Goal: Task Accomplishment & Management: Manage account settings

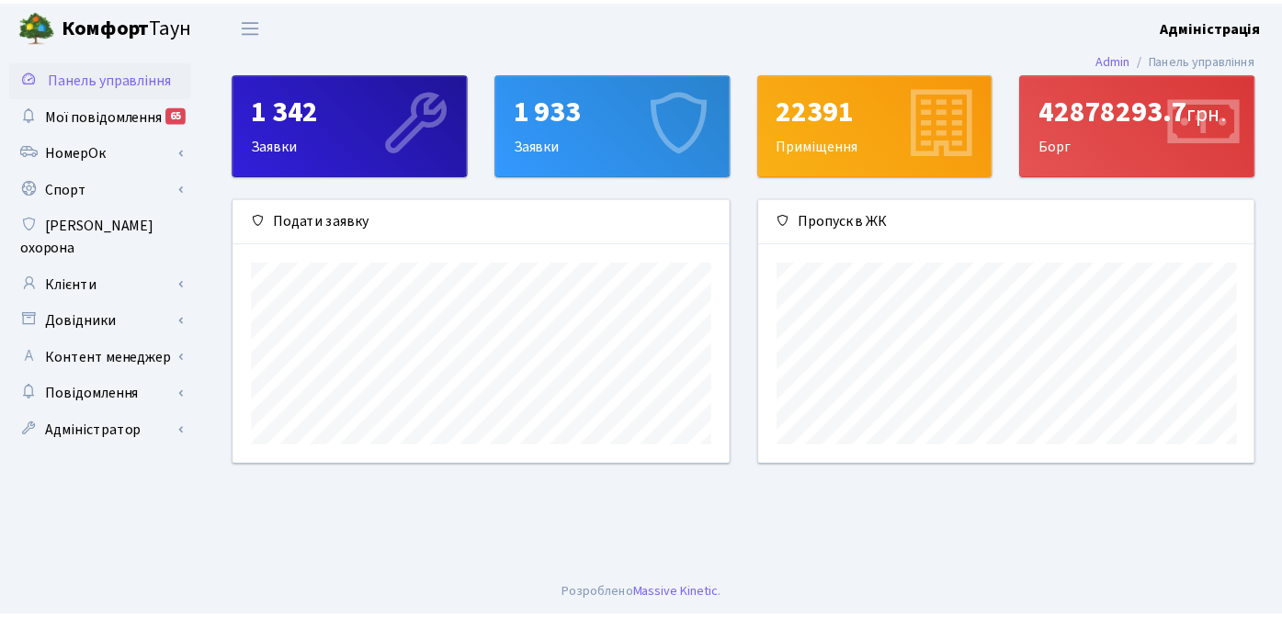
scroll to position [266, 501]
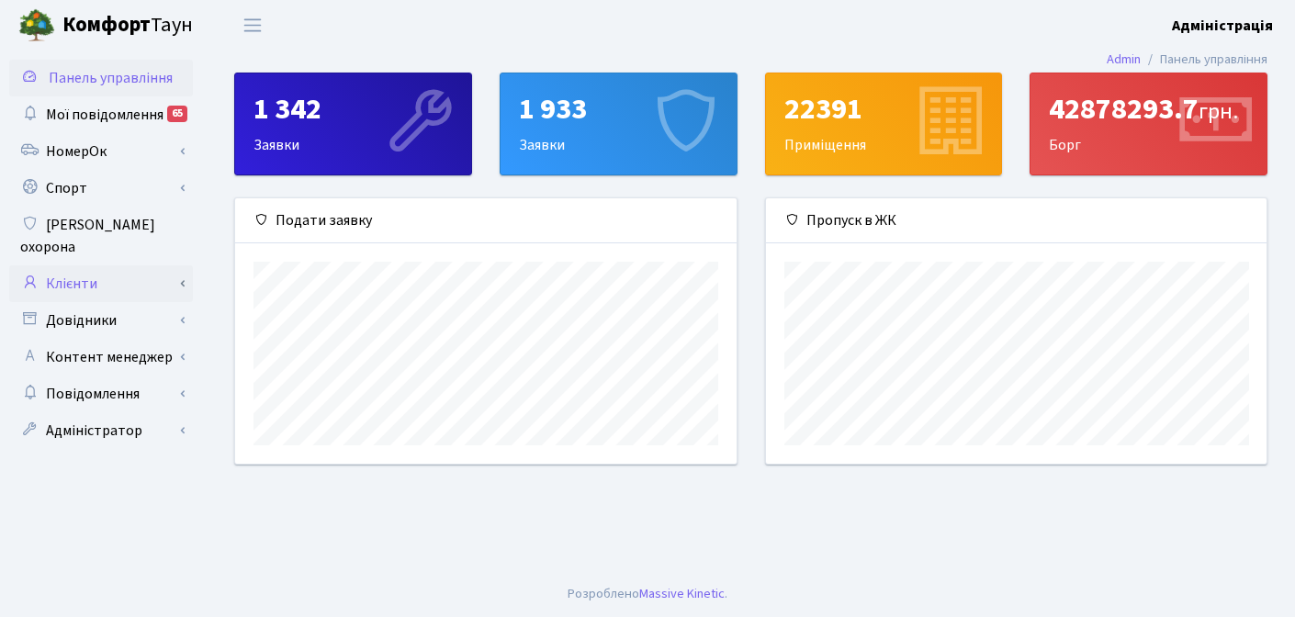
click at [96, 266] on link "Клієнти" at bounding box center [101, 284] width 184 height 37
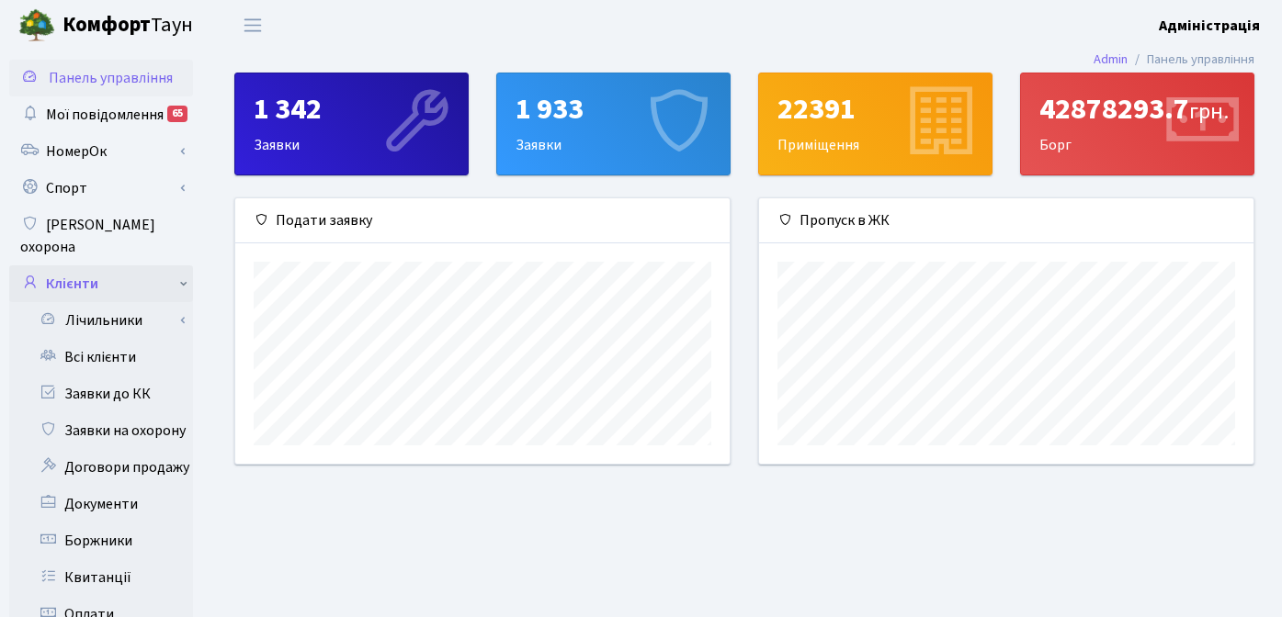
scroll to position [918479, 918250]
click at [109, 376] on link "Заявки до КК" at bounding box center [101, 394] width 184 height 37
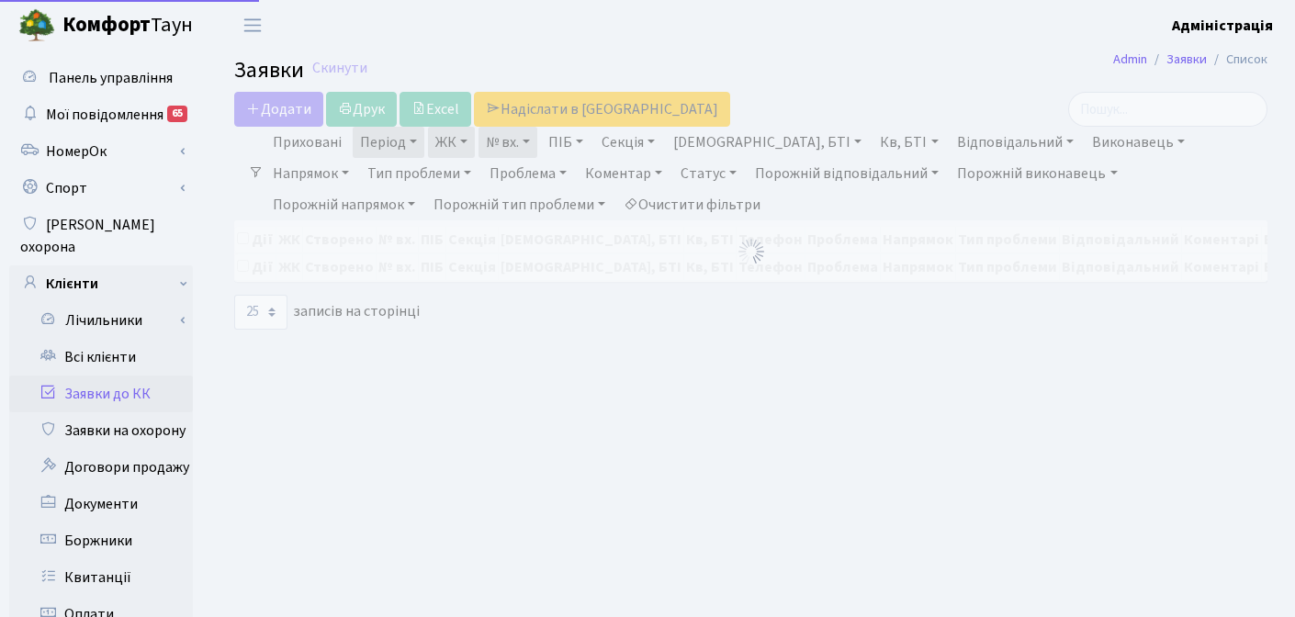
select select "25"
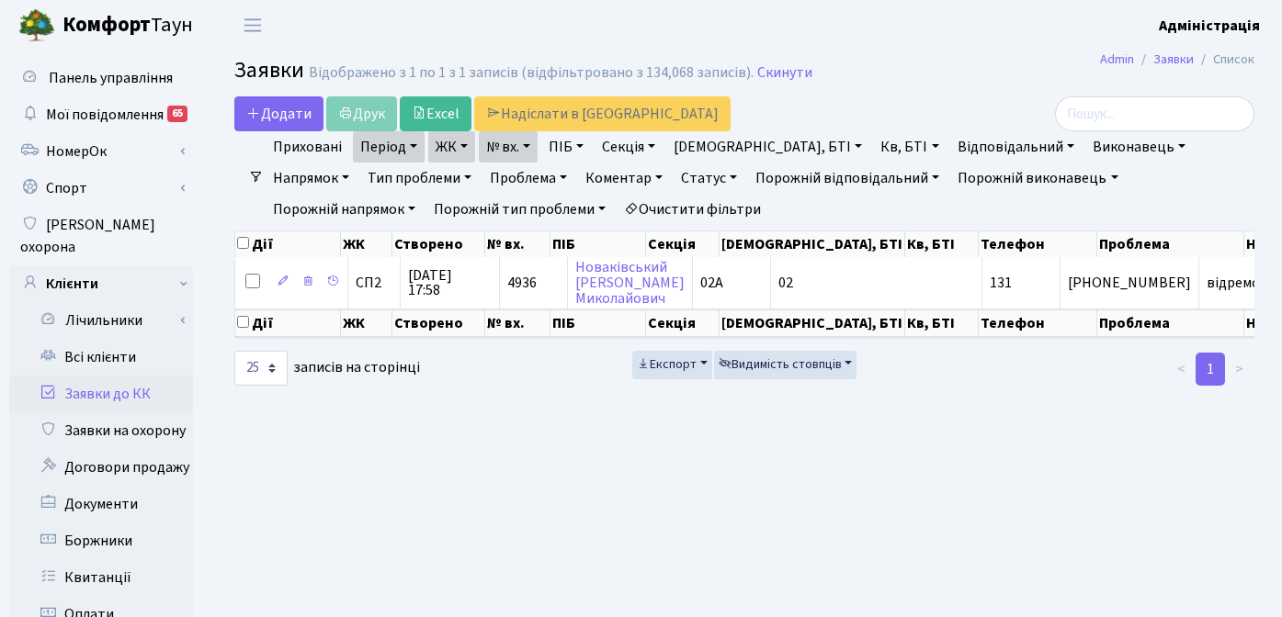
click at [616, 203] on link "Очистити фільтри" at bounding box center [692, 209] width 152 height 31
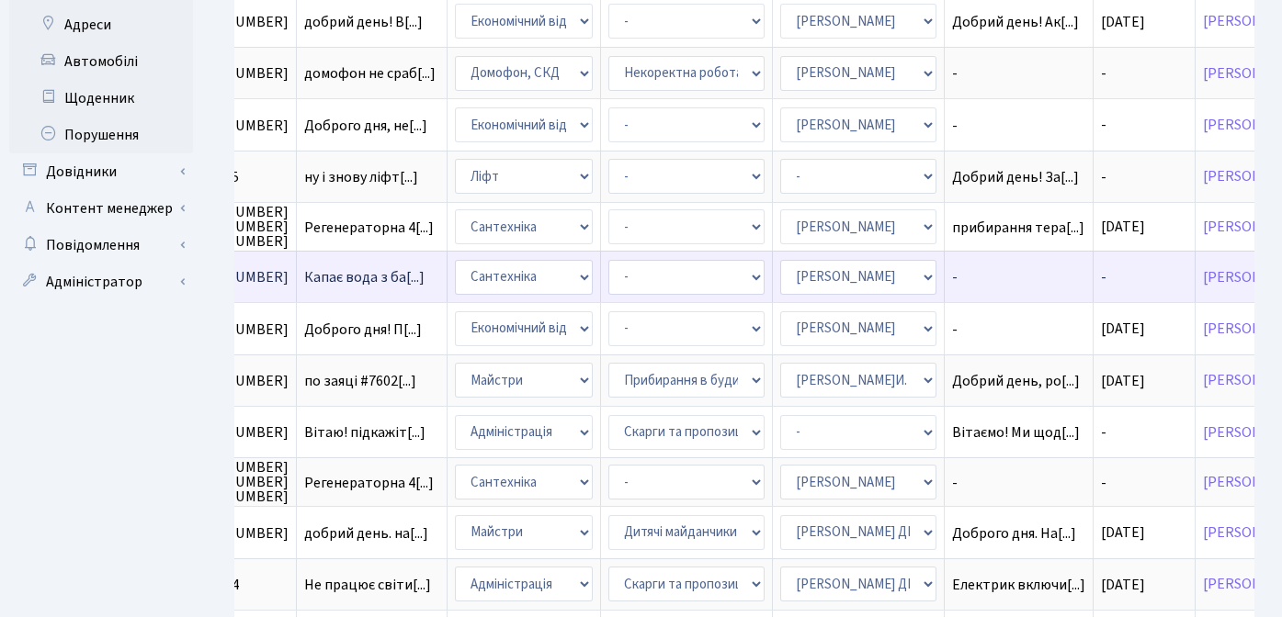
scroll to position [1097, 0]
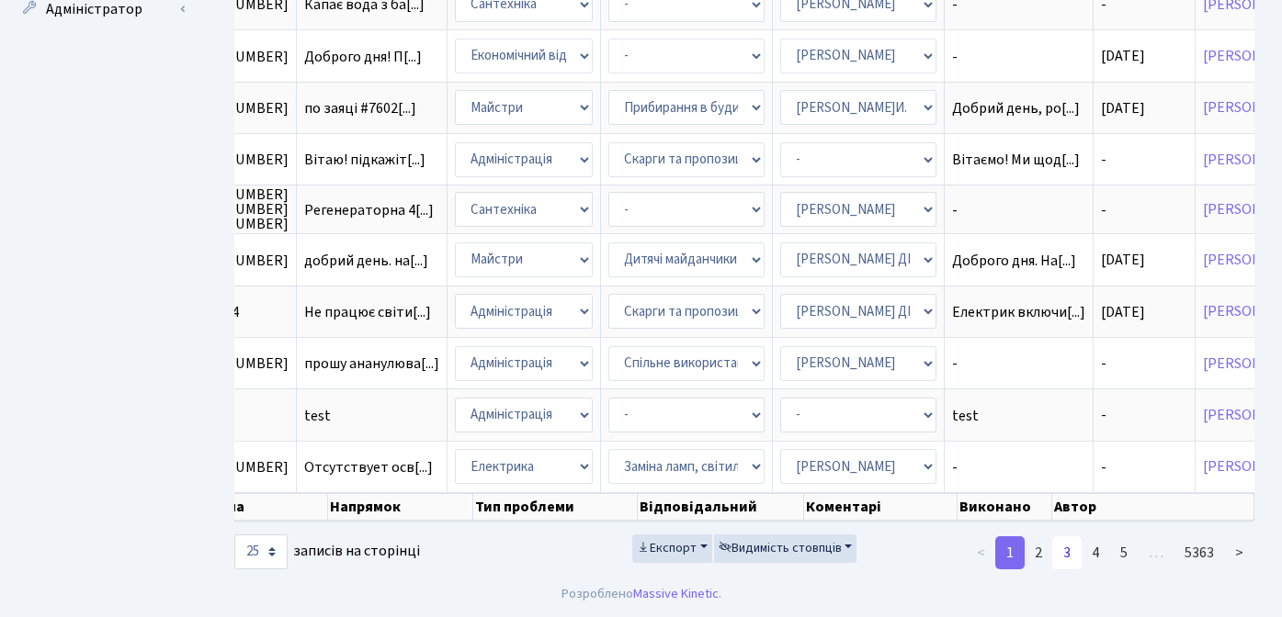
click at [1060, 554] on link "3" at bounding box center [1066, 553] width 29 height 33
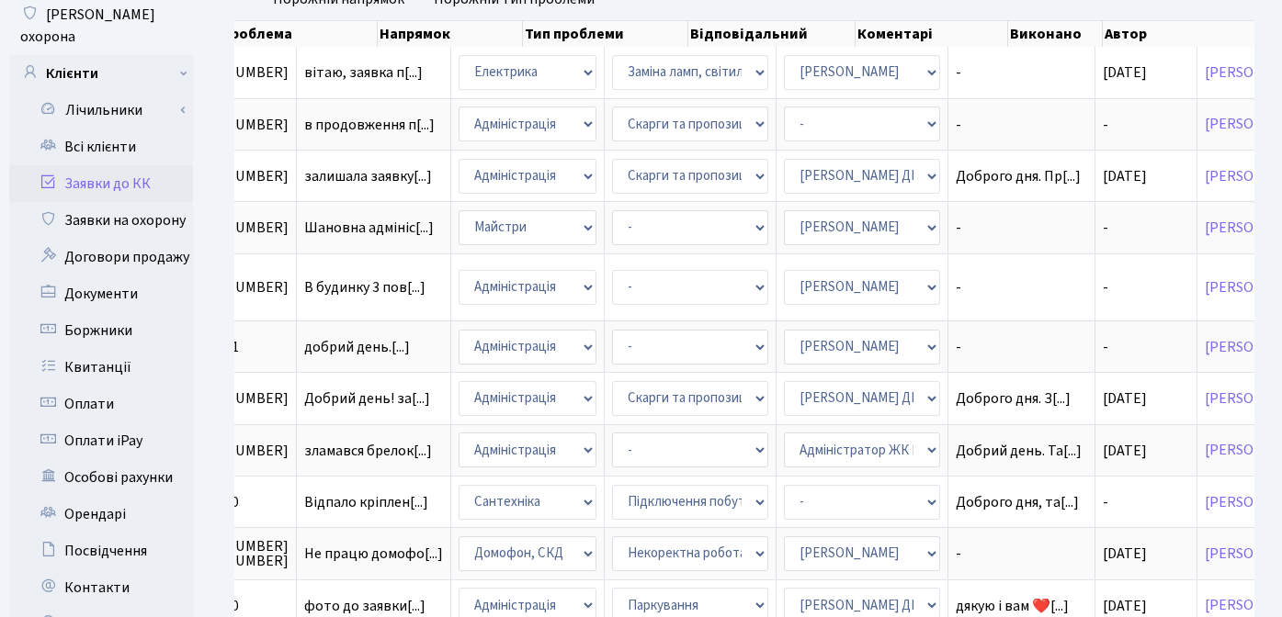
scroll to position [187, 0]
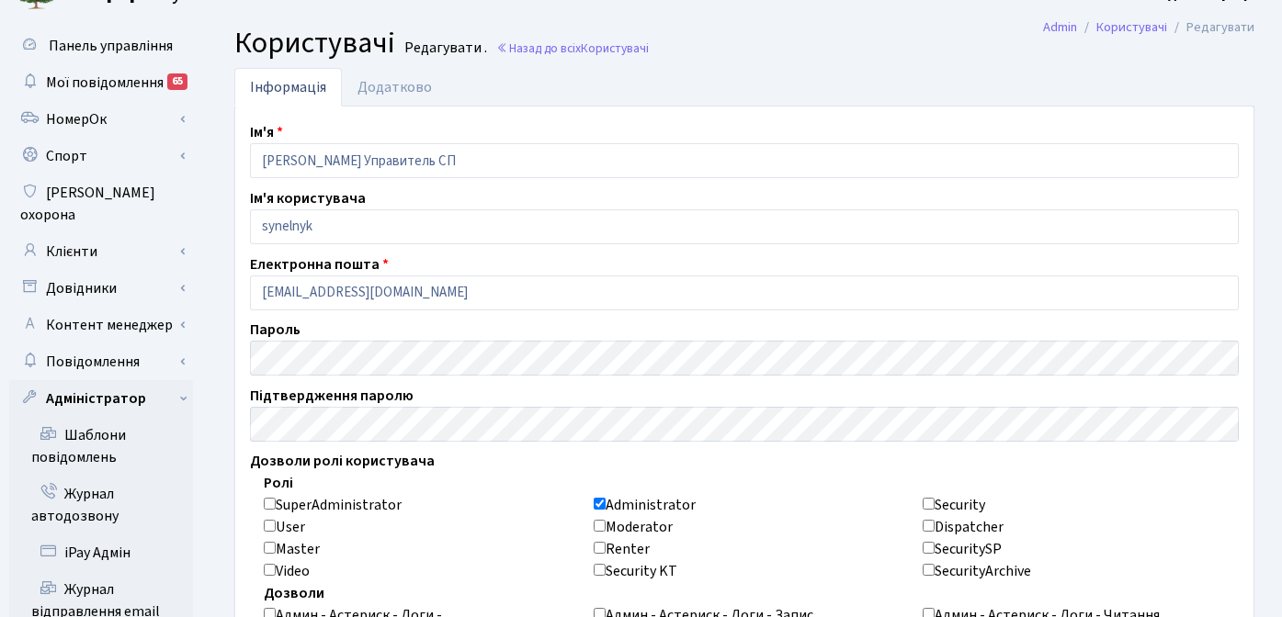
scroll to position [35, 0]
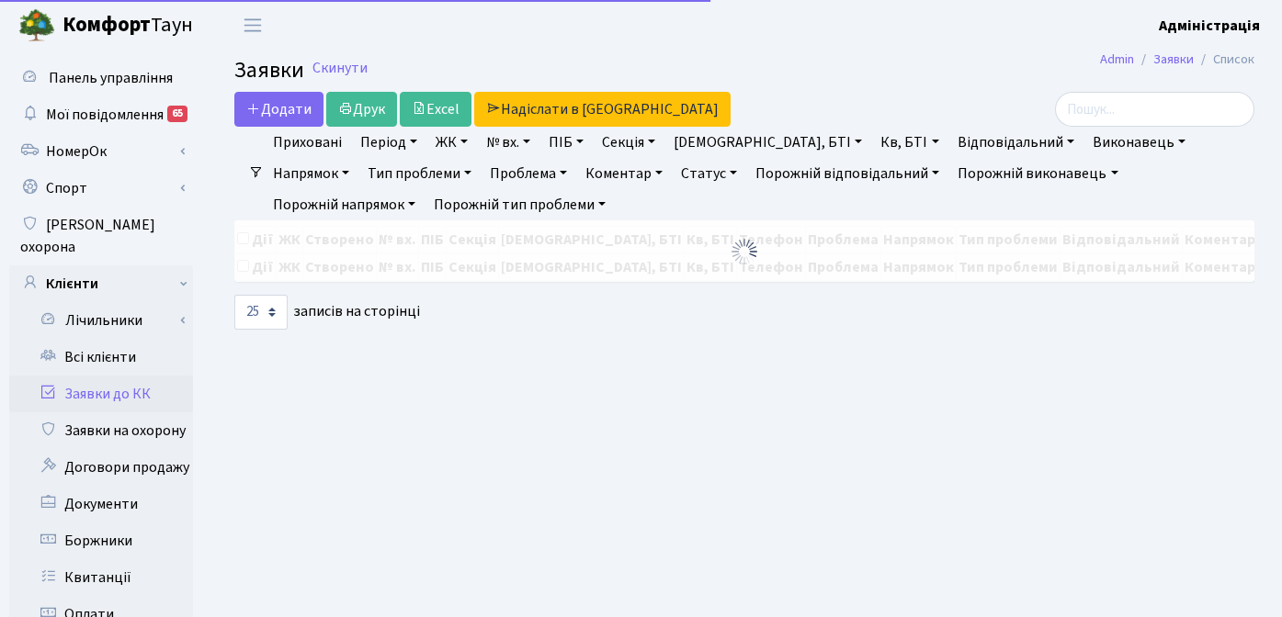
select select "25"
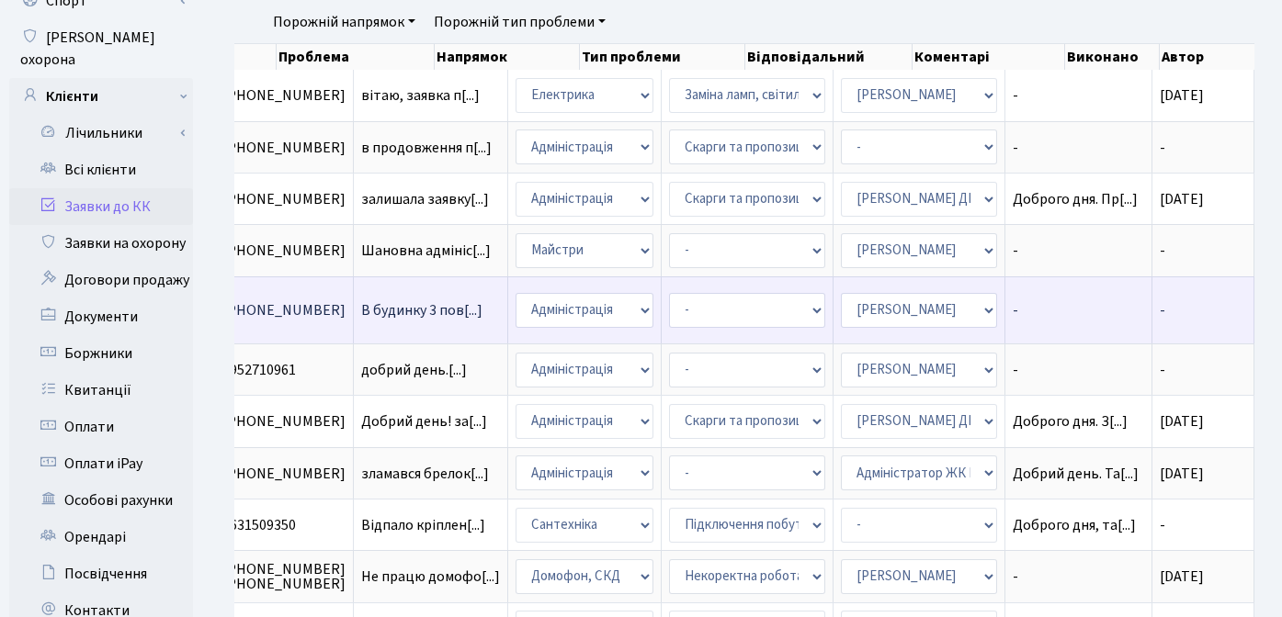
scroll to position [188, 0]
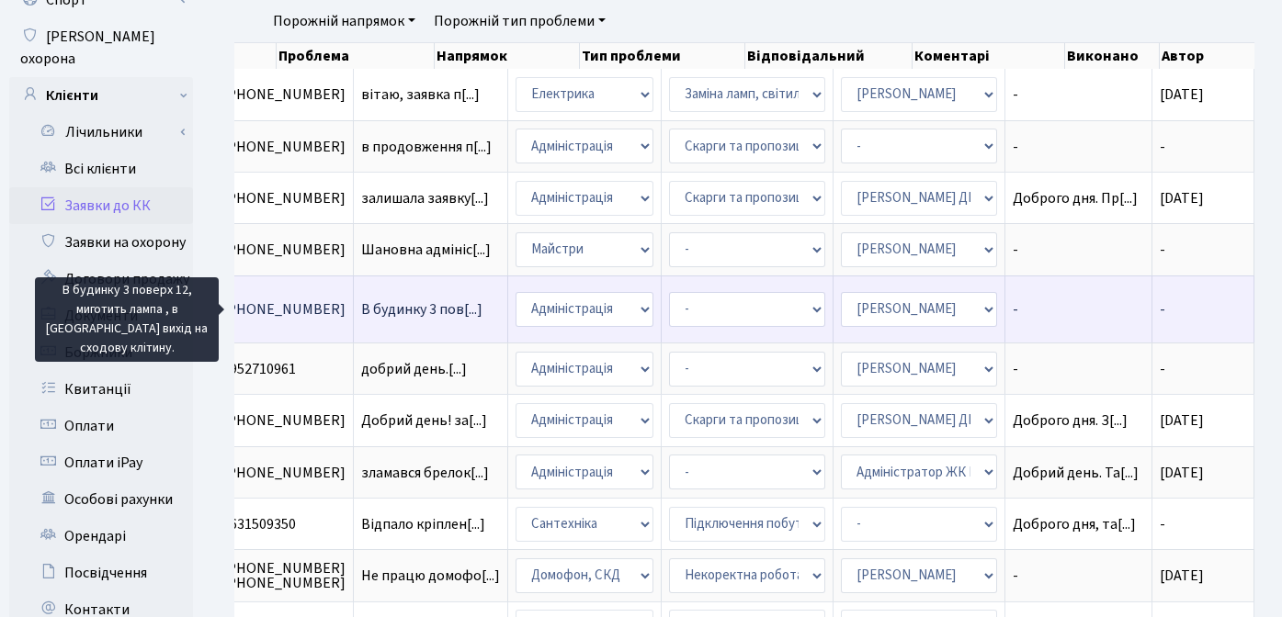
click at [361, 312] on span "В будинку 3 пов[...]" at bounding box center [421, 310] width 121 height 20
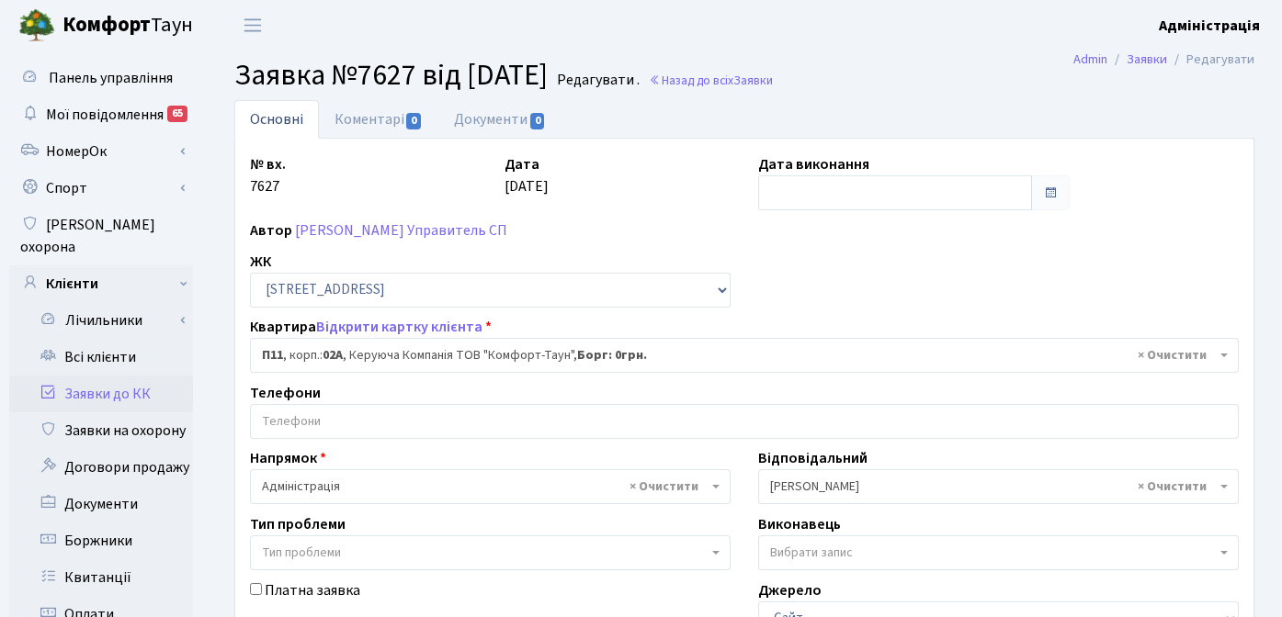
select select "20720"
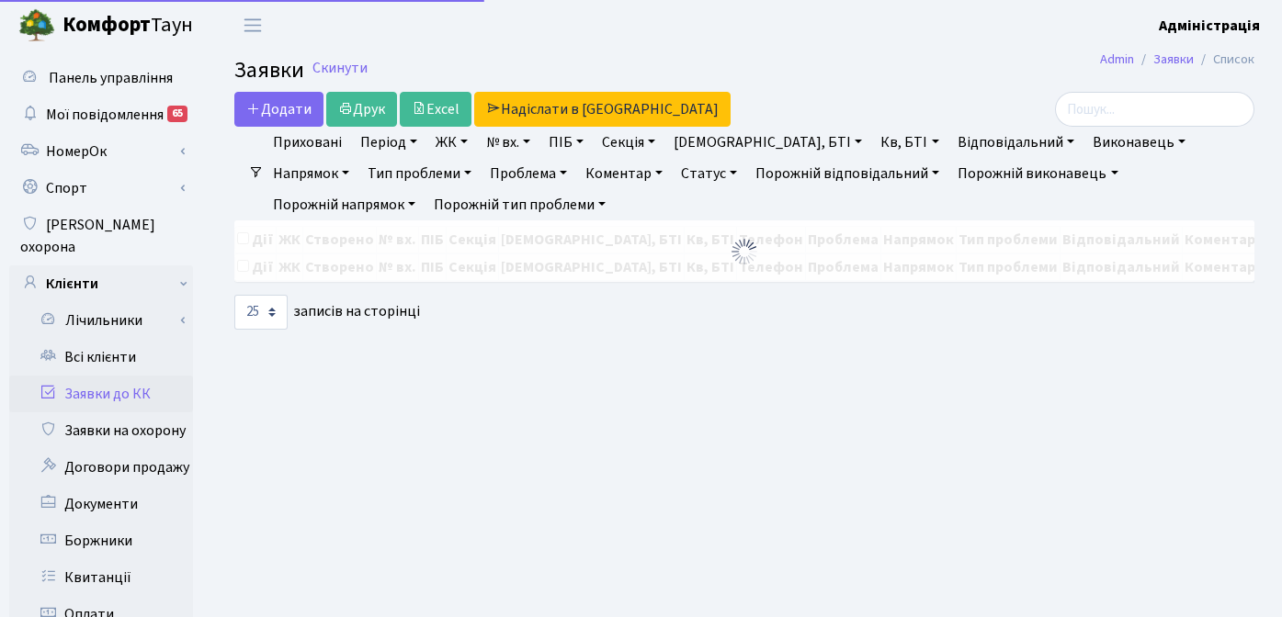
select select "25"
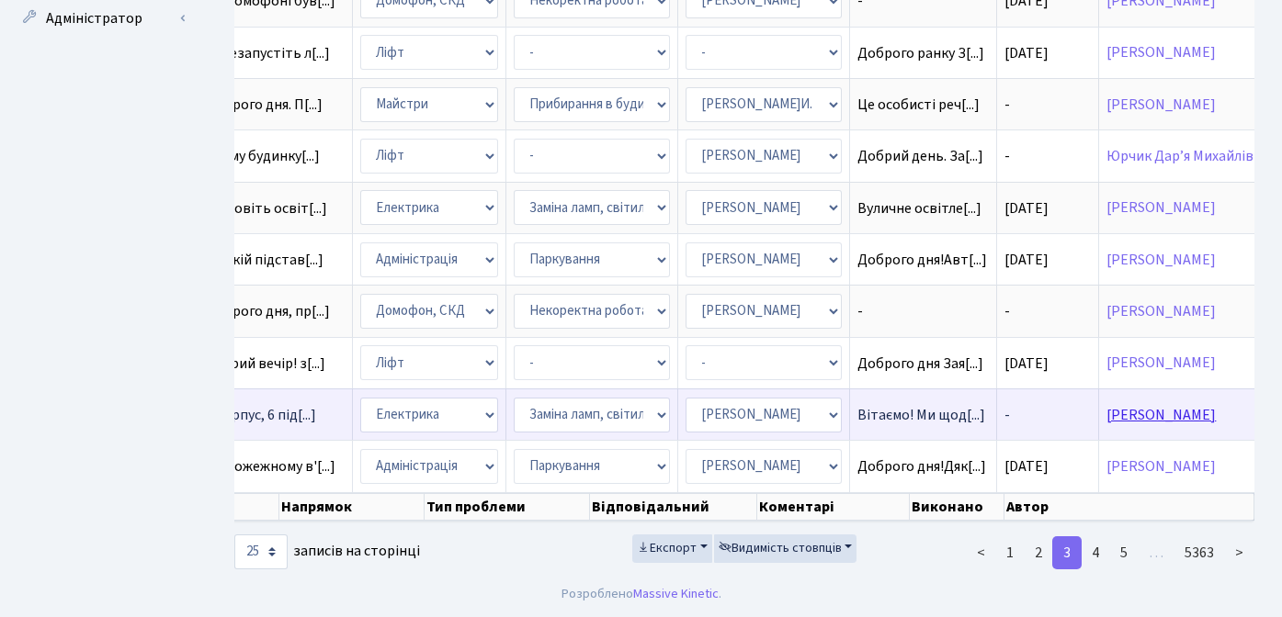
scroll to position [1088, 0]
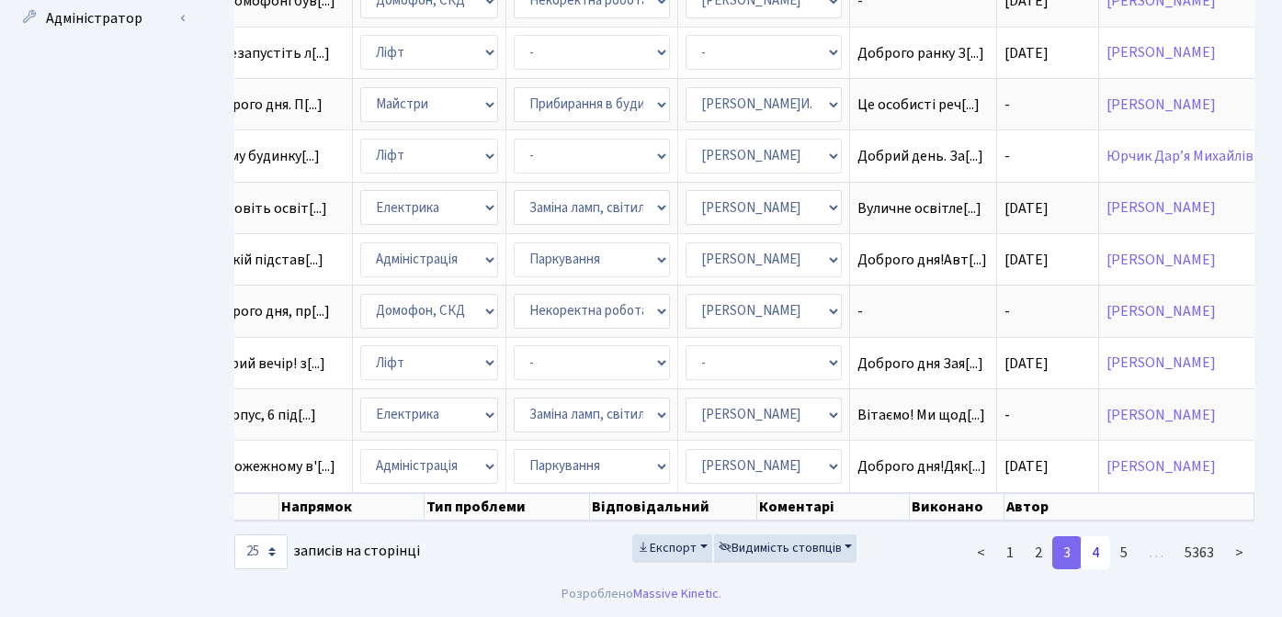
click at [1104, 551] on link "4" at bounding box center [1094, 553] width 29 height 33
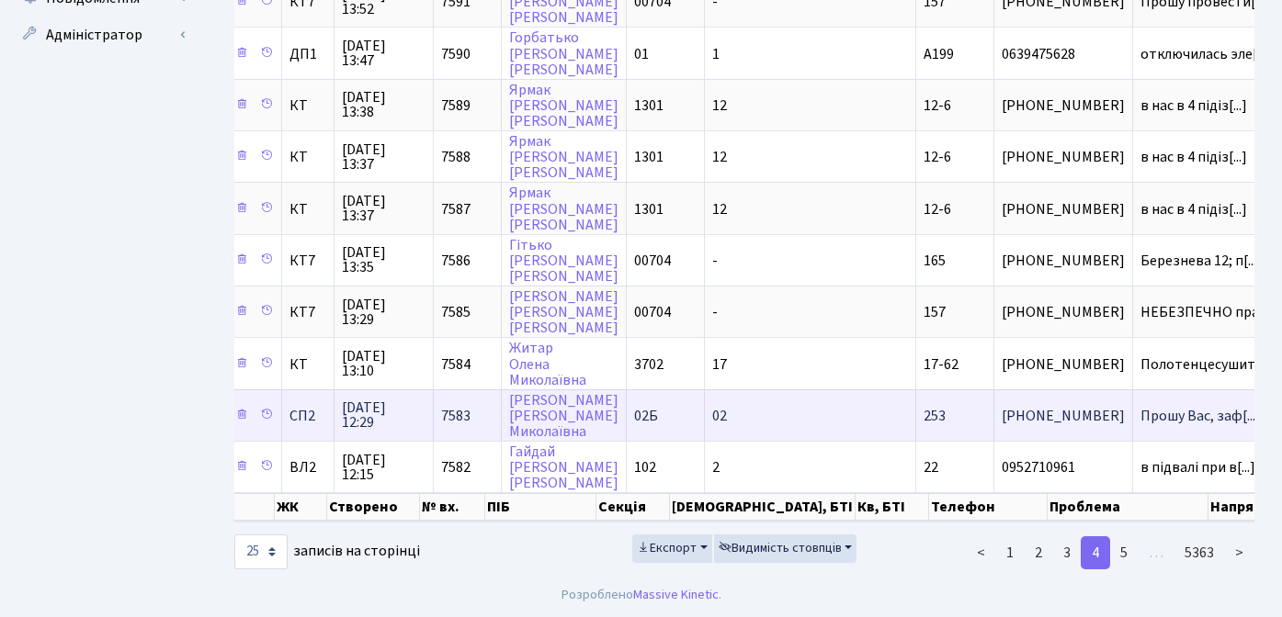
scroll to position [0, 0]
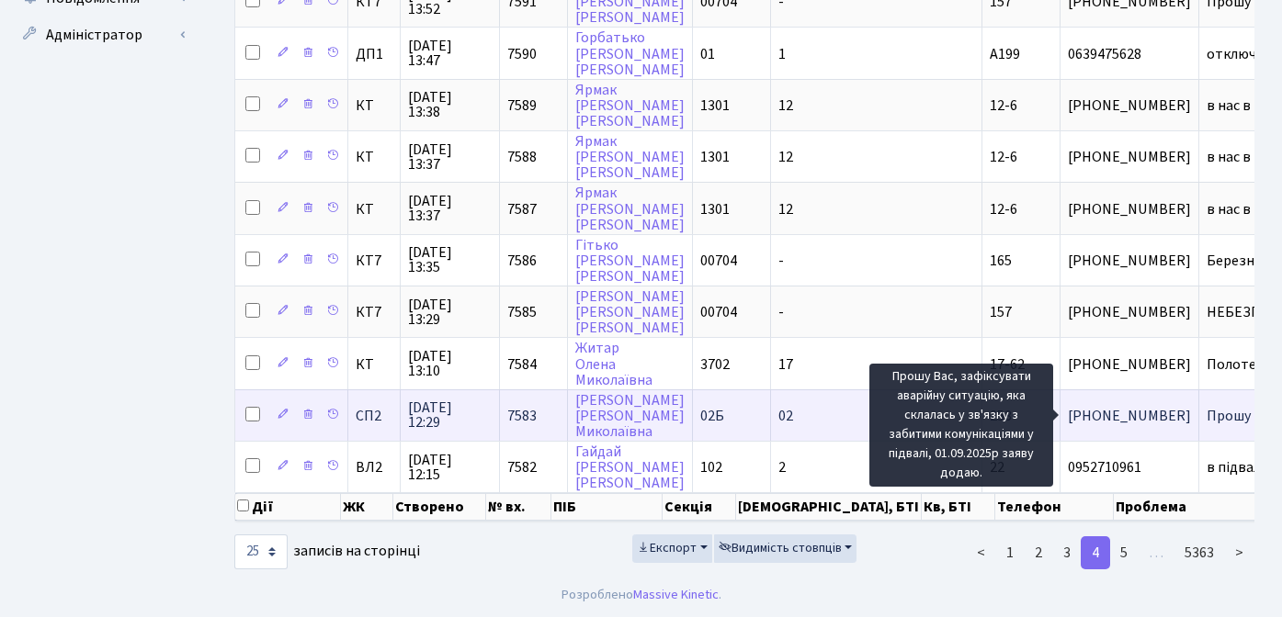
click at [1206, 406] on span "Прошу Вас, заф[...]" at bounding box center [1266, 416] width 120 height 20
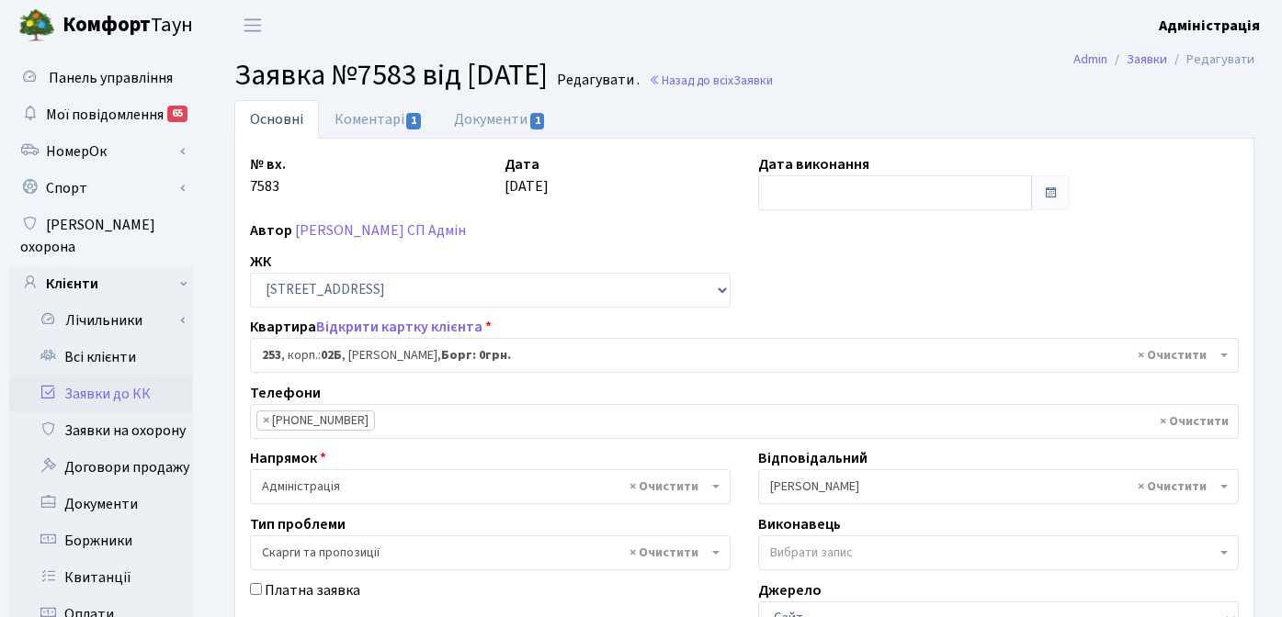
select select "20503"
select select "55"
click at [492, 117] on link "Документи 1" at bounding box center [499, 119] width 123 height 38
select select "25"
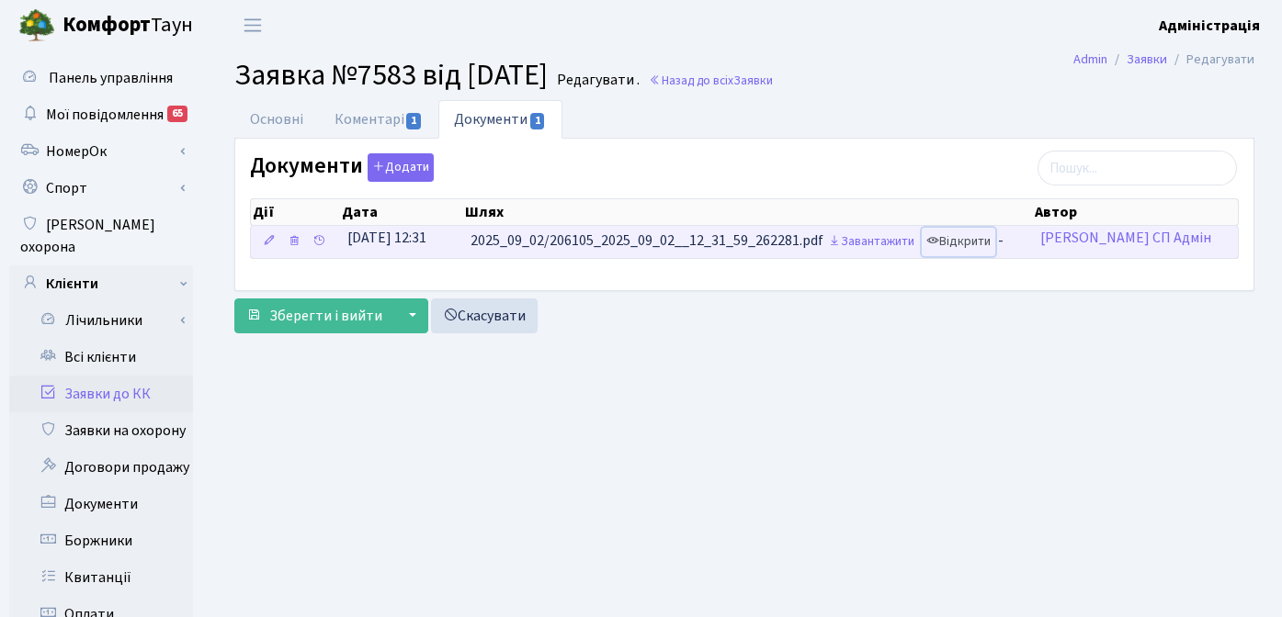
click at [968, 237] on link "Відкрити" at bounding box center [958, 242] width 73 height 28
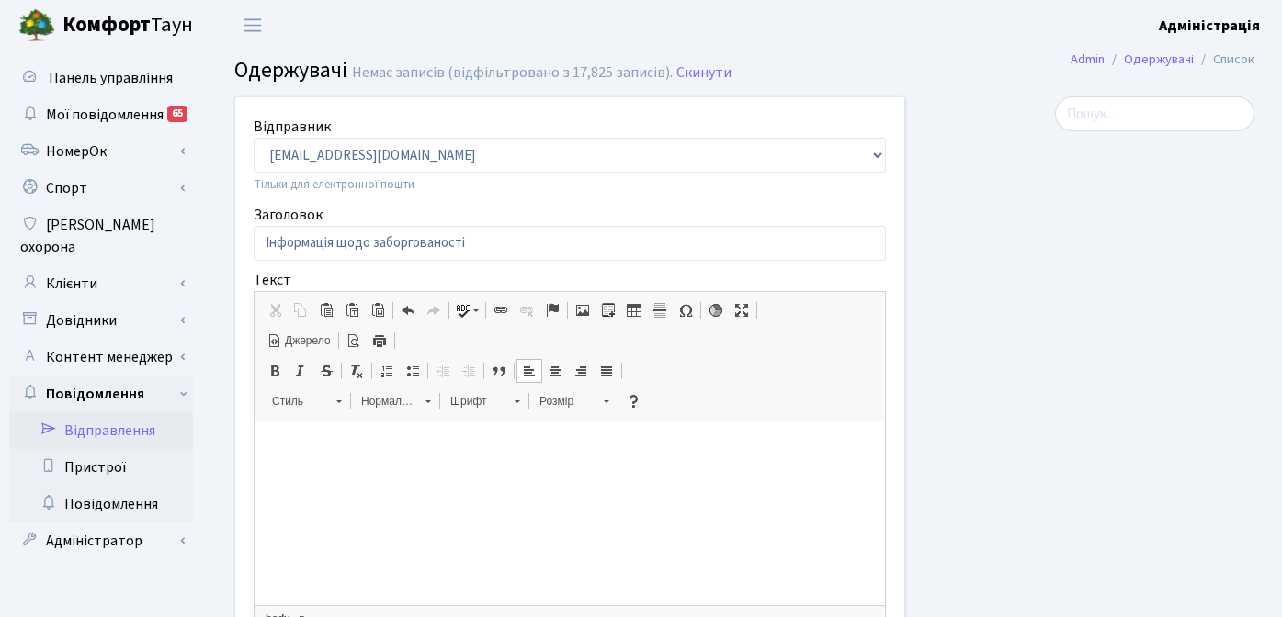
select select "25"
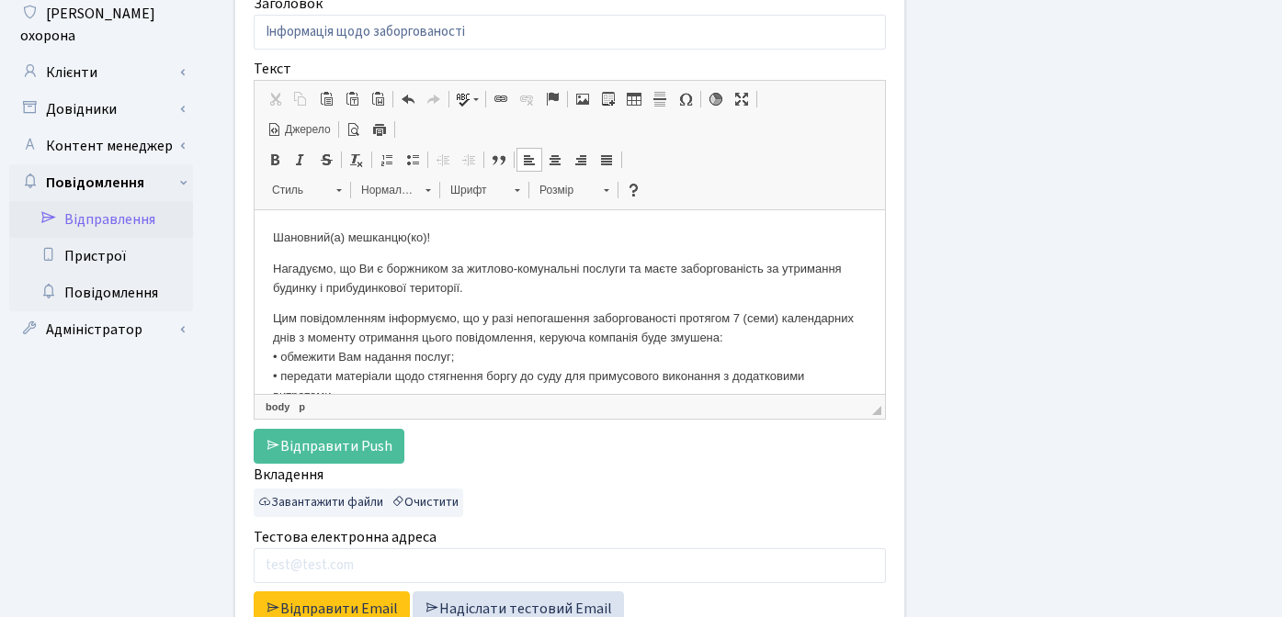
scroll to position [503, 0]
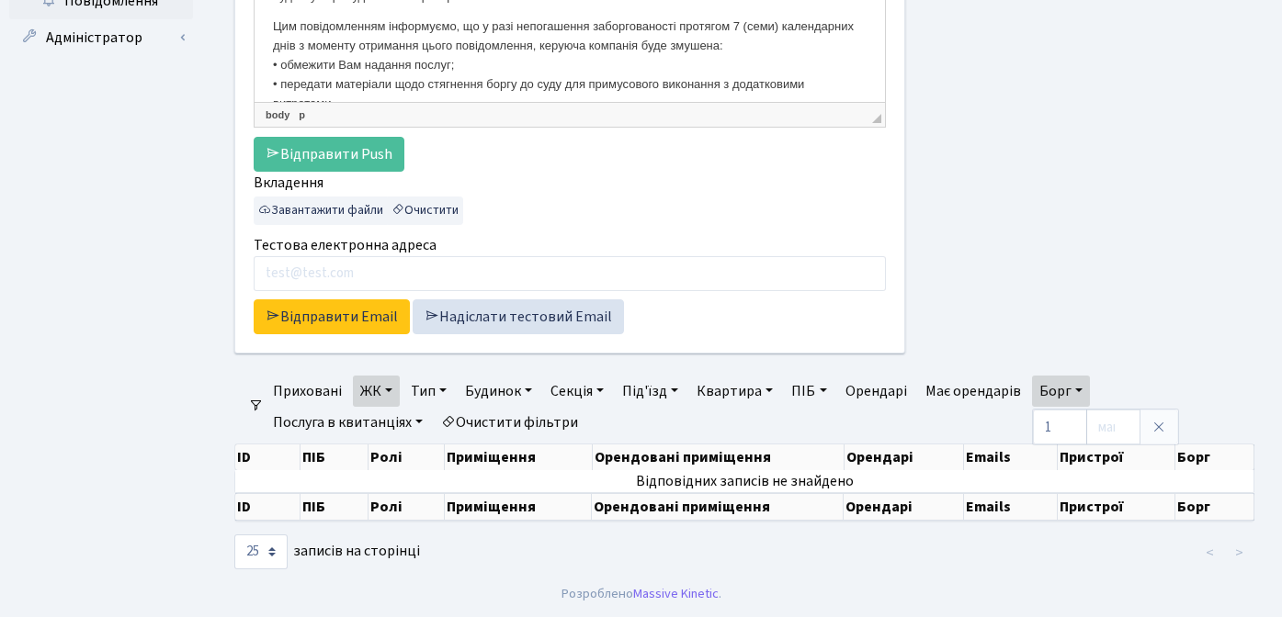
click at [1081, 389] on link "Борг" at bounding box center [1061, 391] width 58 height 31
click at [1057, 431] on input "1" at bounding box center [1060, 427] width 54 height 35
type input "10"
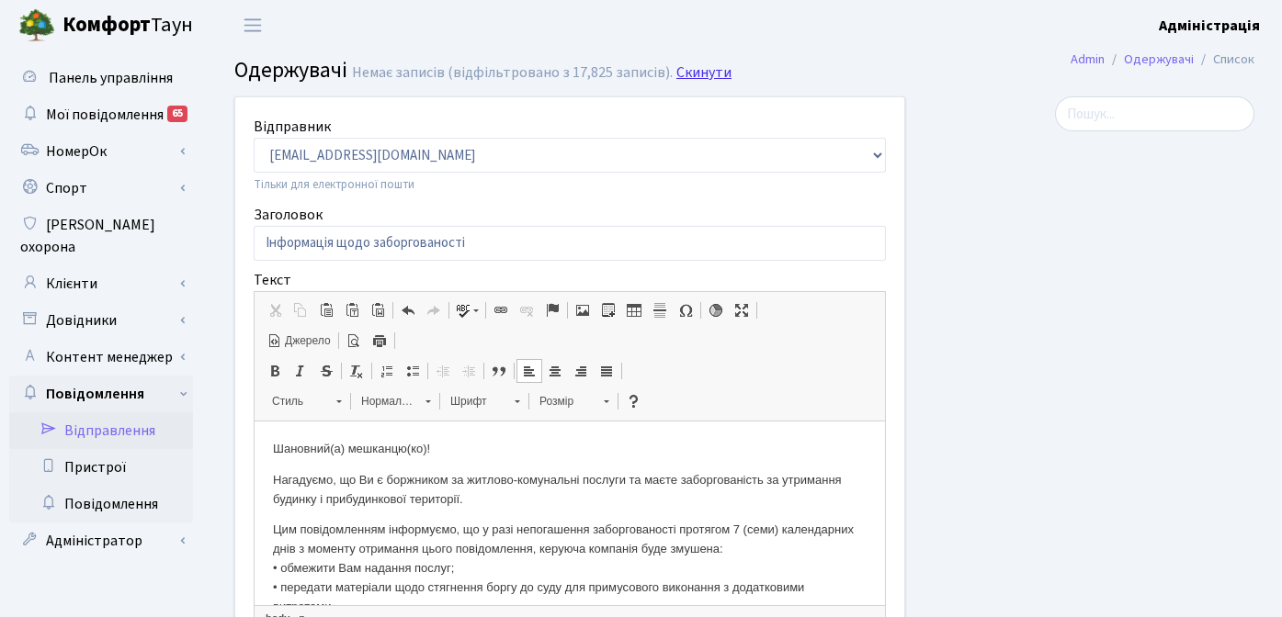
click at [705, 71] on link "Скинути" at bounding box center [703, 72] width 55 height 17
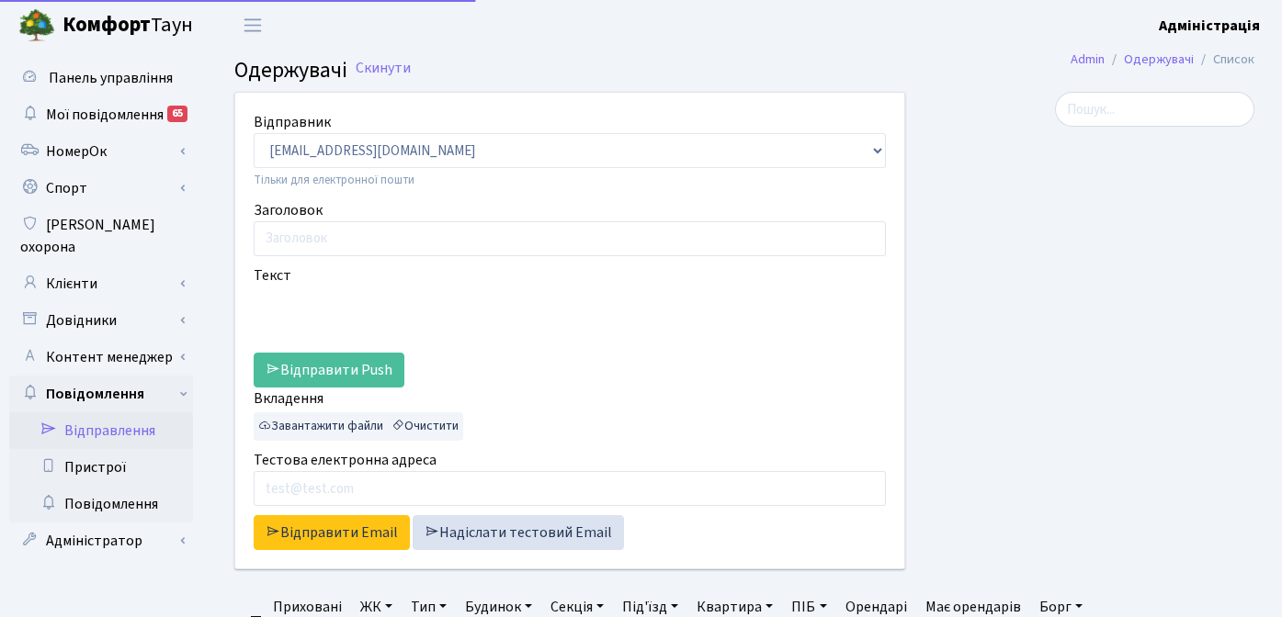
select select
select select "25"
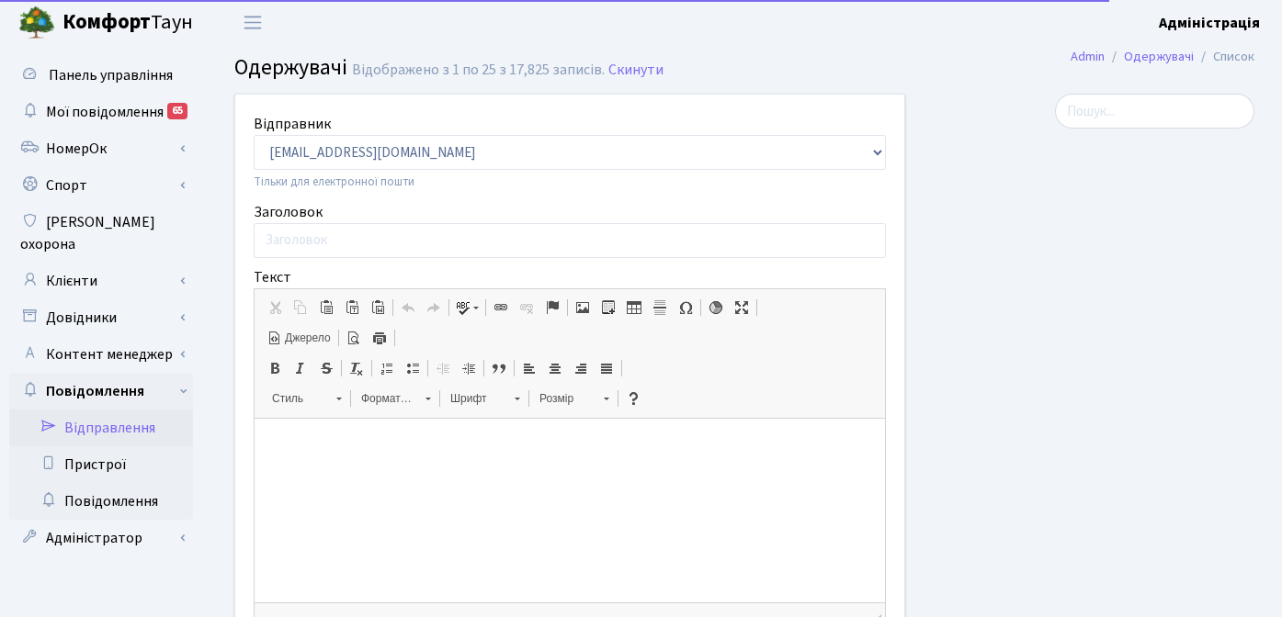
scroll to position [475, 0]
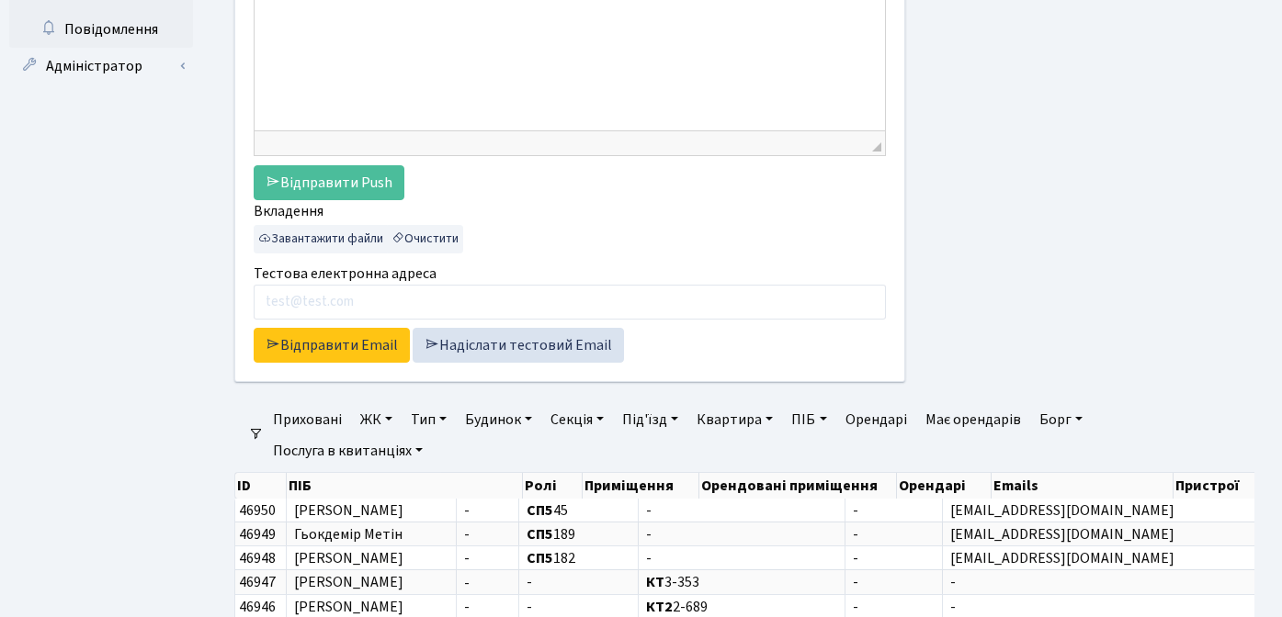
click at [371, 413] on link "ЖК" at bounding box center [376, 419] width 47 height 31
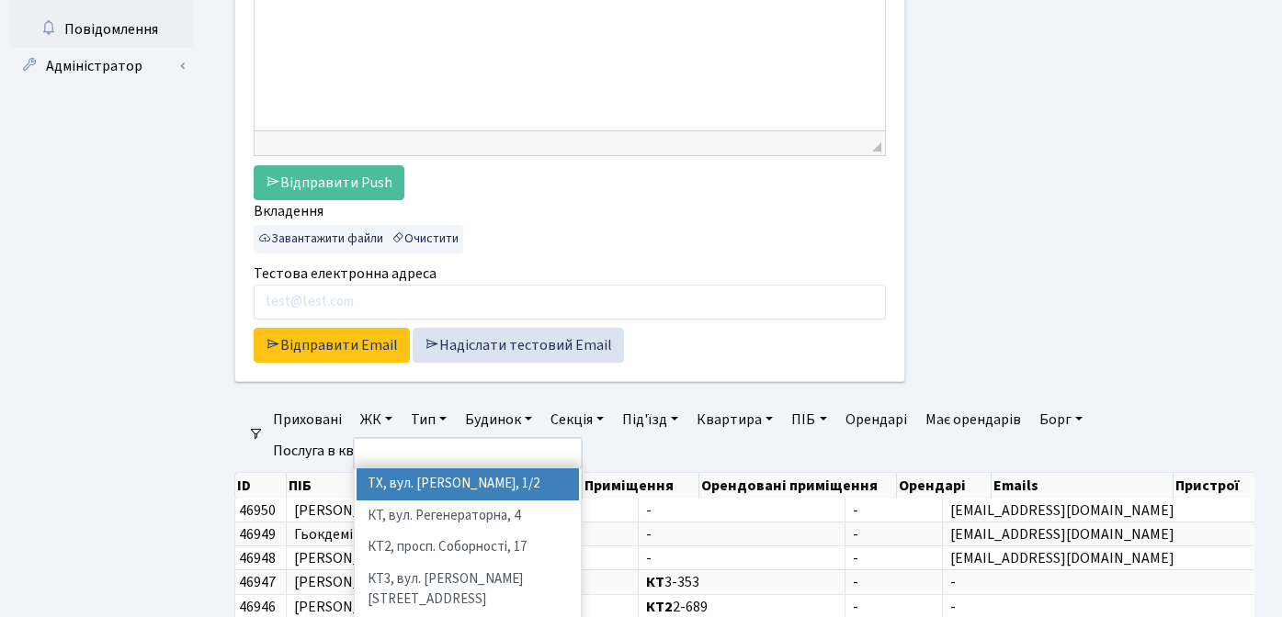
click at [382, 481] on li "ТХ, вул. [PERSON_NAME], 1/2" at bounding box center [467, 485] width 222 height 32
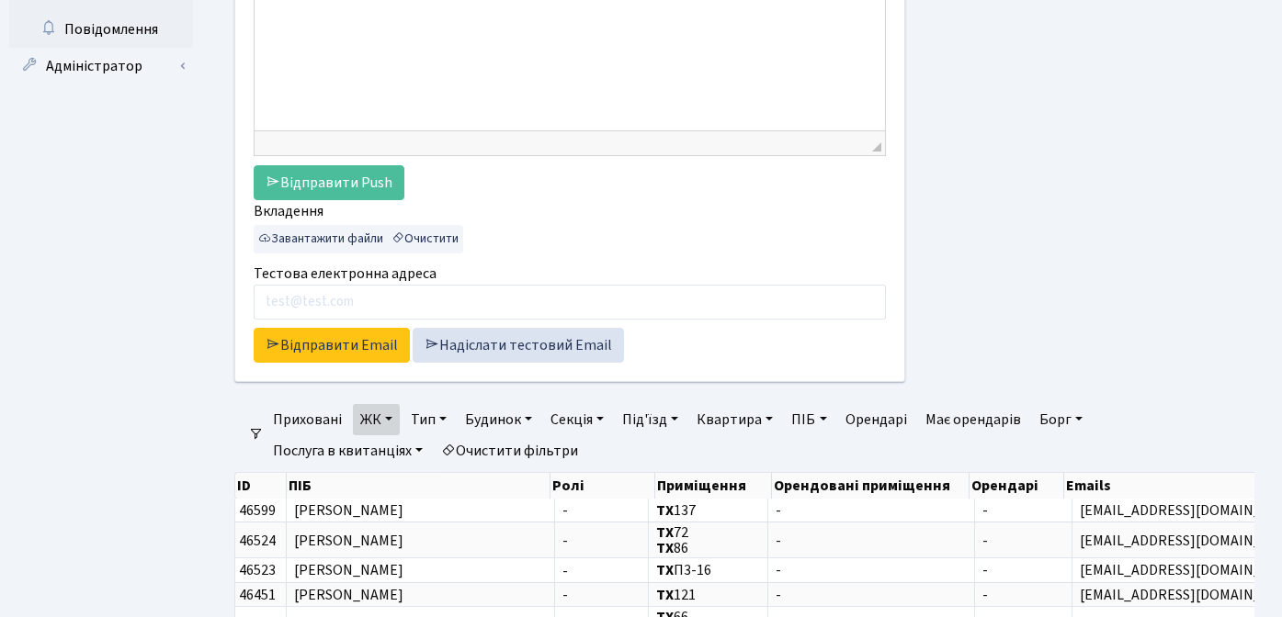
click at [1059, 418] on link "Борг" at bounding box center [1061, 419] width 58 height 31
type input "1"
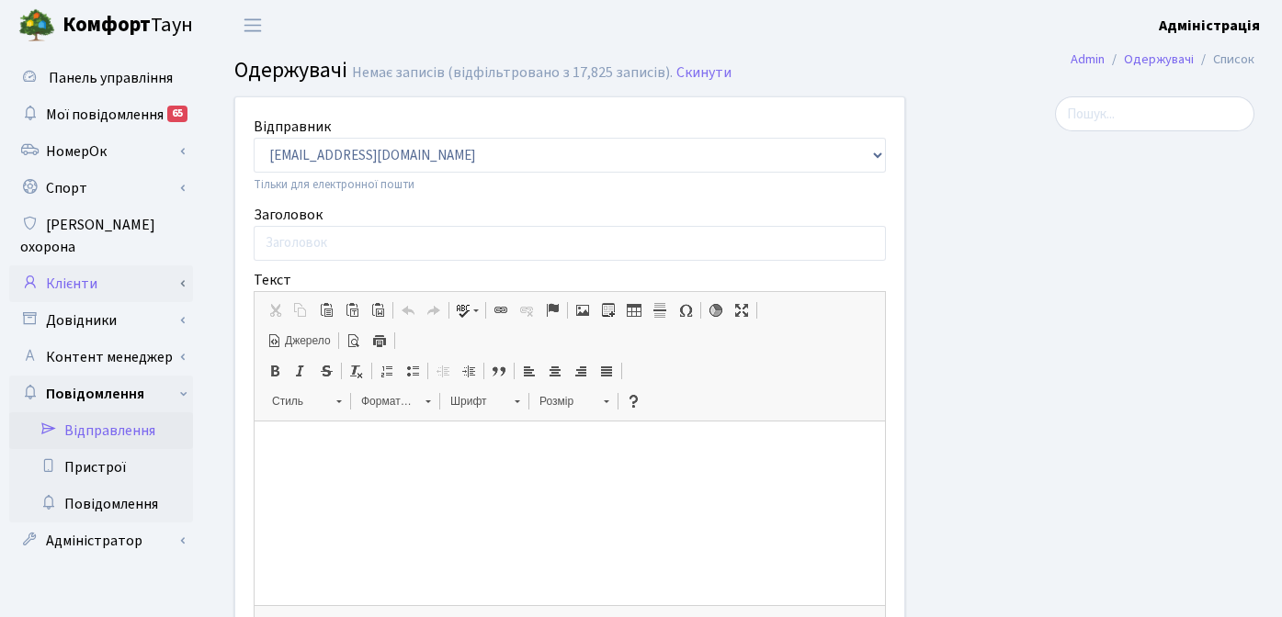
click at [90, 266] on link "Клієнти" at bounding box center [101, 284] width 184 height 37
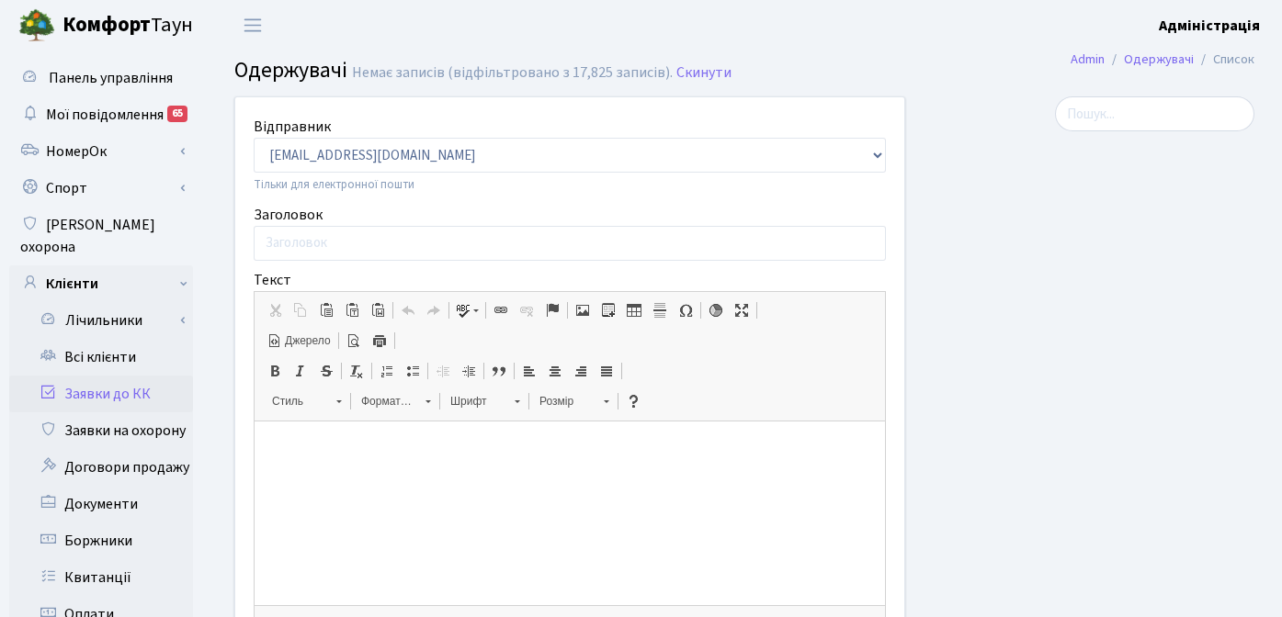
click at [136, 377] on link "Заявки до КК" at bounding box center [101, 394] width 184 height 37
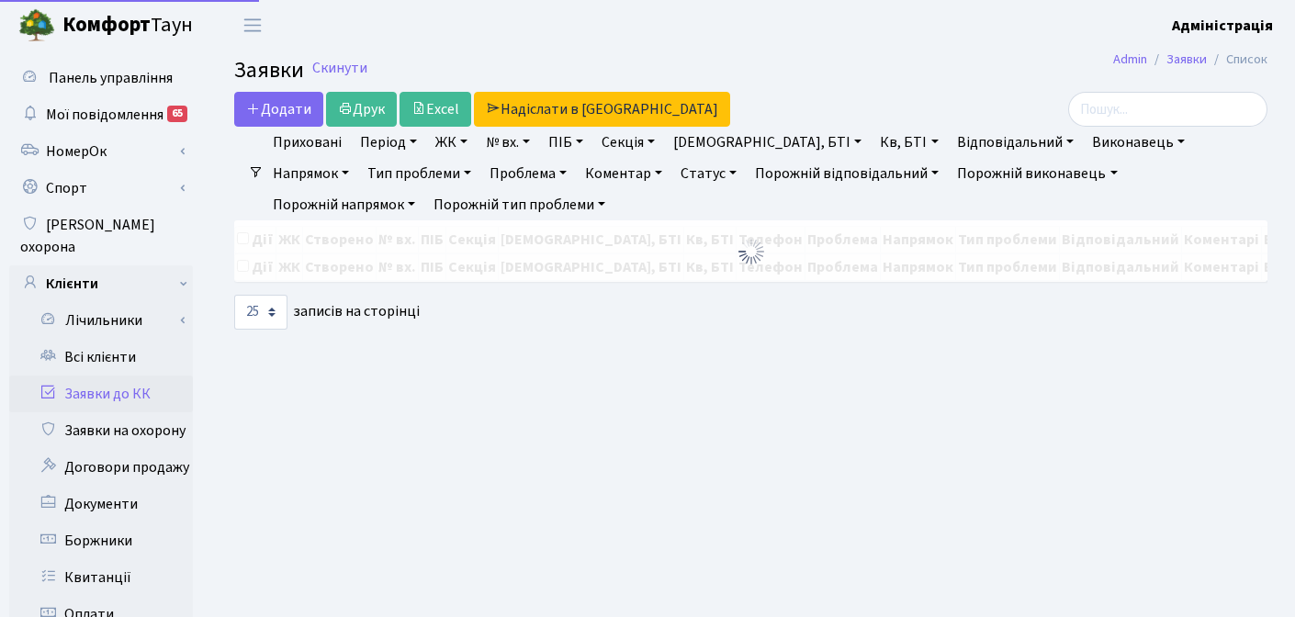
select select
select select "25"
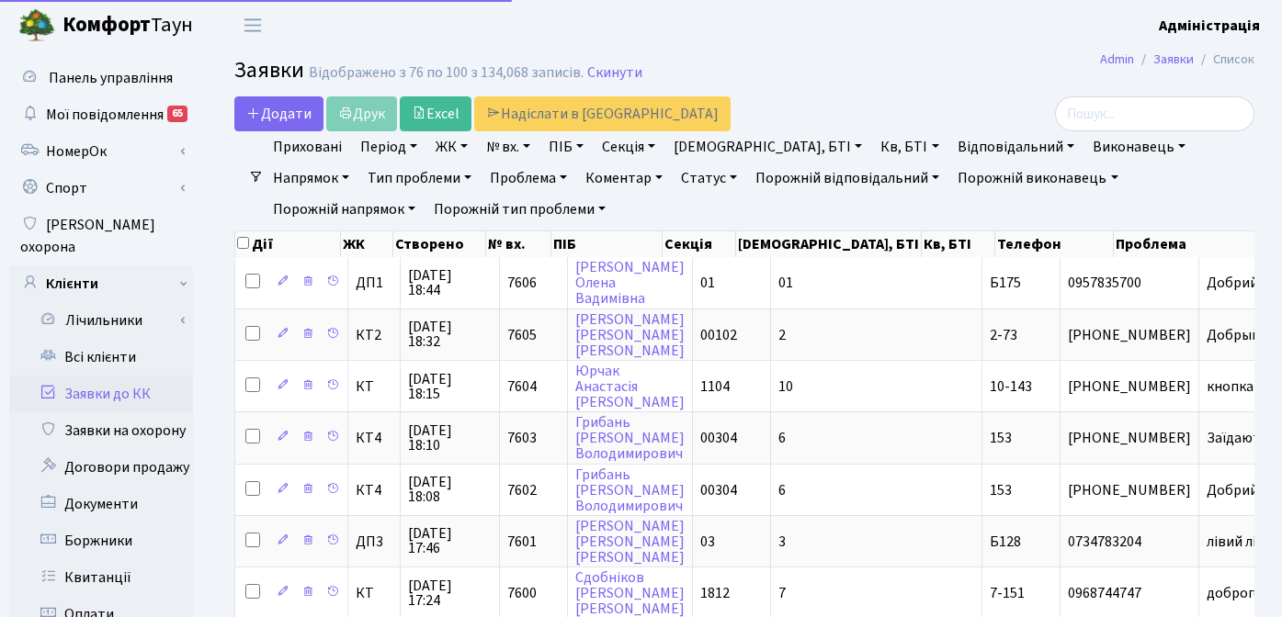
click at [450, 138] on link "ЖК" at bounding box center [451, 146] width 47 height 31
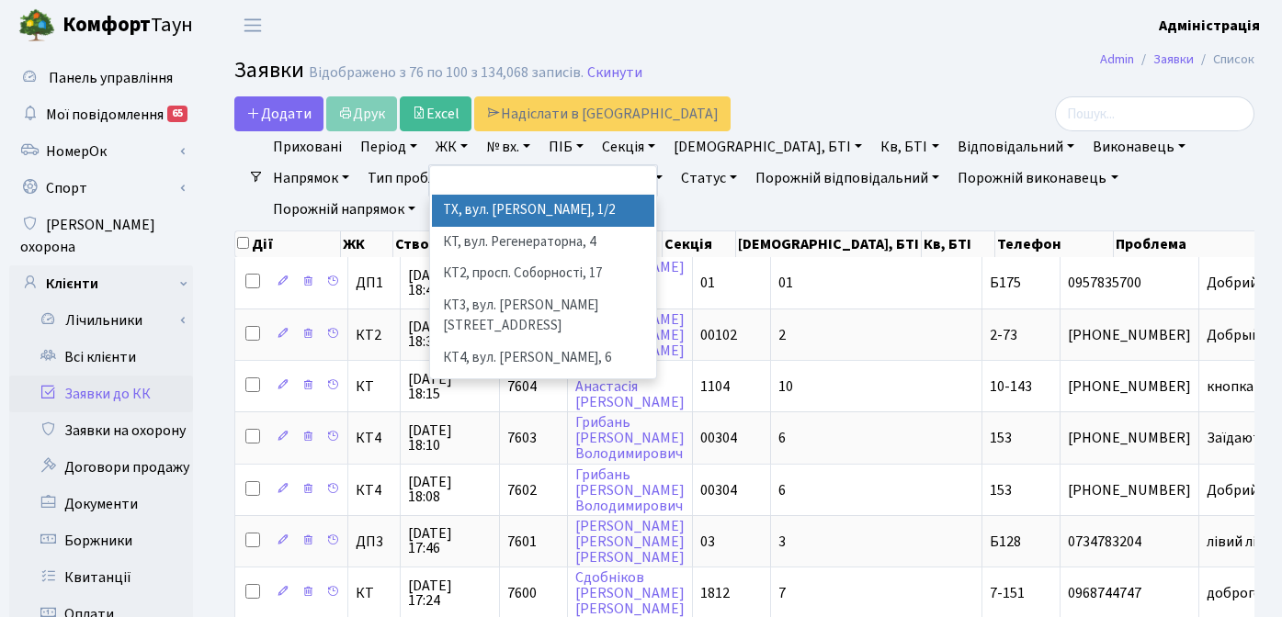
click at [491, 241] on li "КТ, вул. Регенераторна, 4" at bounding box center [543, 243] width 222 height 32
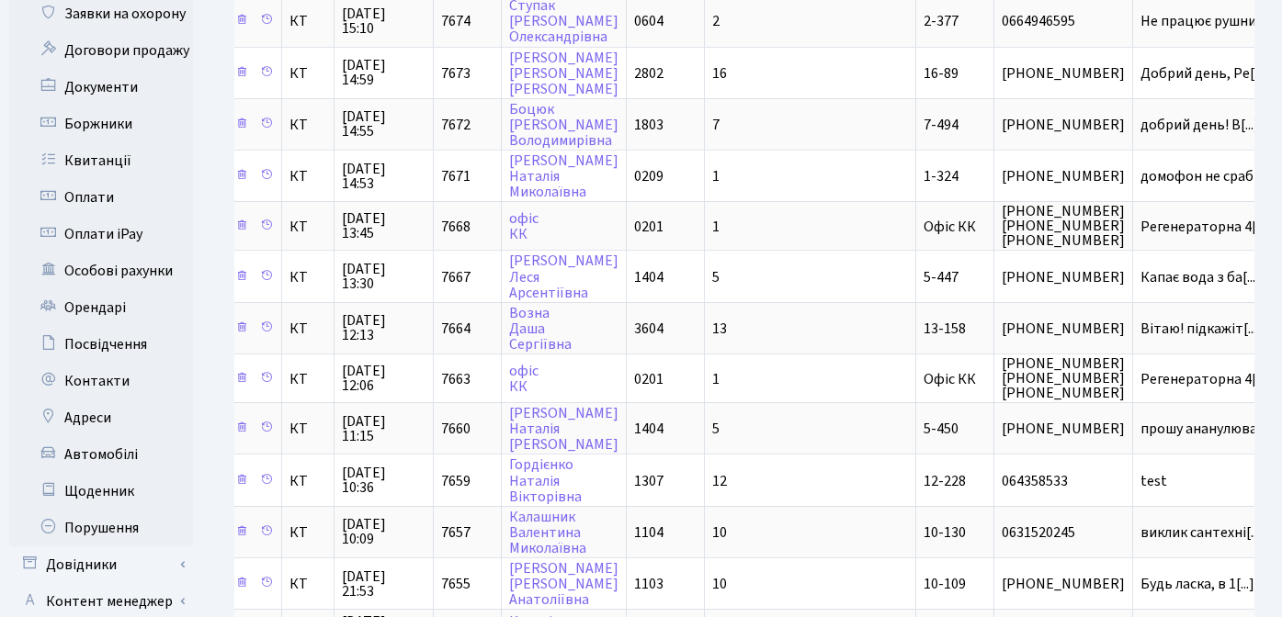
scroll to position [419, 0]
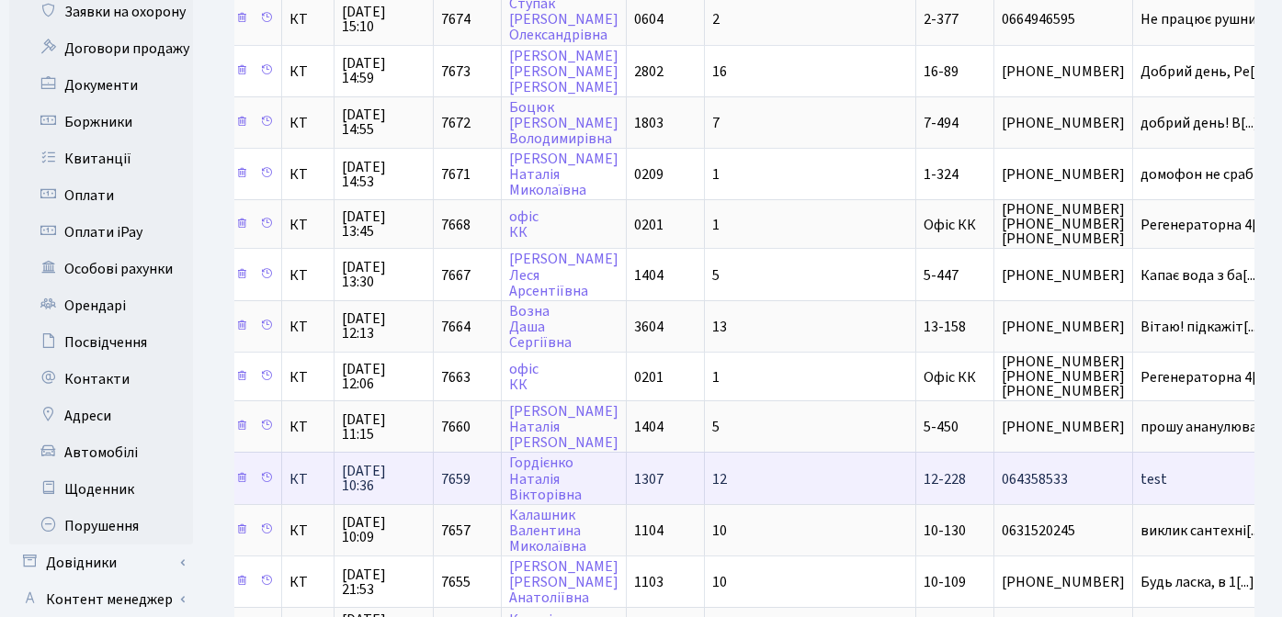
click at [1001, 479] on span "064358533" at bounding box center [1062, 479] width 123 height 15
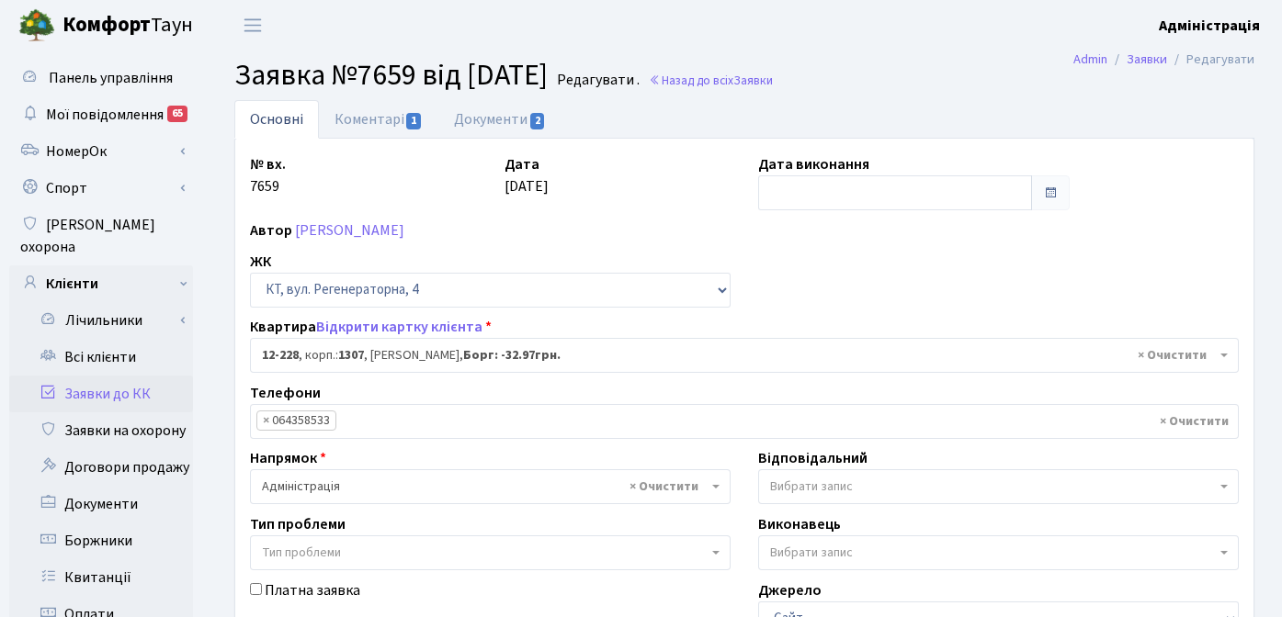
select select "7335"
click at [356, 107] on link "Коментарі 1" at bounding box center [378, 119] width 119 height 38
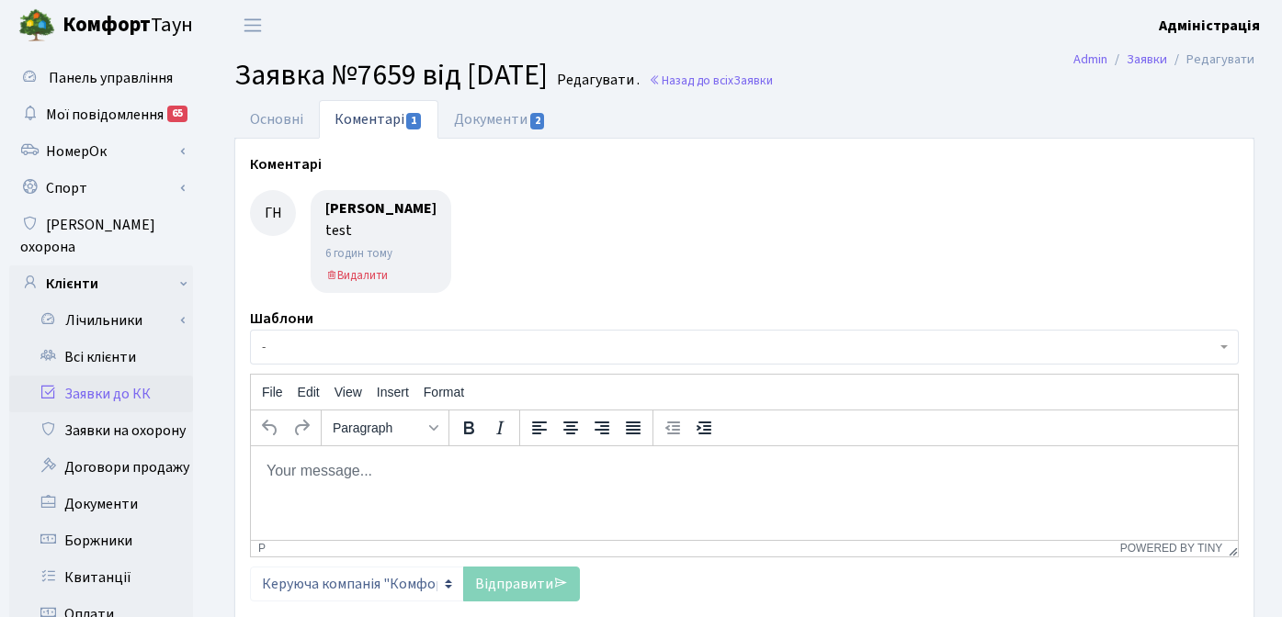
click at [357, 463] on body "Rich Text Area. Press ALT-0 for help." at bounding box center [744, 470] width 957 height 20
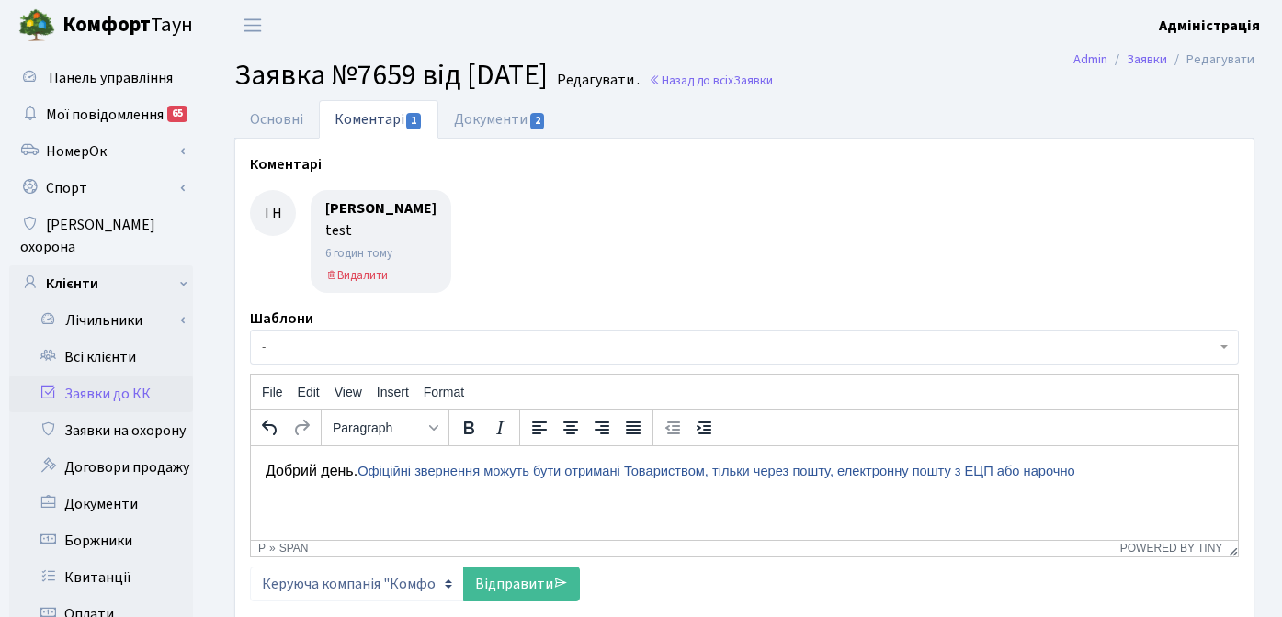
click at [366, 495] on html "Добрий день. Офіційні звернення можуть бути отримані Товариством, тільки через …" at bounding box center [744, 471] width 987 height 50
click at [343, 471] on p "Добрий день. Офіційні звернення можуть бути отримані Товариством, тільки через …" at bounding box center [744, 470] width 957 height 20
click at [1118, 473] on p "Добрий день. Офіційні звернення можуть бути отримані Товариством, тільки через …" at bounding box center [744, 470] width 957 height 20
click at [413, 467] on span "Офіційні звернення можуть бути отримані Товариством, тільки через пошту, електр…" at bounding box center [724, 470] width 734 height 15
click at [448, 474] on span "Офіційні звернення можуть бути отримані Товариством, тільки через пошту, електр…" at bounding box center [724, 470] width 734 height 15
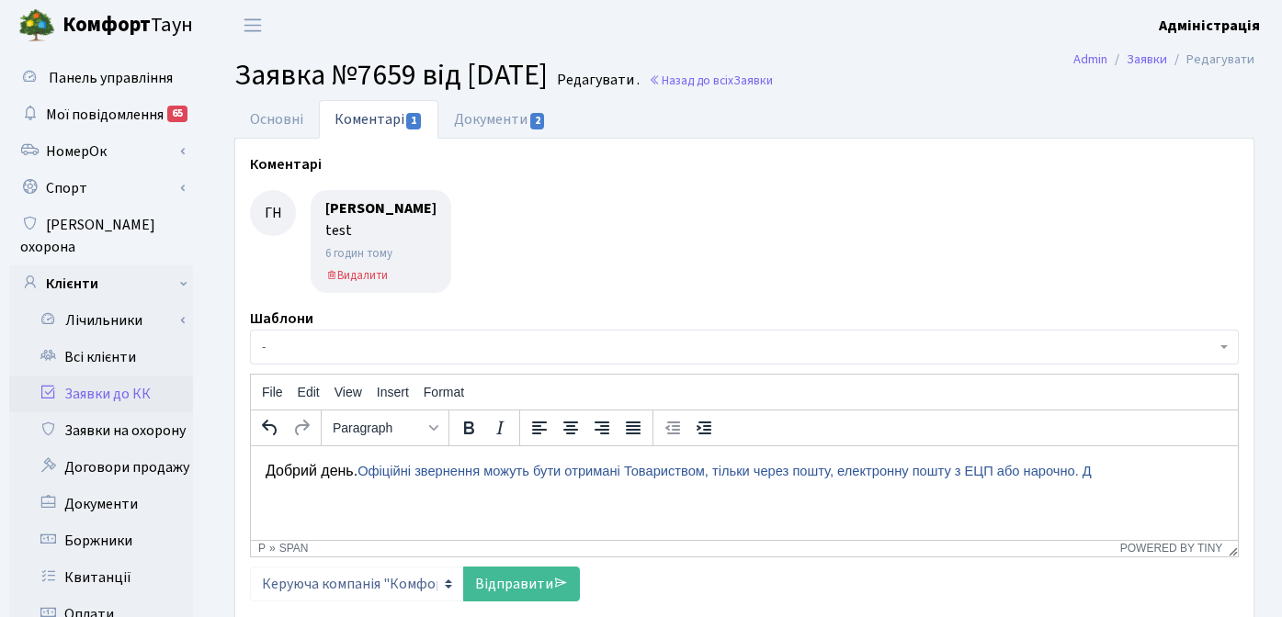
click at [1157, 476] on p "Добрий день. Офіційні звернення можуть бути отримані Товариством, тільки через …" at bounding box center [744, 470] width 957 height 20
click at [1002, 471] on span "Офіційні звернення можуть бути отримані Товариством, тільки через пошту, електр…" at bounding box center [717, 470] width 721 height 15
click at [1141, 472] on p "Добрий день. Офіційні звернення можуть бути отримані Товариством, тільки через …" at bounding box center [744, 470] width 957 height 20
click at [1104, 472] on span "Офіційні звернення можуть бути отримані Товариством, тільки через пошту, електр…" at bounding box center [784, 470] width 854 height 15
click at [481, 481] on p "Добрий день. Офіційні звернення можуть бути отримані Товариством, тільки через …" at bounding box center [744, 470] width 957 height 20
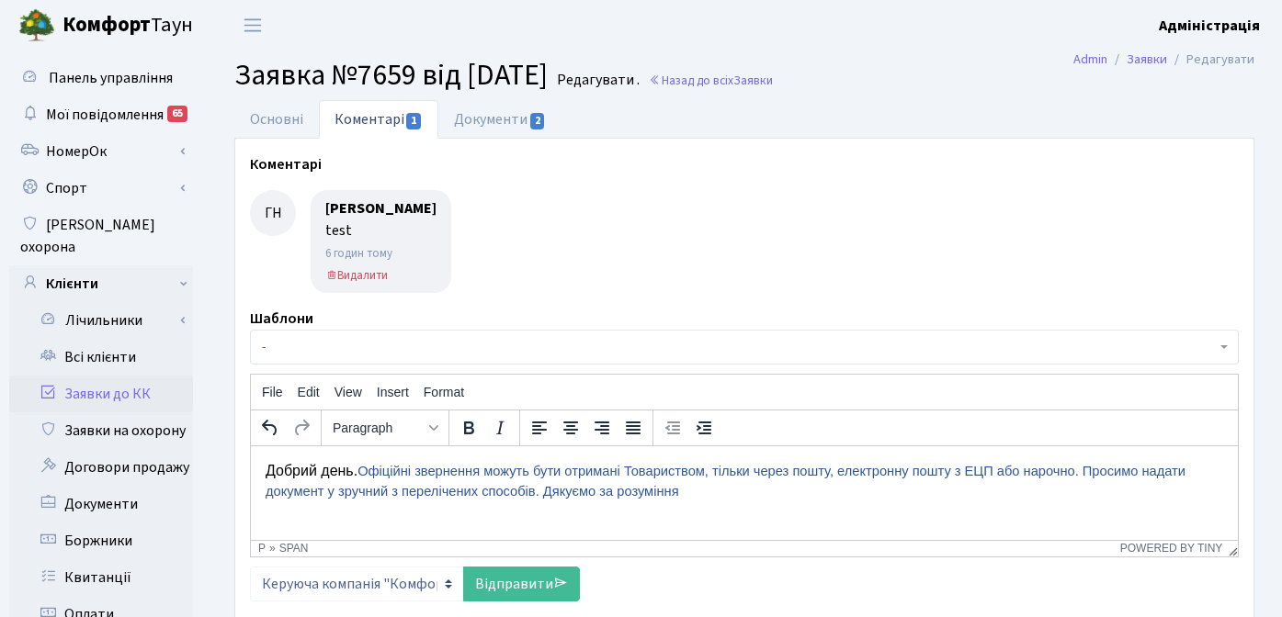
click at [371, 471] on span "Офіційні звернення можуть бути отримані Товариством, тільки через пошту, електр…" at bounding box center [726, 480] width 920 height 35
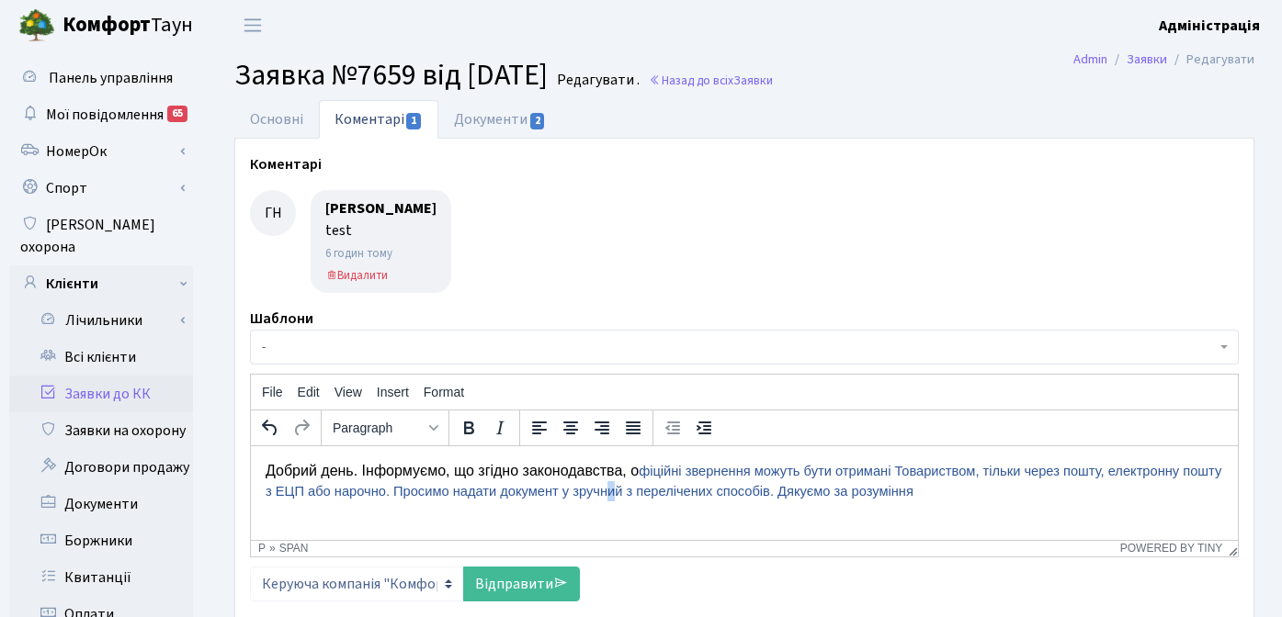
click at [657, 494] on span "фіційні звернення можуть бути отримані Товариством, тільки через пошту, електро…" at bounding box center [743, 480] width 955 height 35
click at [826, 495] on span "фіційні звернення можуть бути отримані Товариством, тільки через пошту, електро…" at bounding box center [743, 480] width 955 height 35
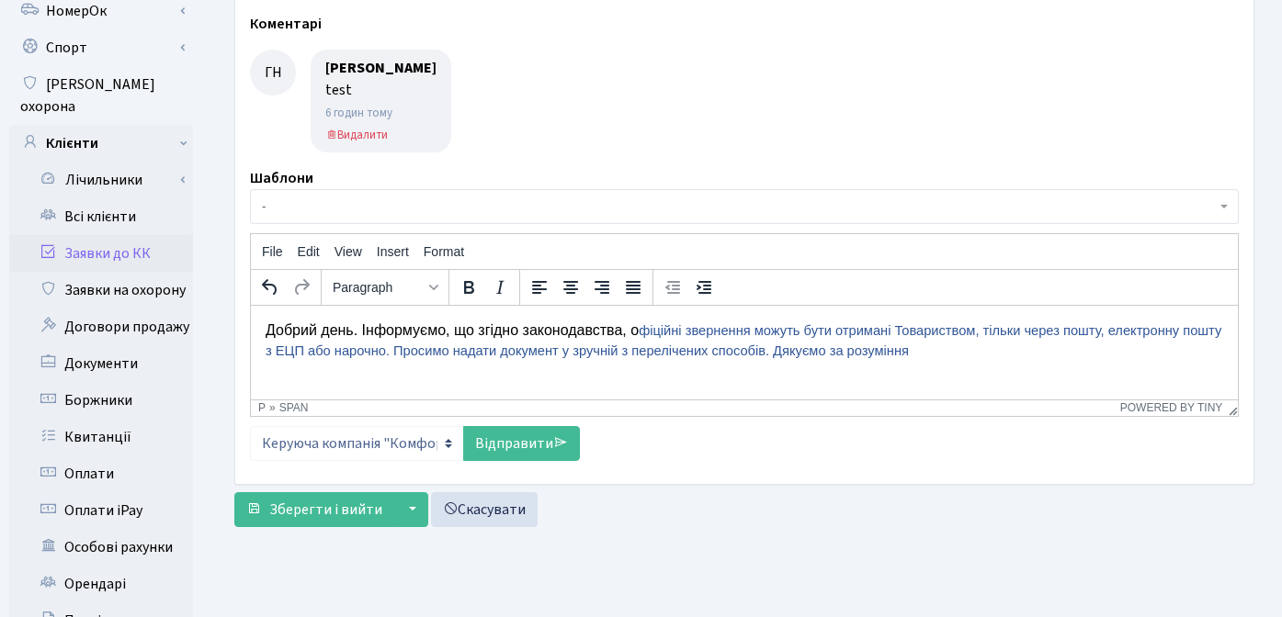
scroll to position [173, 0]
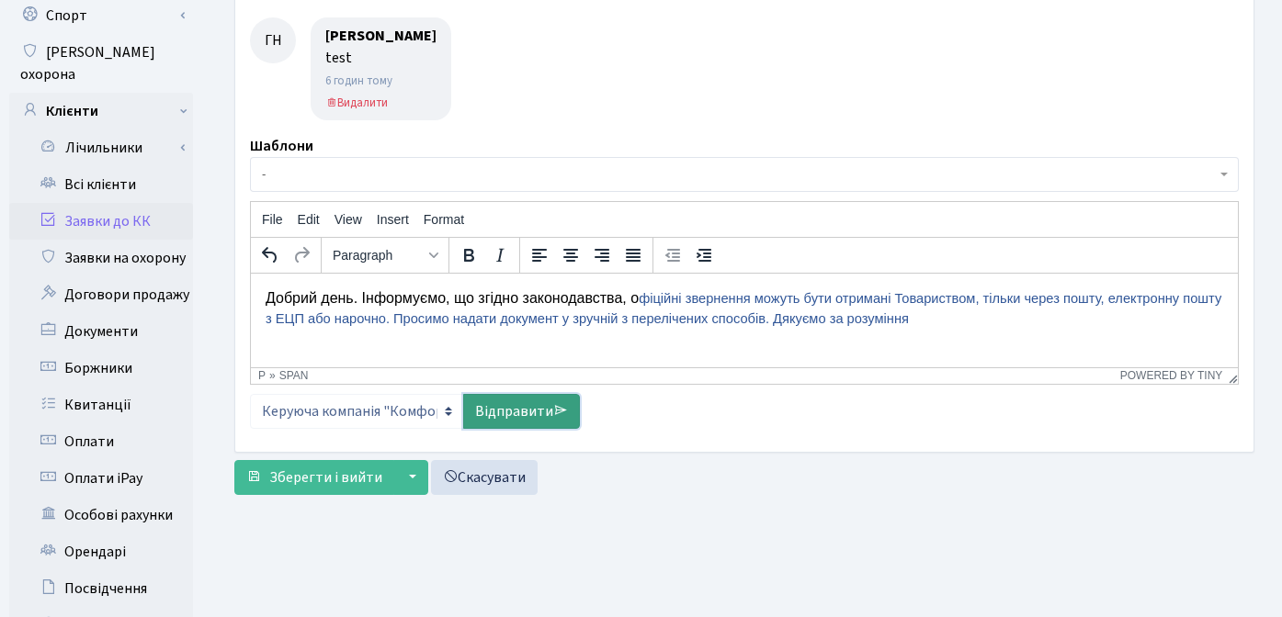
click at [500, 413] on link "Відправити" at bounding box center [521, 411] width 117 height 35
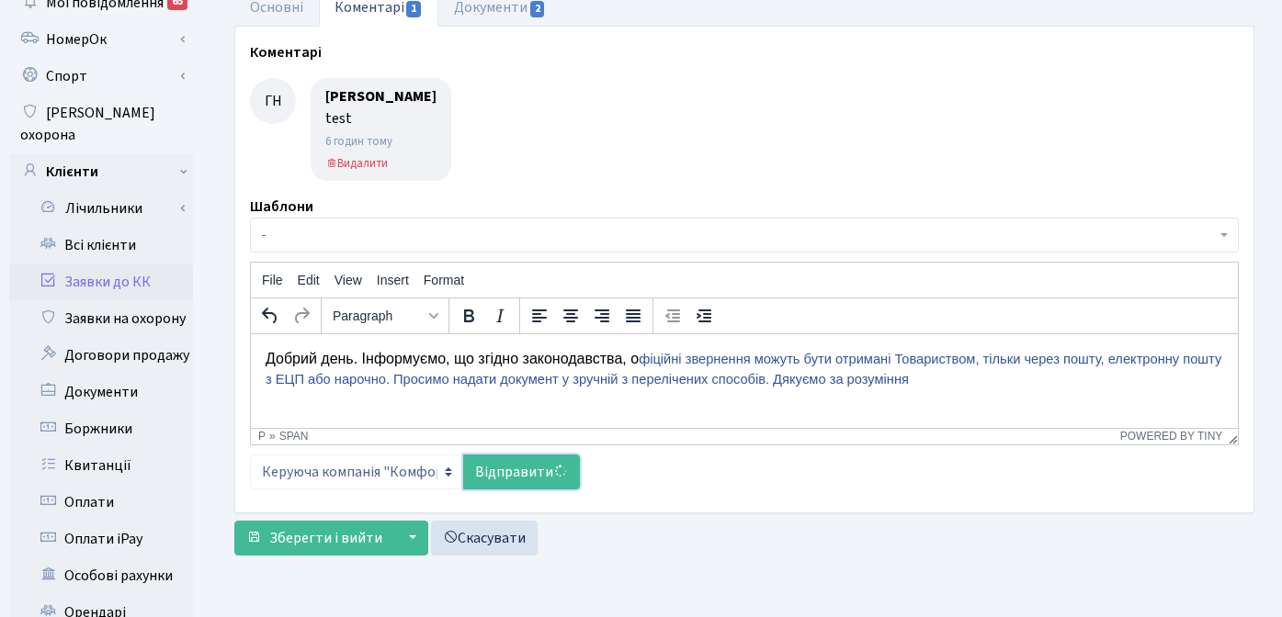
scroll to position [35, 0]
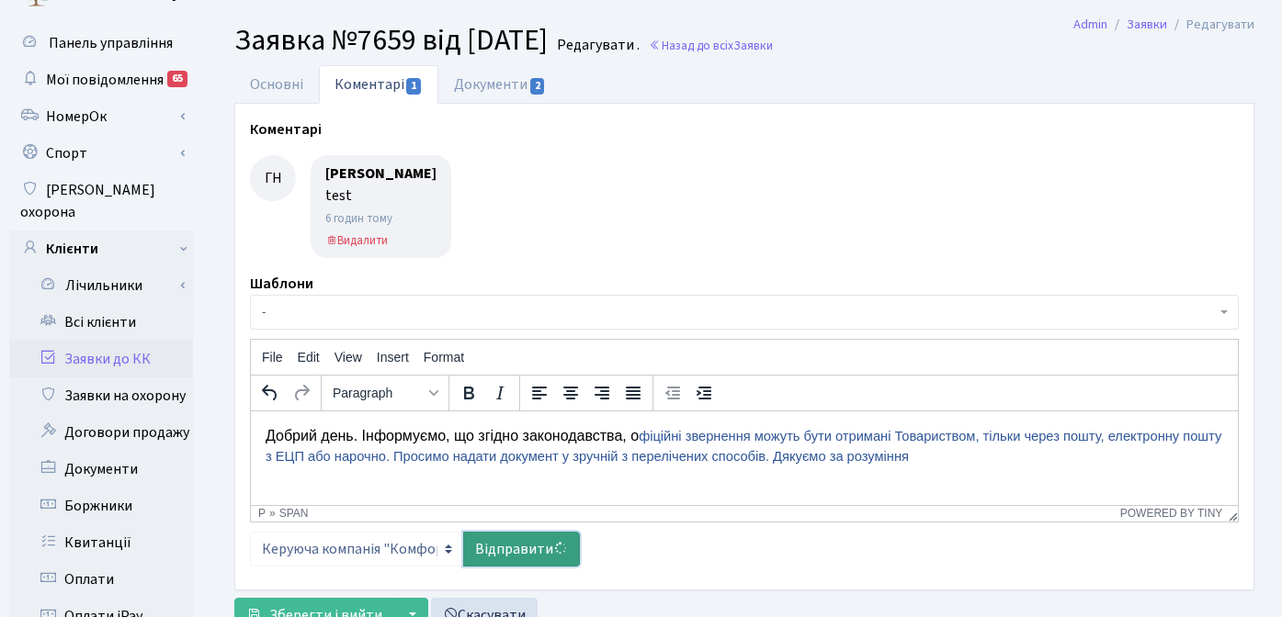
click at [504, 551] on link "Відправити" at bounding box center [521, 549] width 117 height 35
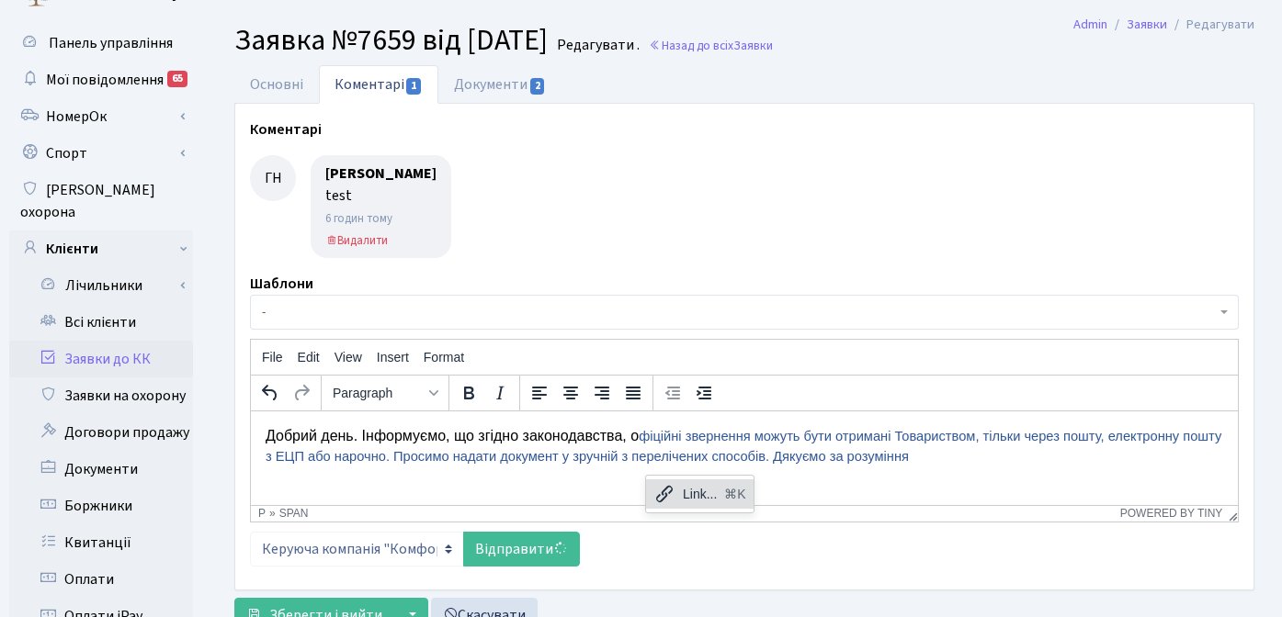
click at [615, 462] on span "фіційні звернення можуть бути отримані Товариством, тільки через пошту, електро…" at bounding box center [743, 445] width 955 height 35
click at [654, 457] on span "фіційні звернення можуть бути отримані Товариством, тільки через пошту, електро…" at bounding box center [743, 445] width 955 height 35
click at [623, 460] on span "фіційні звернення можуть бути отримані Товариством, тільки через пошту, електро…" at bounding box center [743, 445] width 955 height 35
click at [722, 460] on span "фіційні звернення можуть бути отримані Товариством, тільки через пошту, електро…" at bounding box center [743, 445] width 955 height 35
drag, startPoint x: 609, startPoint y: 457, endPoint x: 683, endPoint y: 458, distance: 73.5
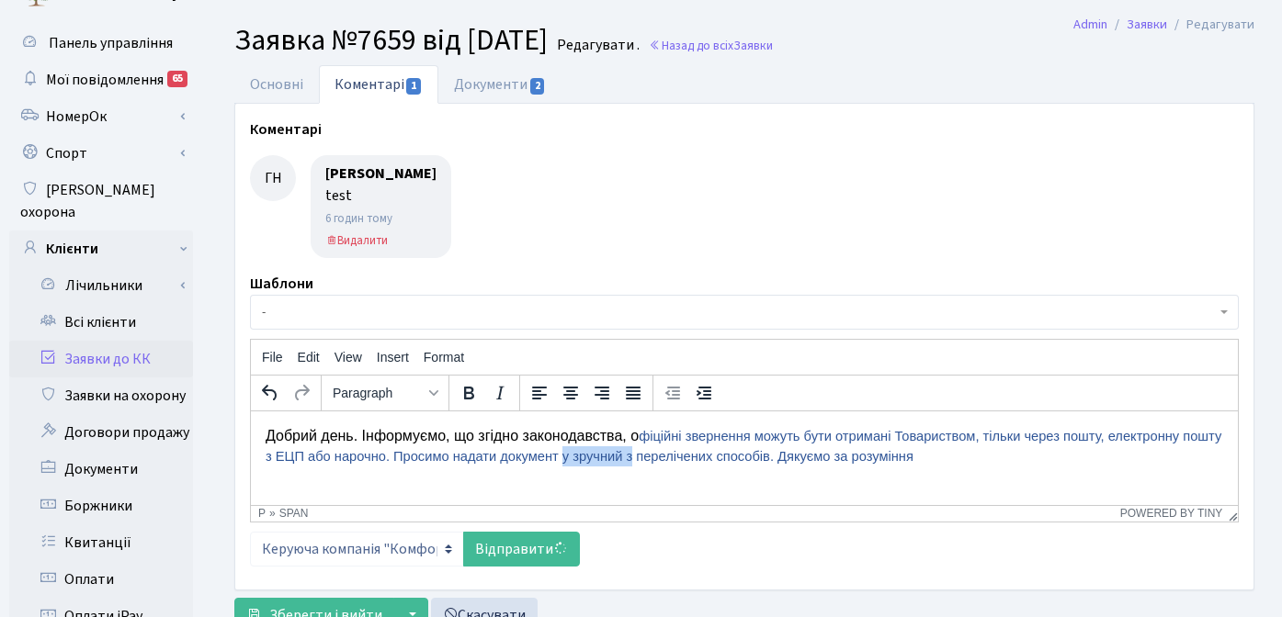
click at [683, 458] on span "фіційні звернення можуть бути отримані Товариством, тільки через пошту, електро…" at bounding box center [743, 445] width 955 height 35
click at [719, 458] on span "фіційні звернення можуть бути отримані Товариством, тільки через пошту, електро…" at bounding box center [743, 445] width 955 height 35
click at [666, 460] on span "фіційні звернення можуть бути отримані Товариством, тільки через пошту, електро…" at bounding box center [743, 445] width 955 height 35
click at [776, 456] on span "фіційні звернення можуть бути отримані Товариством, тільки через пошту, електро…" at bounding box center [743, 445] width 955 height 35
drag, startPoint x: 994, startPoint y: 468, endPoint x: 399, endPoint y: 437, distance: 596.1
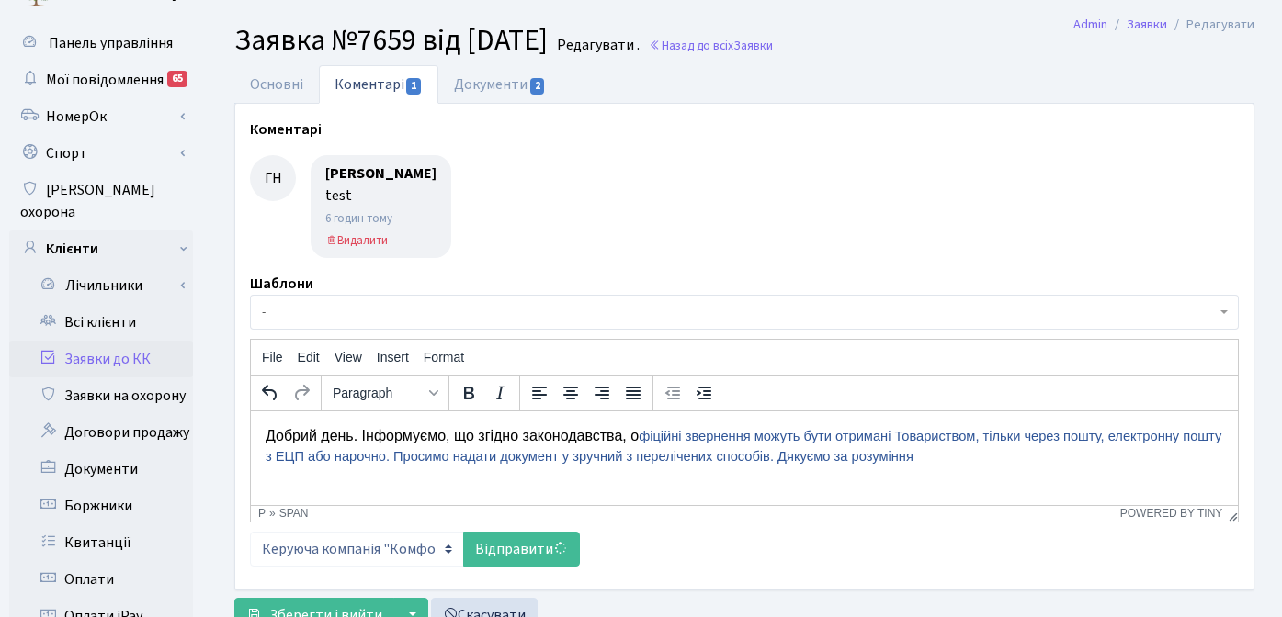
click at [399, 437] on html "Добрий день. Інформуємо, що згідно законодавства, о фіційні звернення можуть бу…" at bounding box center [744, 446] width 987 height 71
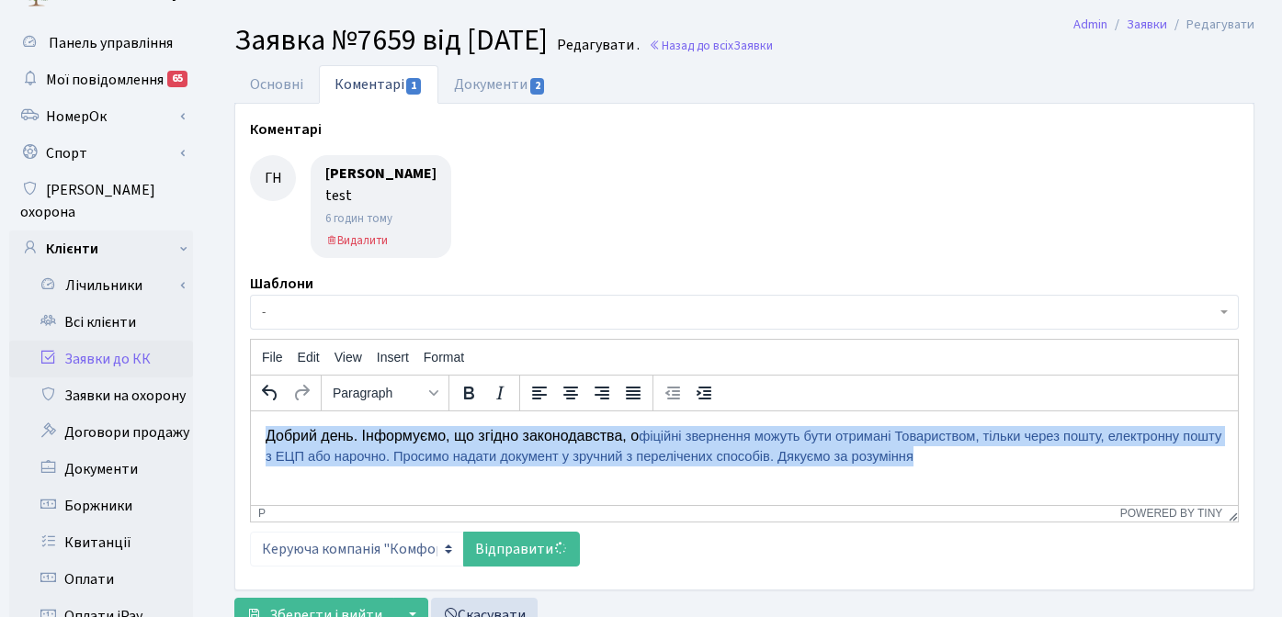
drag, startPoint x: 267, startPoint y: 437, endPoint x: 1085, endPoint y: 457, distance: 817.9
click at [1085, 457] on p "Добрий день. Інформуємо, що згідно законодавства, о фіційні звернення можуть бу…" at bounding box center [744, 445] width 957 height 41
copy p "Добрий день. Інформуємо, що згідно законодавства, о фіційні звернення можуть бу…"
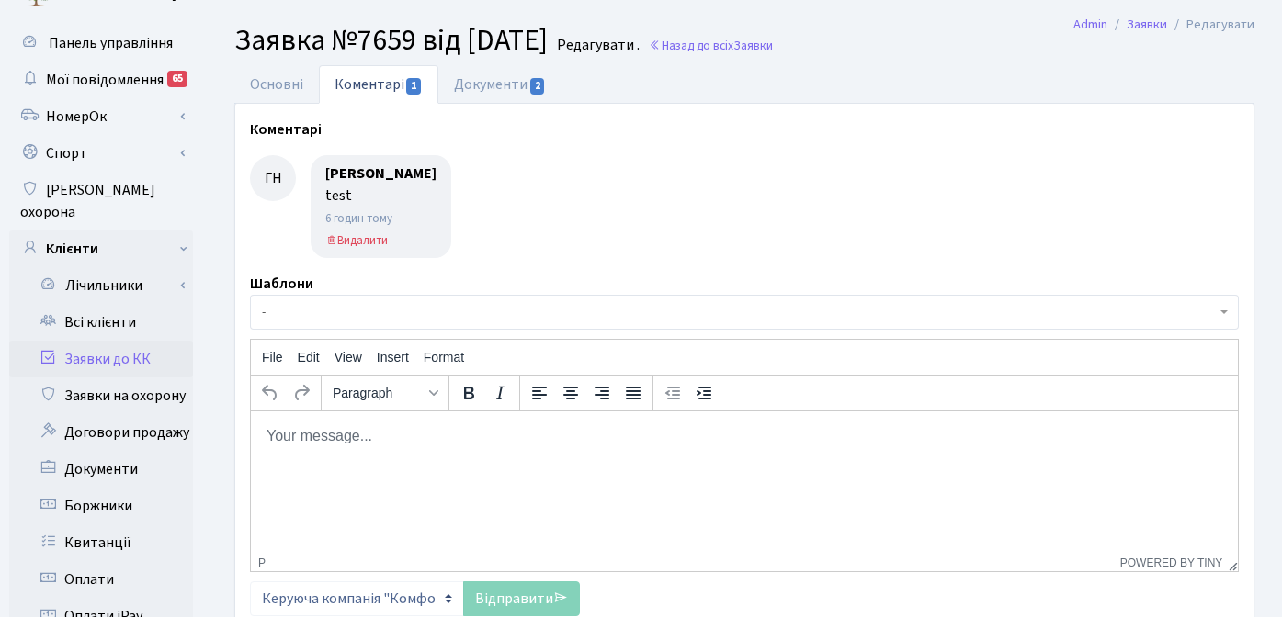
click at [401, 444] on p "Rich Text Area. Press ALT-0 for help." at bounding box center [744, 435] width 957 height 20
paste body "Rich Text Area. Press ALT-0 for help."
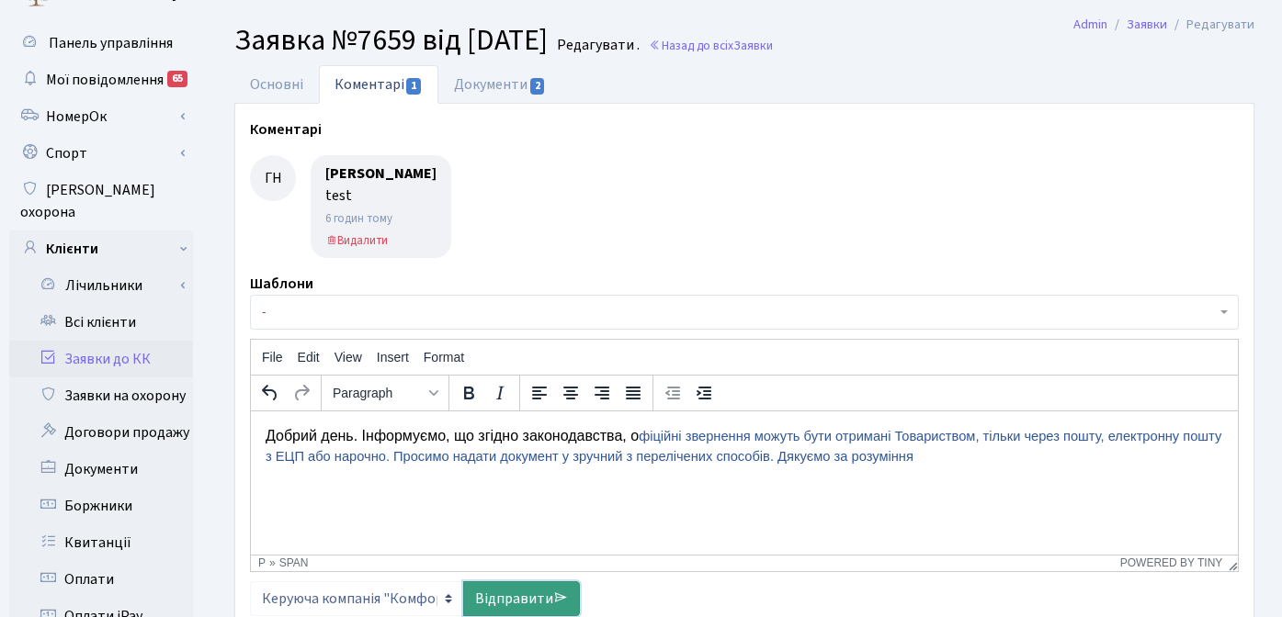
click at [499, 603] on link "Відправити" at bounding box center [521, 599] width 117 height 35
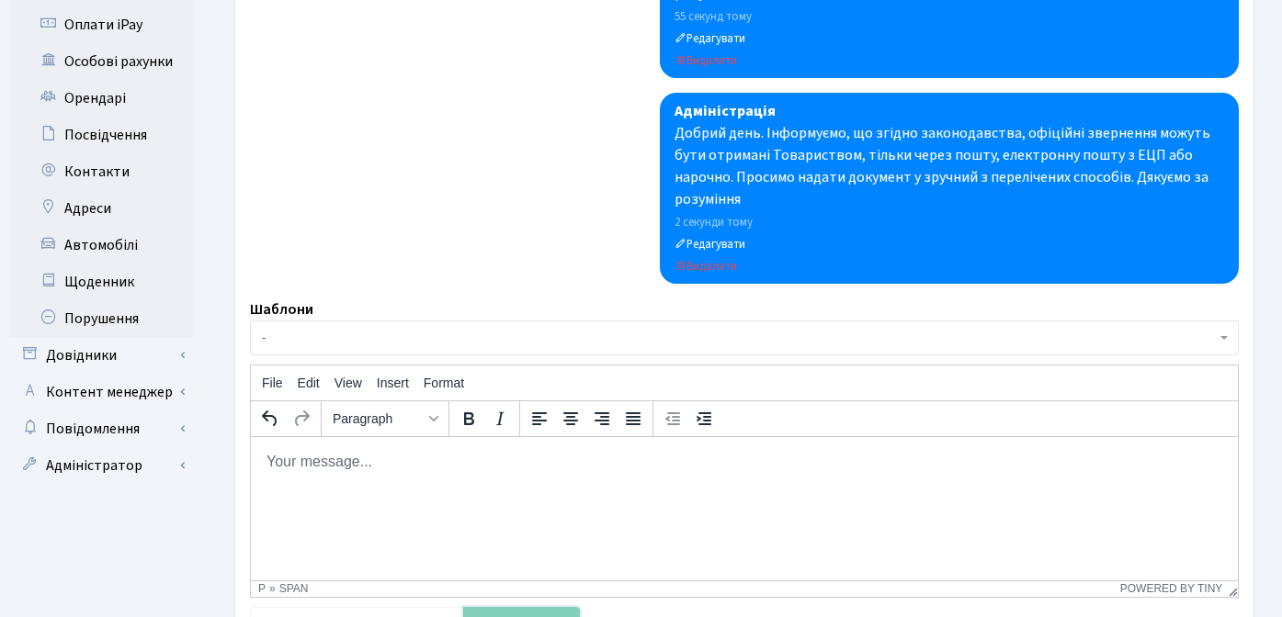
scroll to position [773, 0]
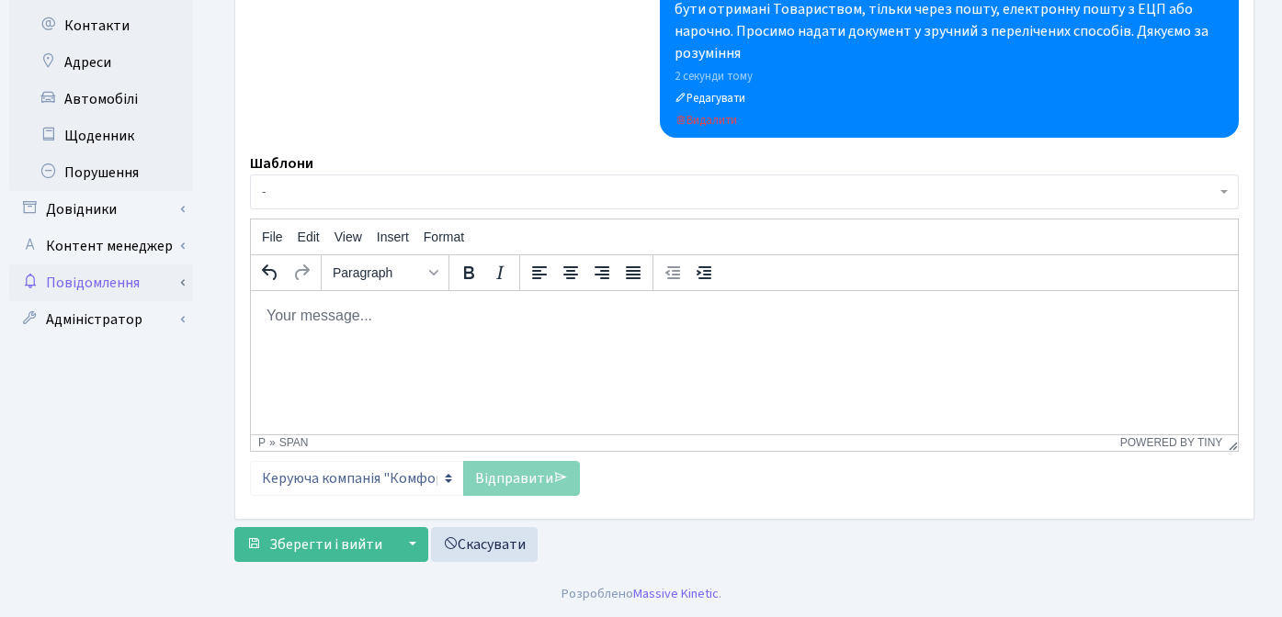
click at [135, 265] on link "Повідомлення" at bounding box center [101, 283] width 184 height 37
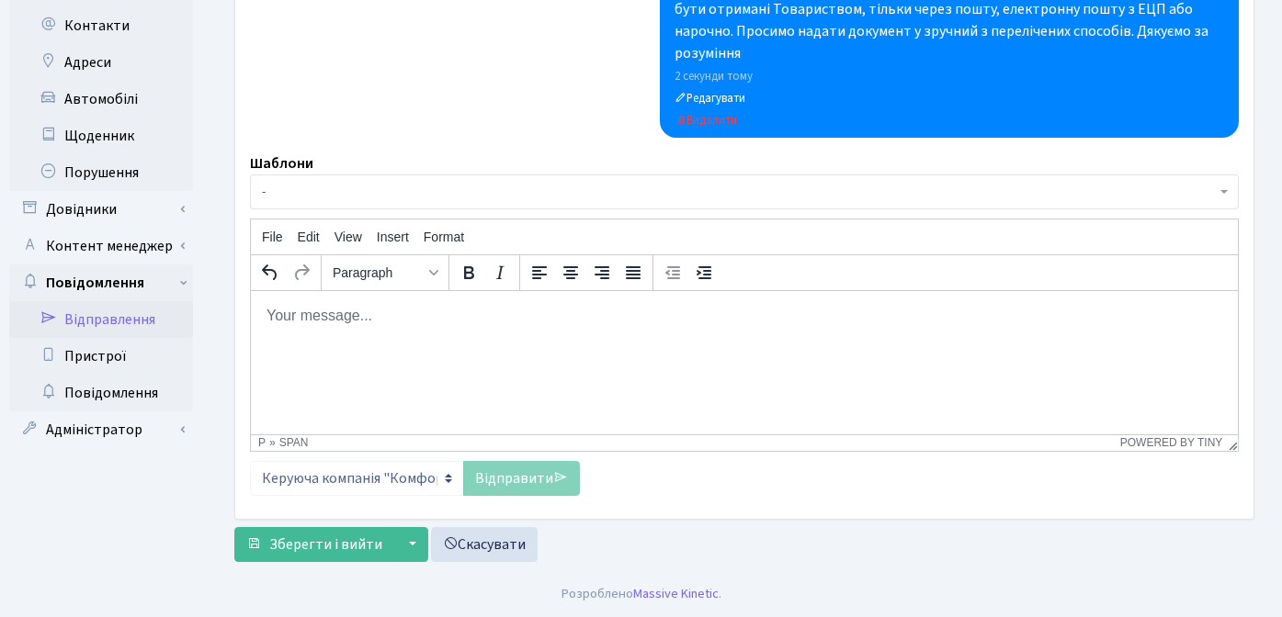
click at [131, 301] on link "Відправлення" at bounding box center [101, 319] width 184 height 37
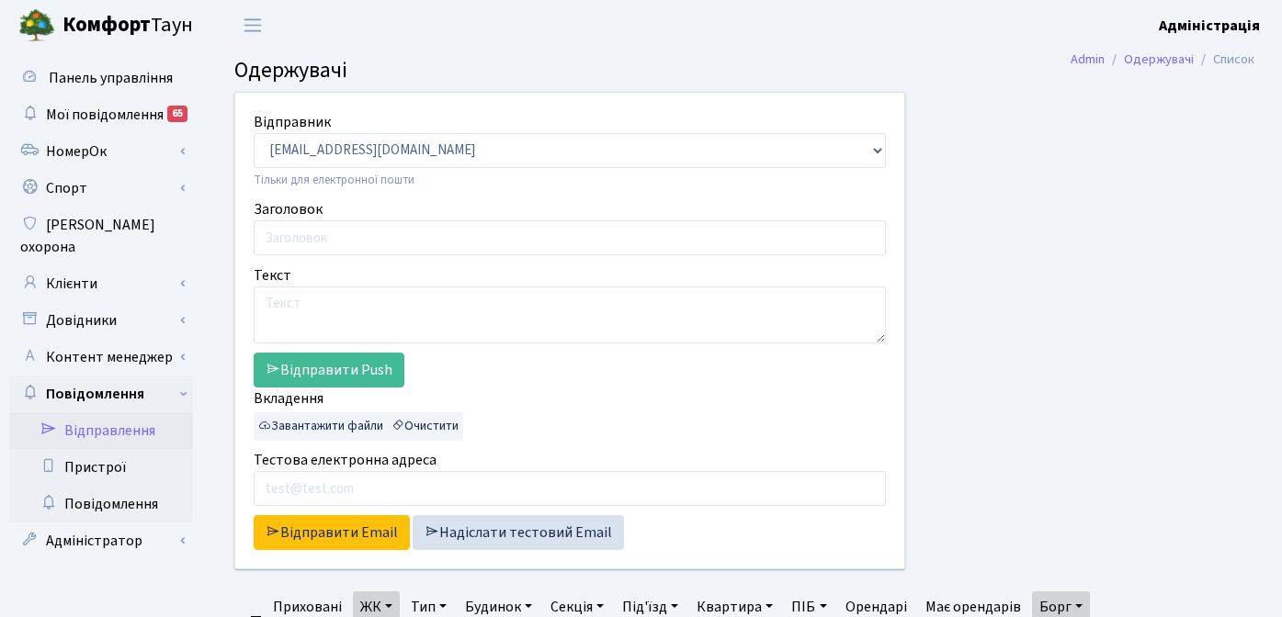
select select "25"
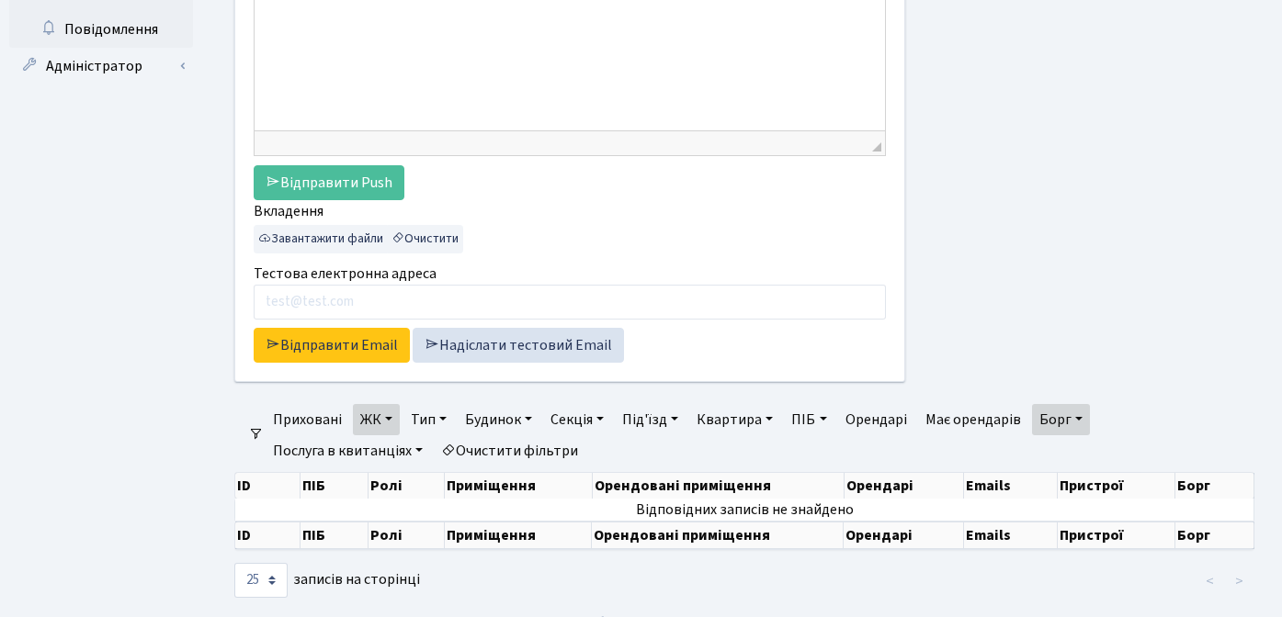
scroll to position [503, 0]
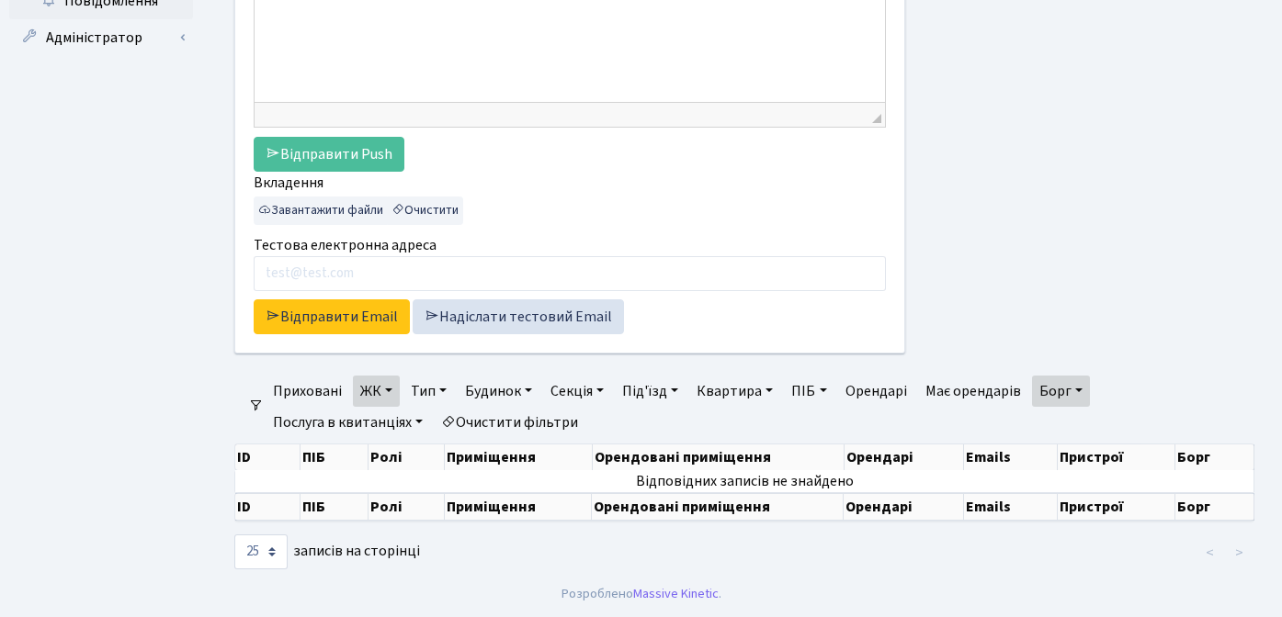
click at [1059, 390] on link "Борг" at bounding box center [1061, 391] width 58 height 31
click at [1057, 426] on input "1" at bounding box center [1060, 427] width 54 height 35
type input "10"
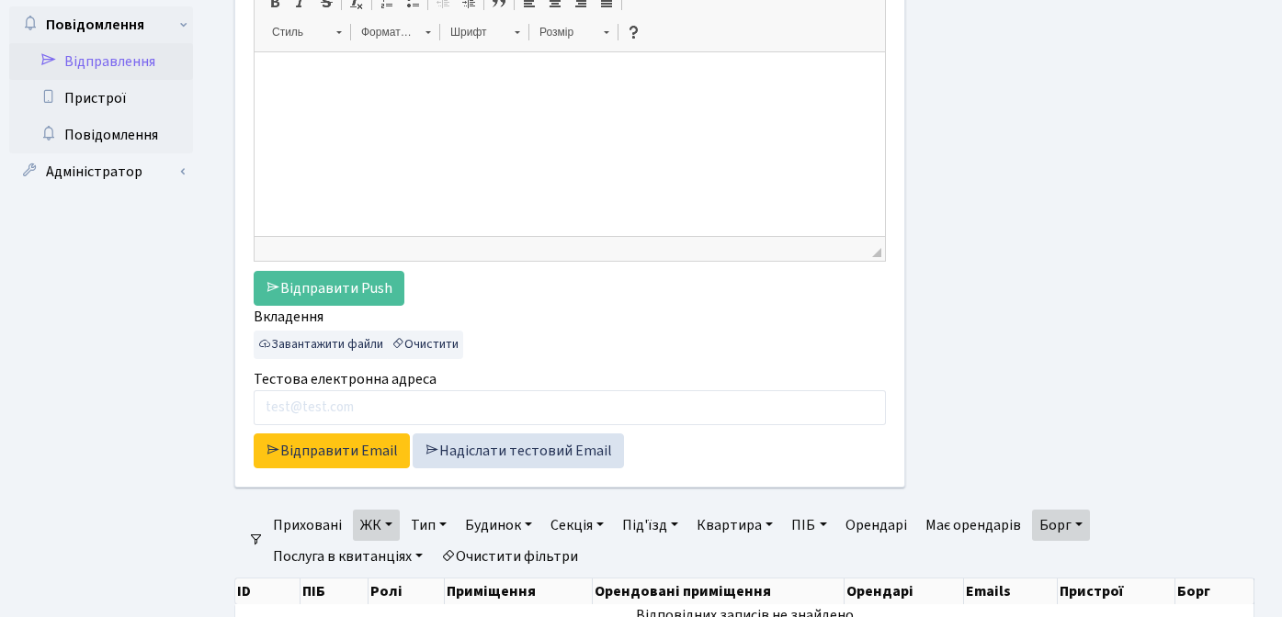
scroll to position [503, 0]
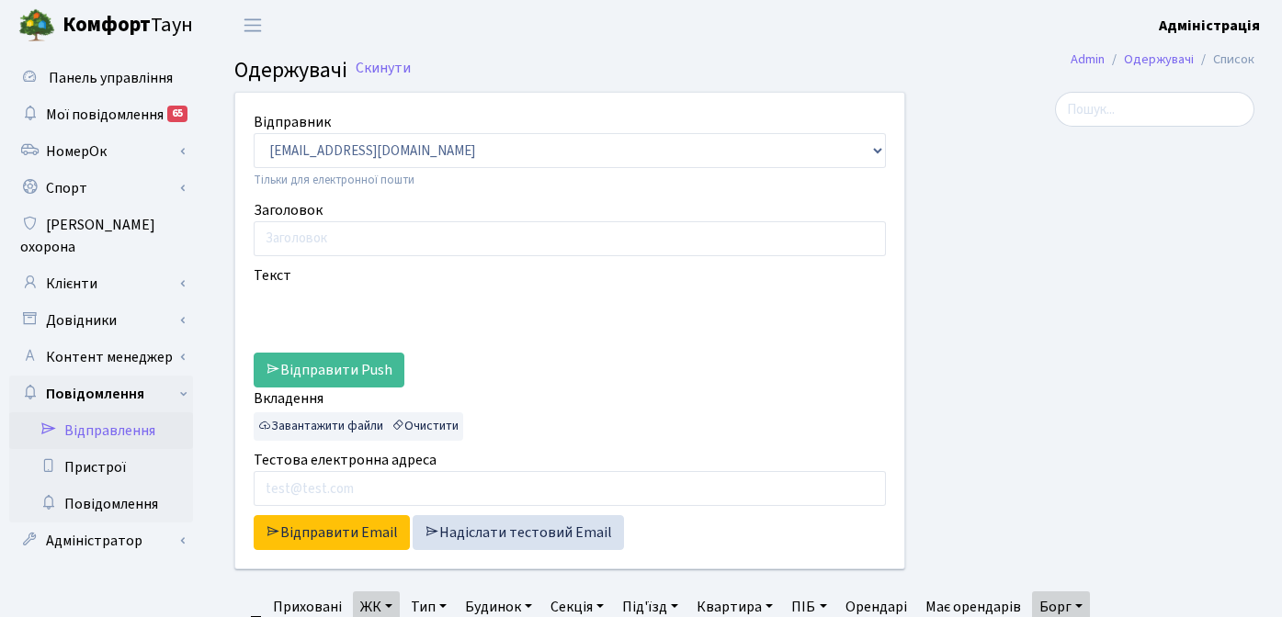
select select "25"
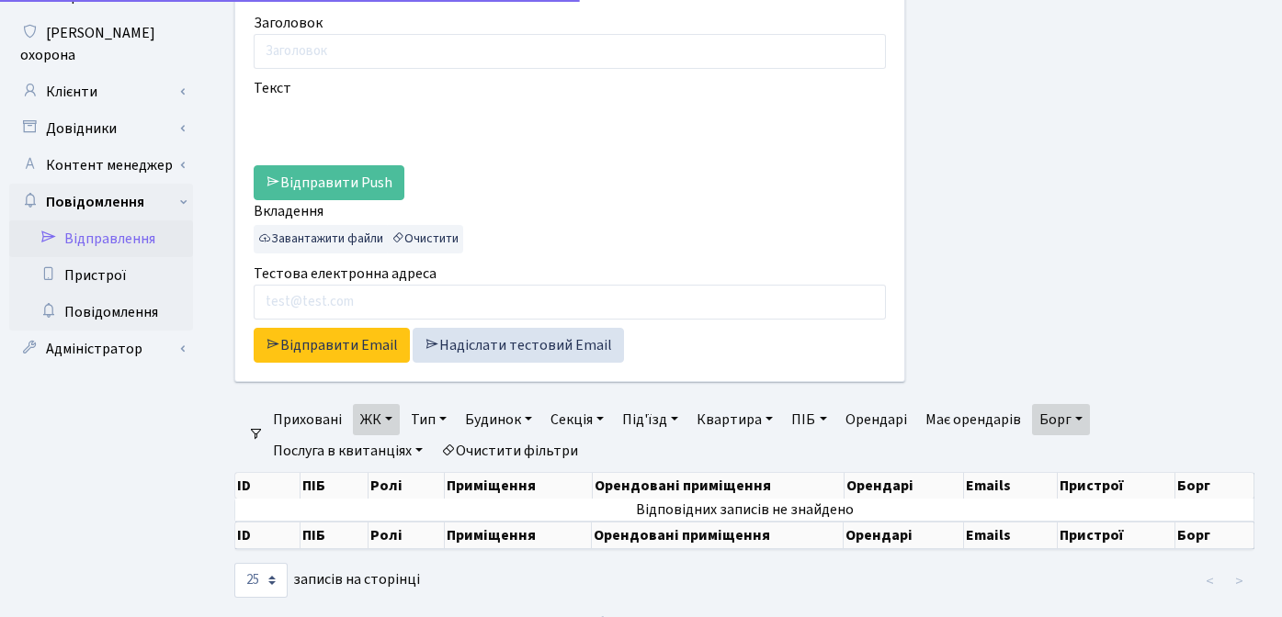
scroll to position [192, 0]
click at [1075, 404] on div at bounding box center [1093, 154] width 349 height 500
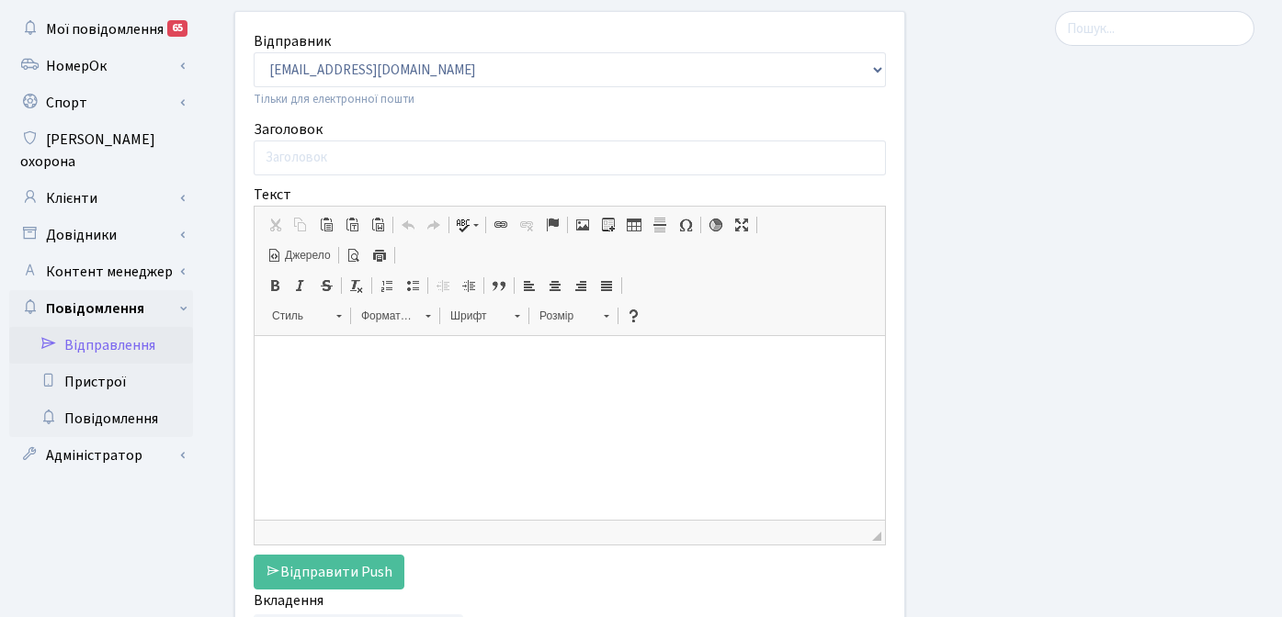
scroll to position [0, 0]
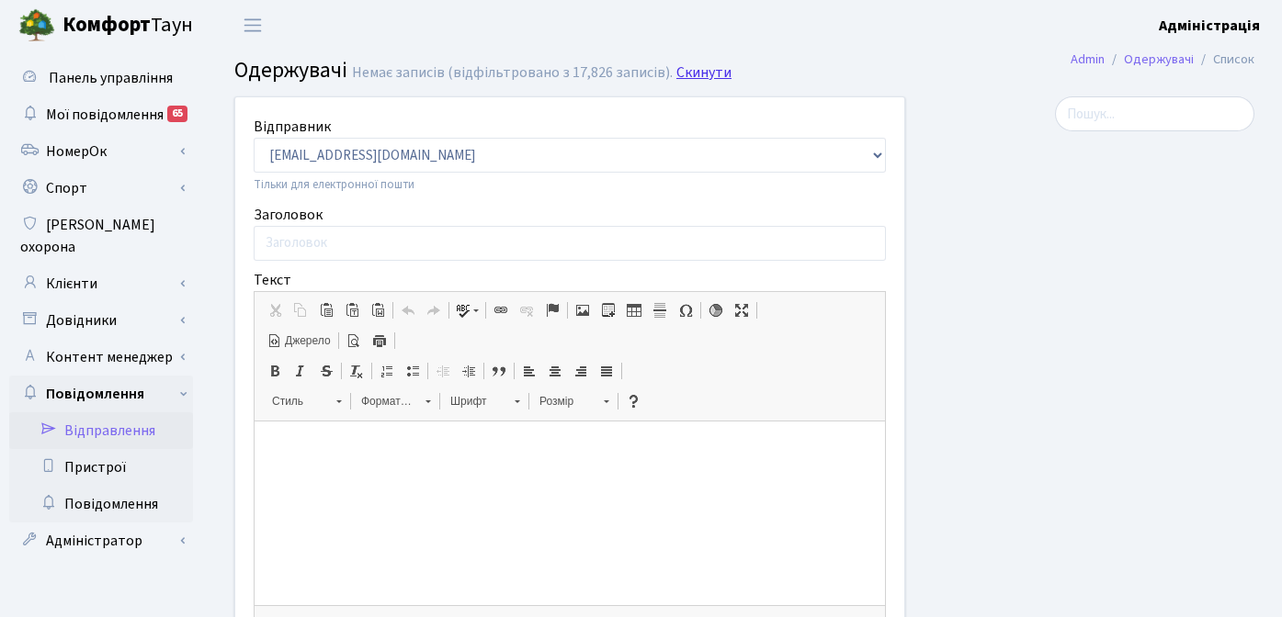
click at [690, 75] on link "Скинути" at bounding box center [703, 72] width 55 height 17
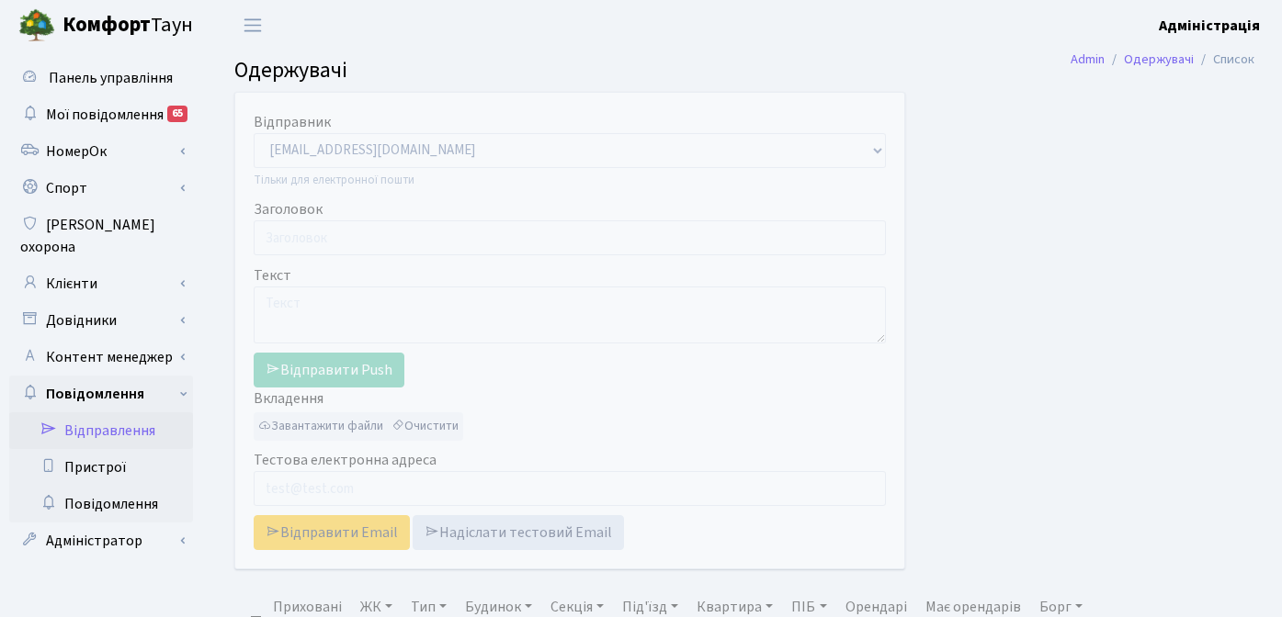
select select "25"
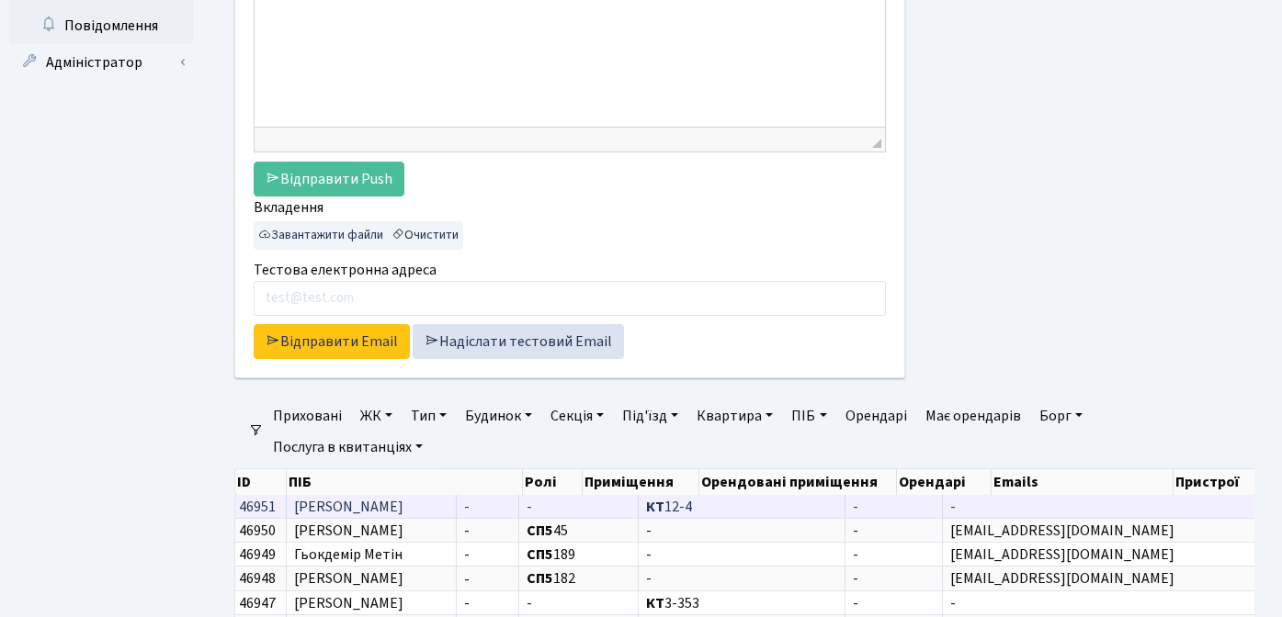
scroll to position [472, 0]
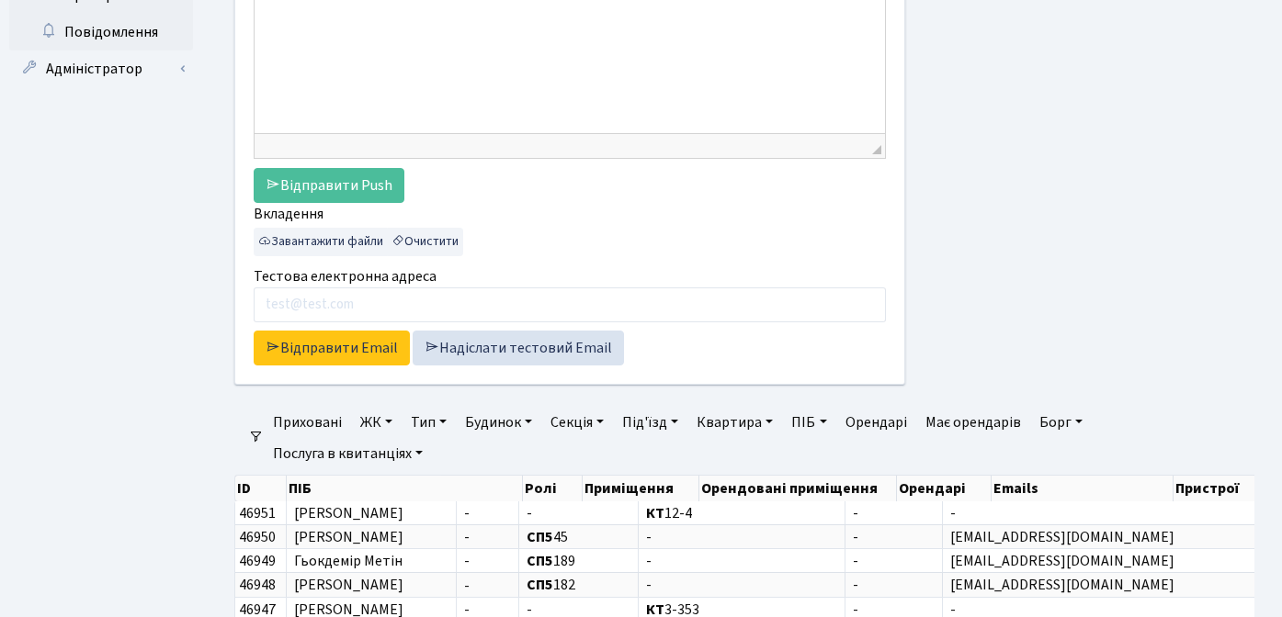
click at [377, 421] on link "ЖК" at bounding box center [376, 422] width 47 height 31
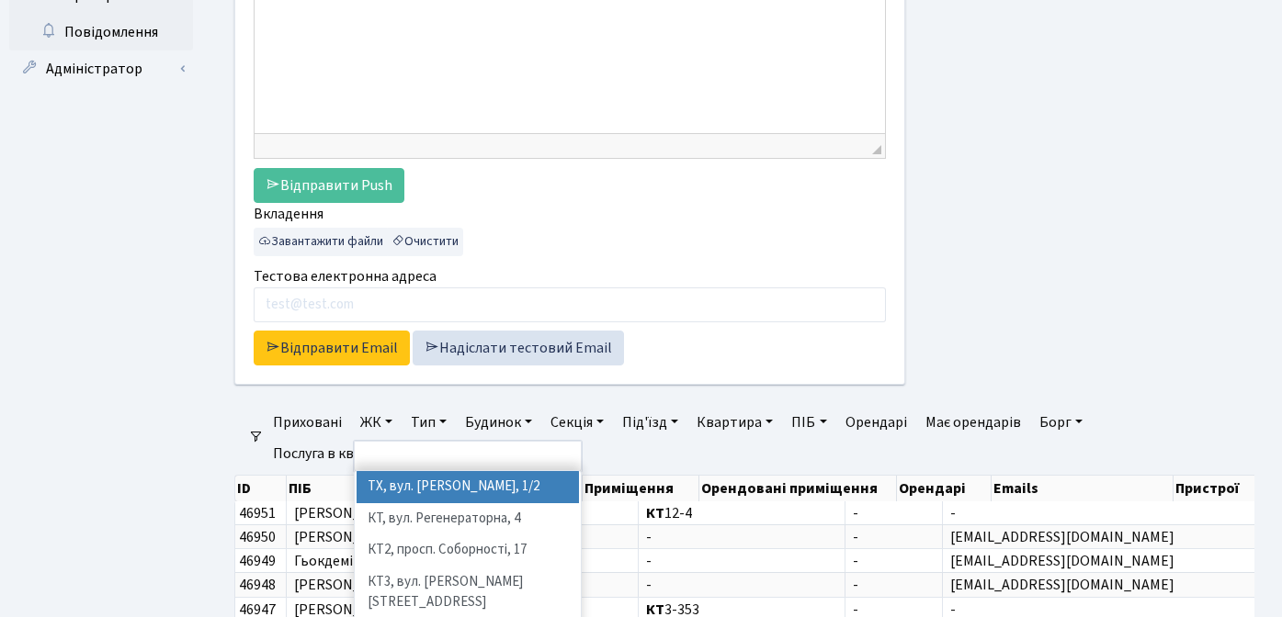
click at [379, 487] on li "ТХ, вул. [PERSON_NAME], 1/2" at bounding box center [467, 487] width 222 height 32
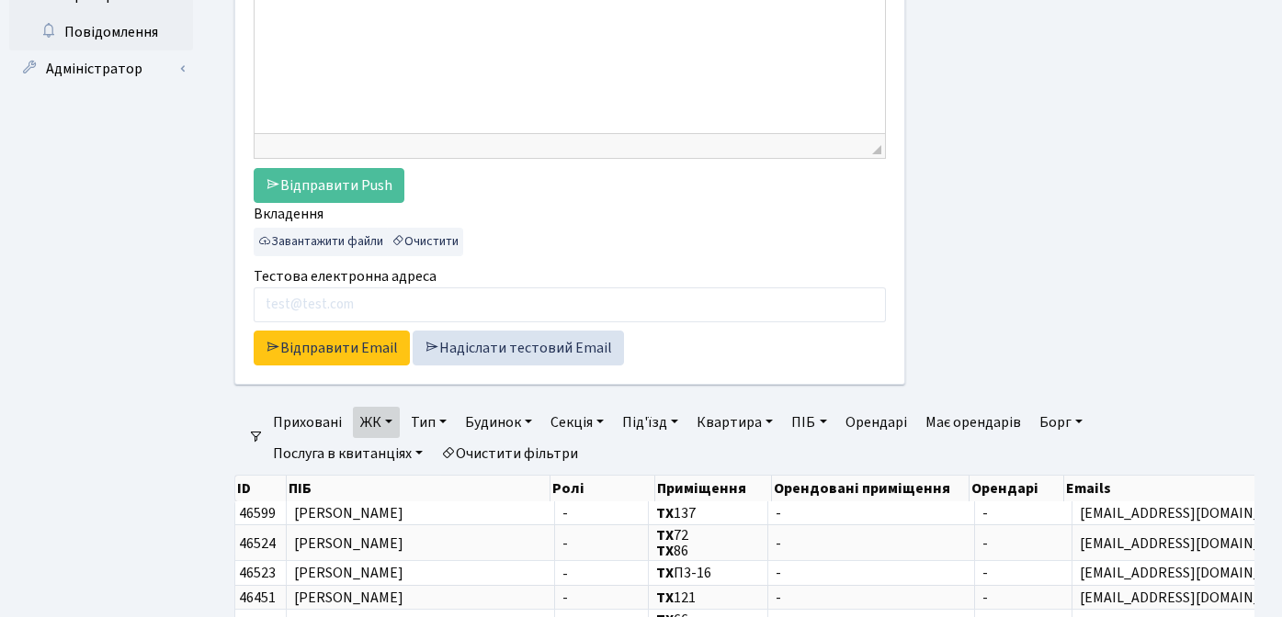
click at [1067, 424] on link "Борг" at bounding box center [1061, 422] width 58 height 31
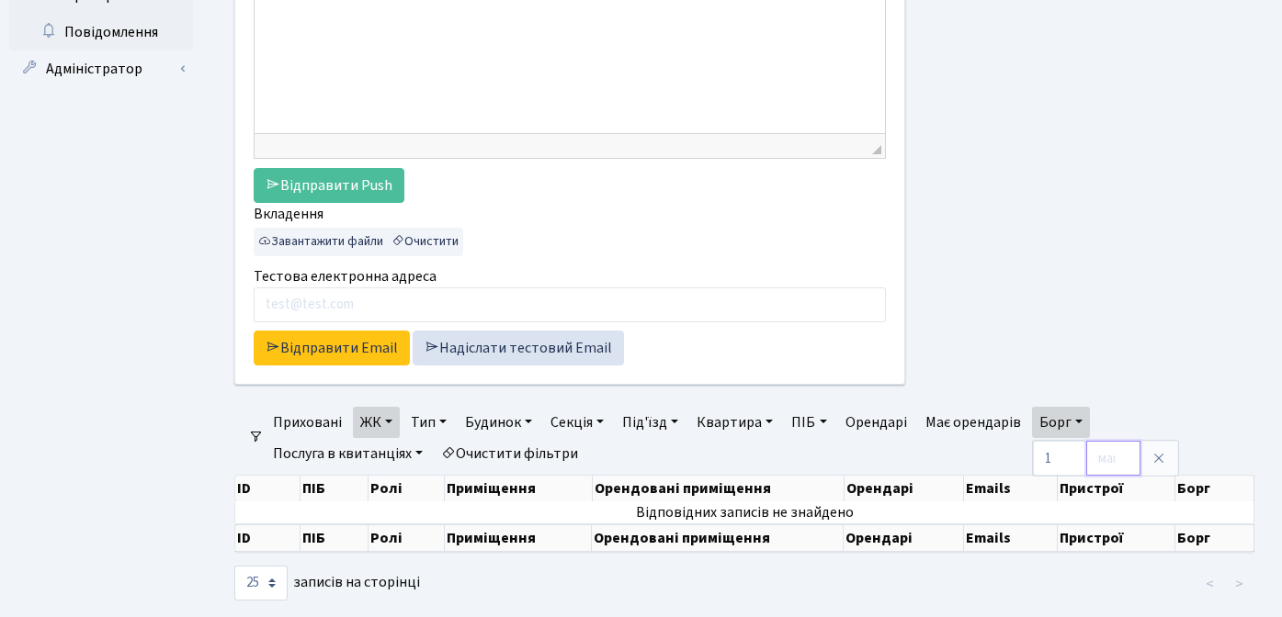
click at [1107, 452] on input "number" at bounding box center [1113, 458] width 54 height 35
click at [1160, 457] on icon at bounding box center [1158, 458] width 15 height 15
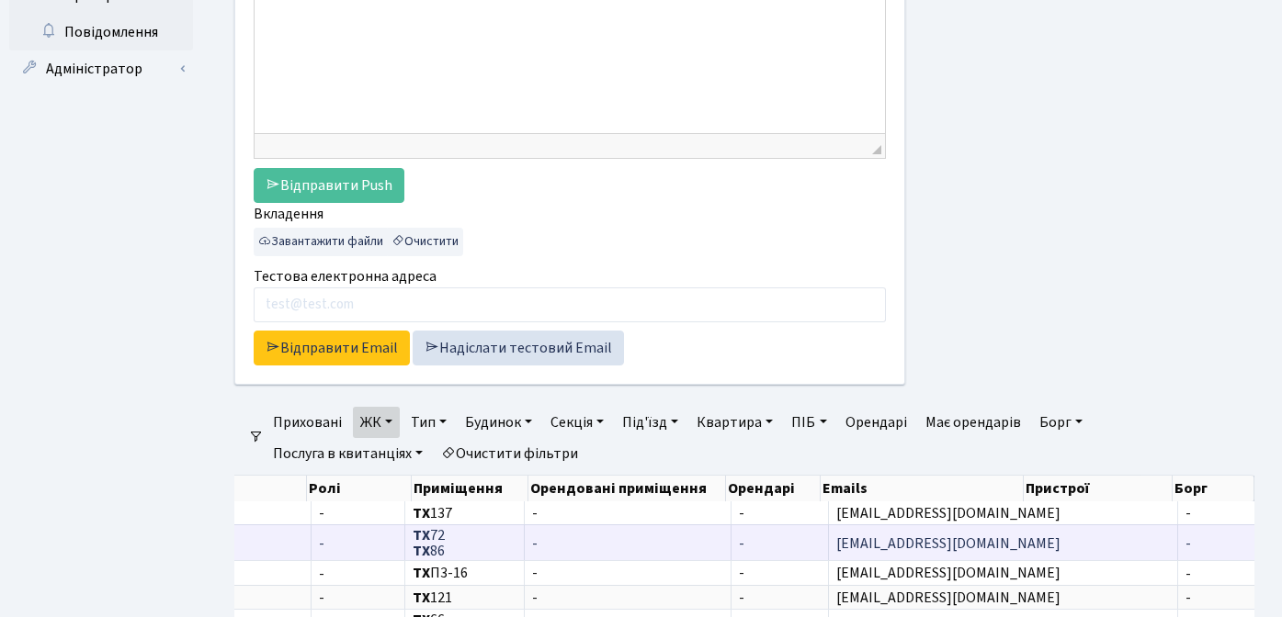
scroll to position [3, 0]
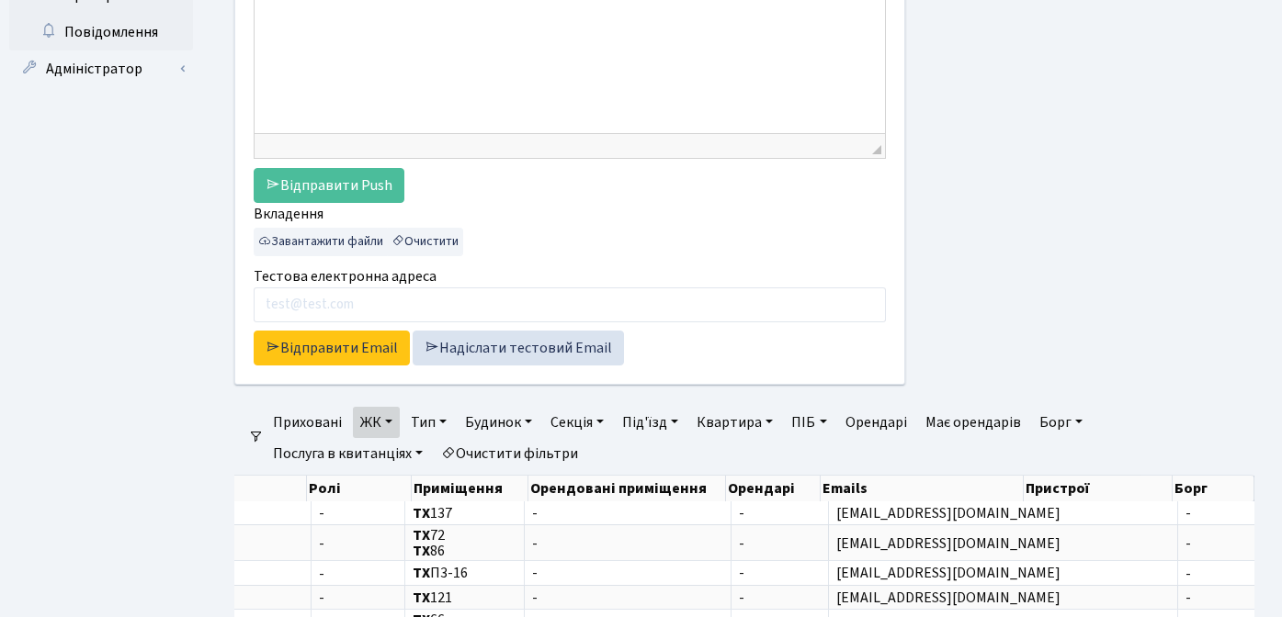
click at [1064, 417] on link "Борг" at bounding box center [1061, 422] width 58 height 31
click at [1055, 458] on input "number" at bounding box center [1060, 458] width 54 height 35
type input "1"
click at [1104, 462] on input "number" at bounding box center [1113, 458] width 54 height 35
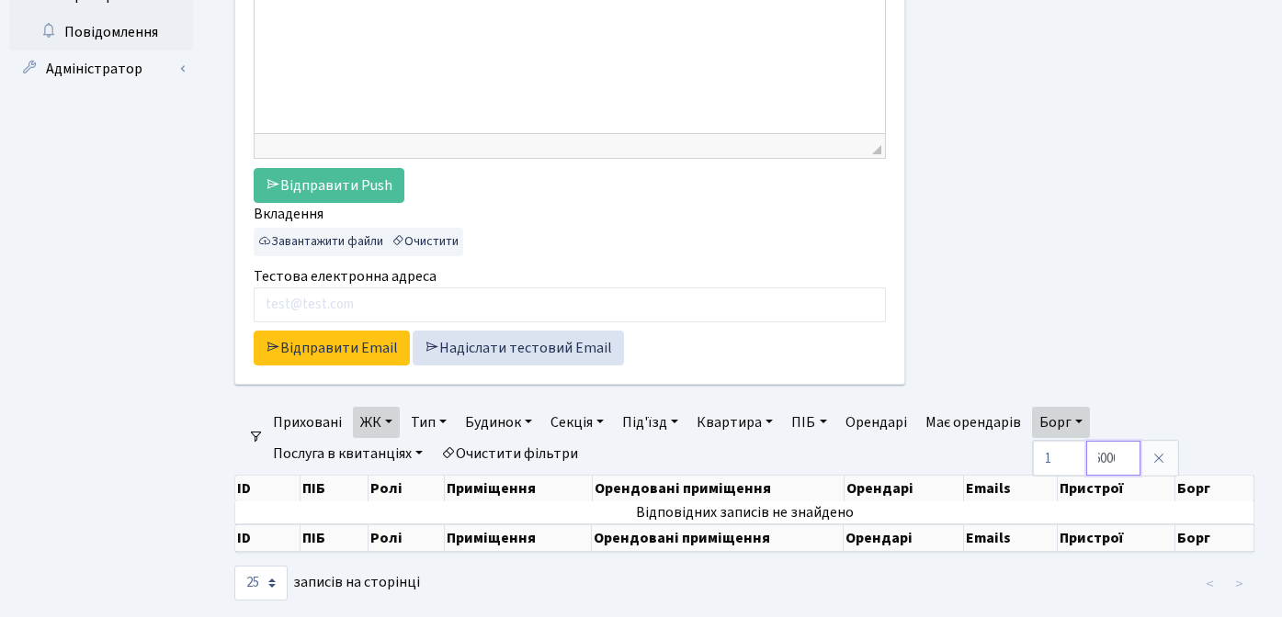
scroll to position [0, 24]
type input "406000"
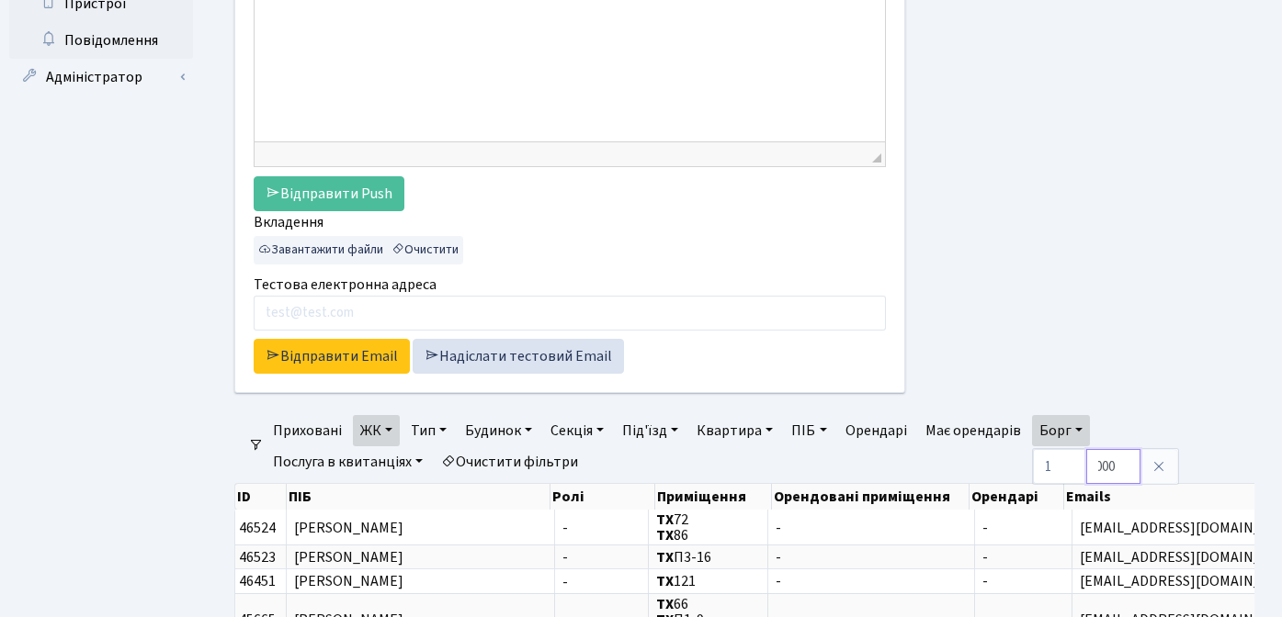
scroll to position [221, 0]
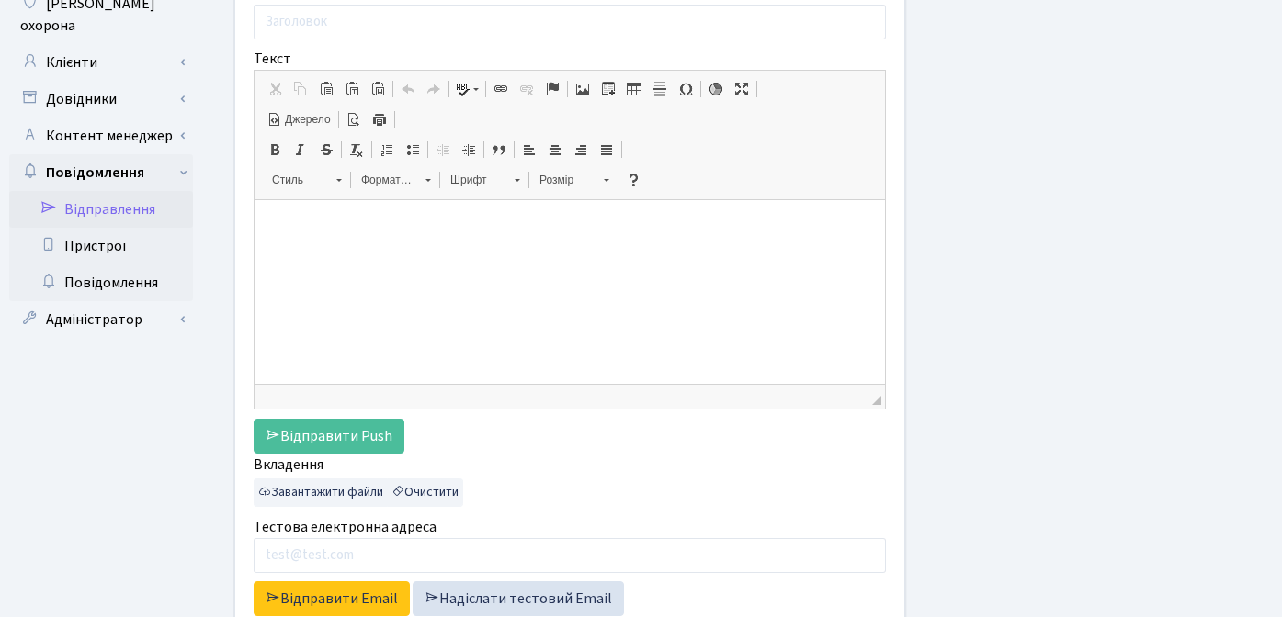
click at [1129, 304] on div at bounding box center [1093, 266] width 349 height 783
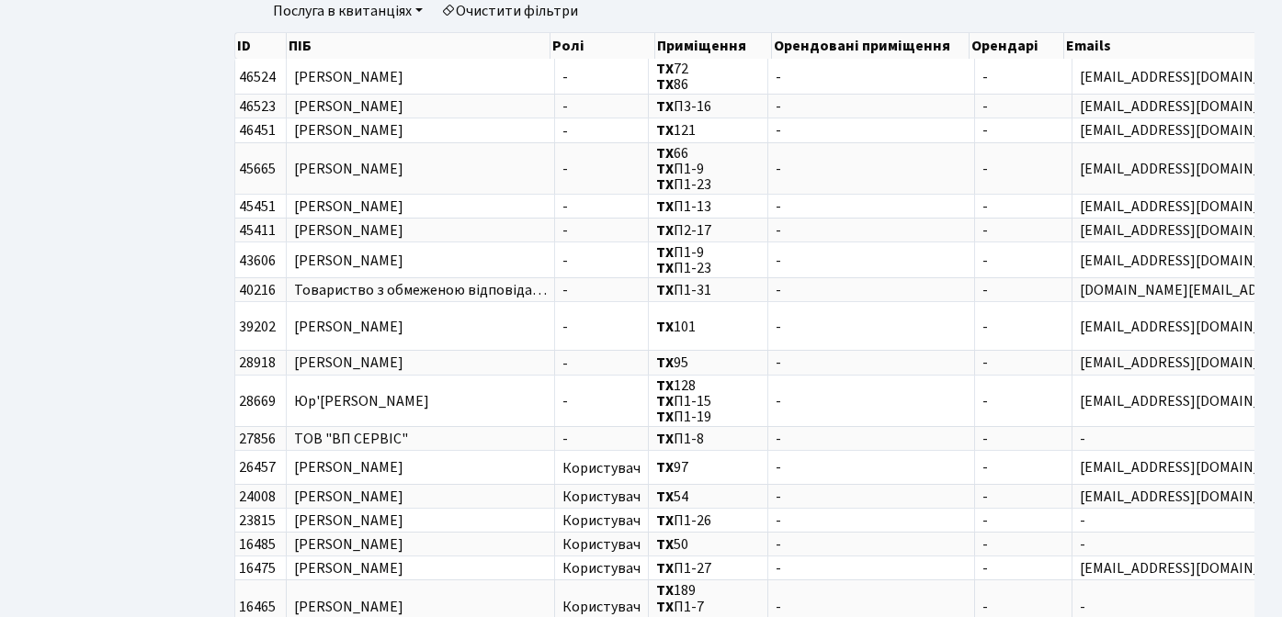
scroll to position [697, 0]
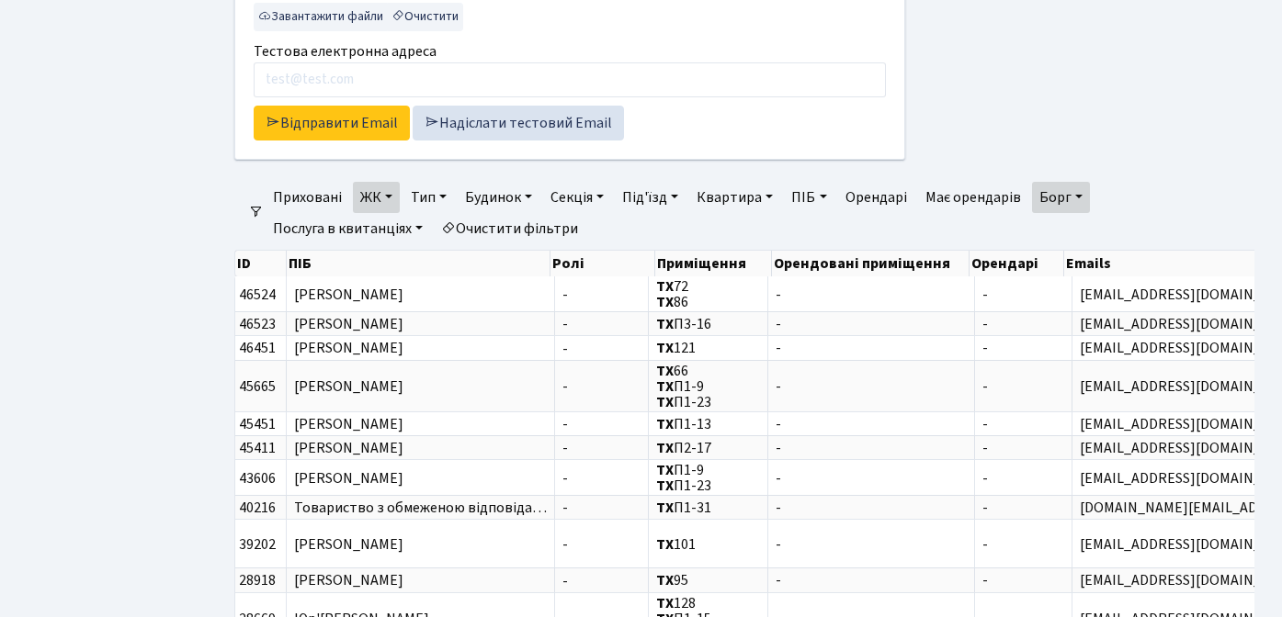
click at [1136, 189] on ul "Приховані ЖК ТХ, вул. Ділова, 1/2 КТ, вул. Регенераторна, 4 КТ2, просп. Соборно…" at bounding box center [752, 213] width 976 height 62
click at [1083, 198] on link "Борг" at bounding box center [1061, 197] width 58 height 31
click at [1084, 197] on link "Борг" at bounding box center [1061, 197] width 58 height 31
click at [1166, 234] on icon at bounding box center [1158, 233] width 15 height 15
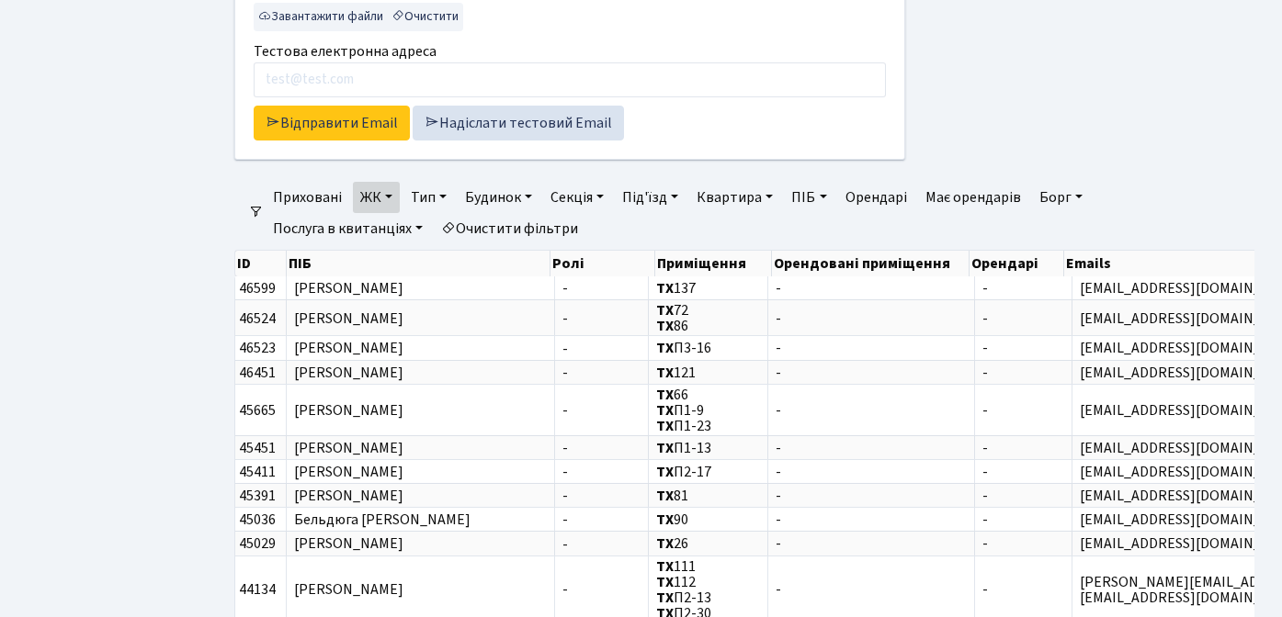
click at [1048, 197] on link "Борг" at bounding box center [1061, 197] width 58 height 31
click at [742, 198] on link "Квартира" at bounding box center [734, 197] width 91 height 31
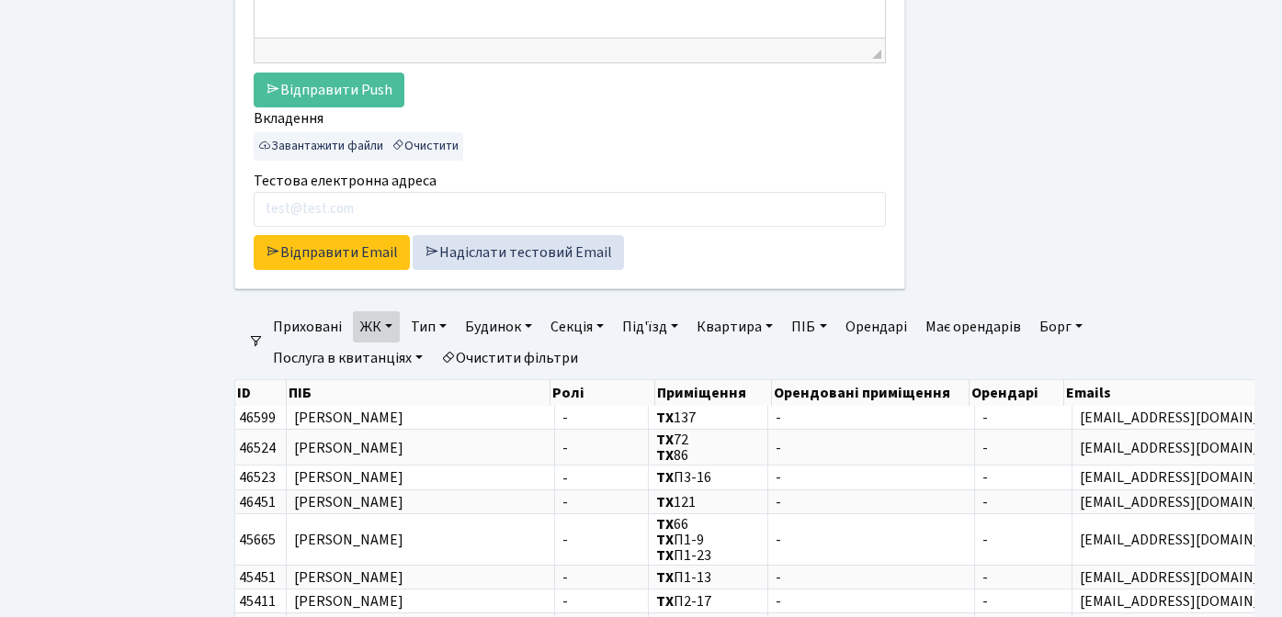
scroll to position [666, 0]
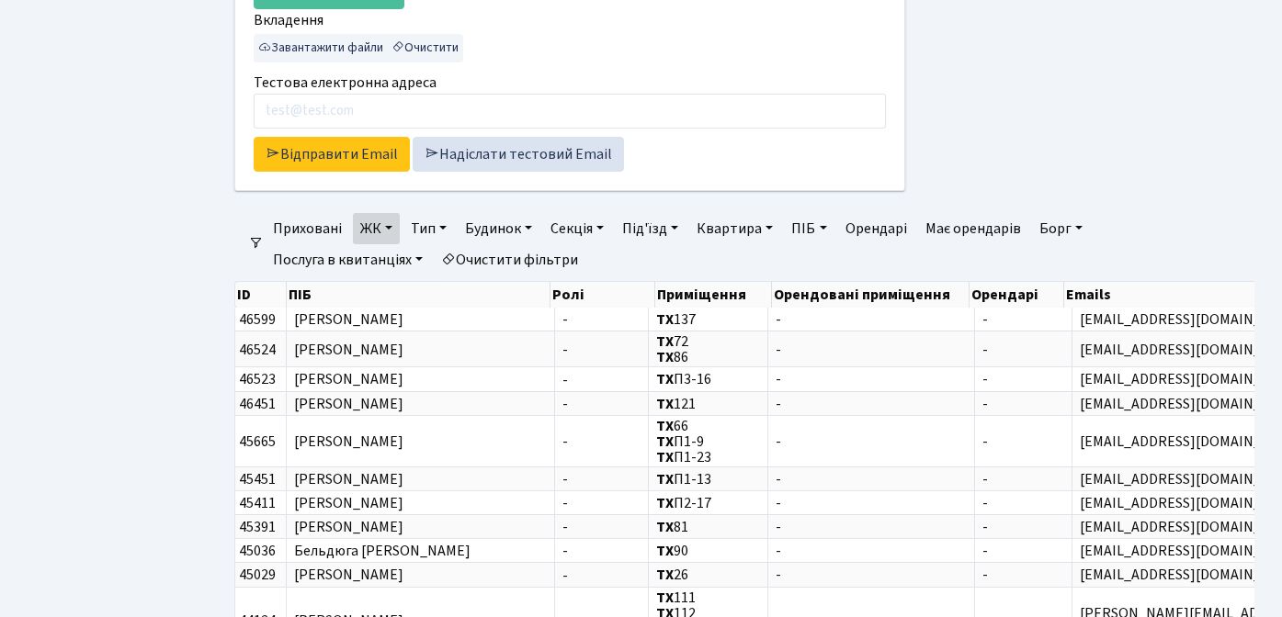
click at [391, 231] on link "ЖК" at bounding box center [376, 228] width 47 height 31
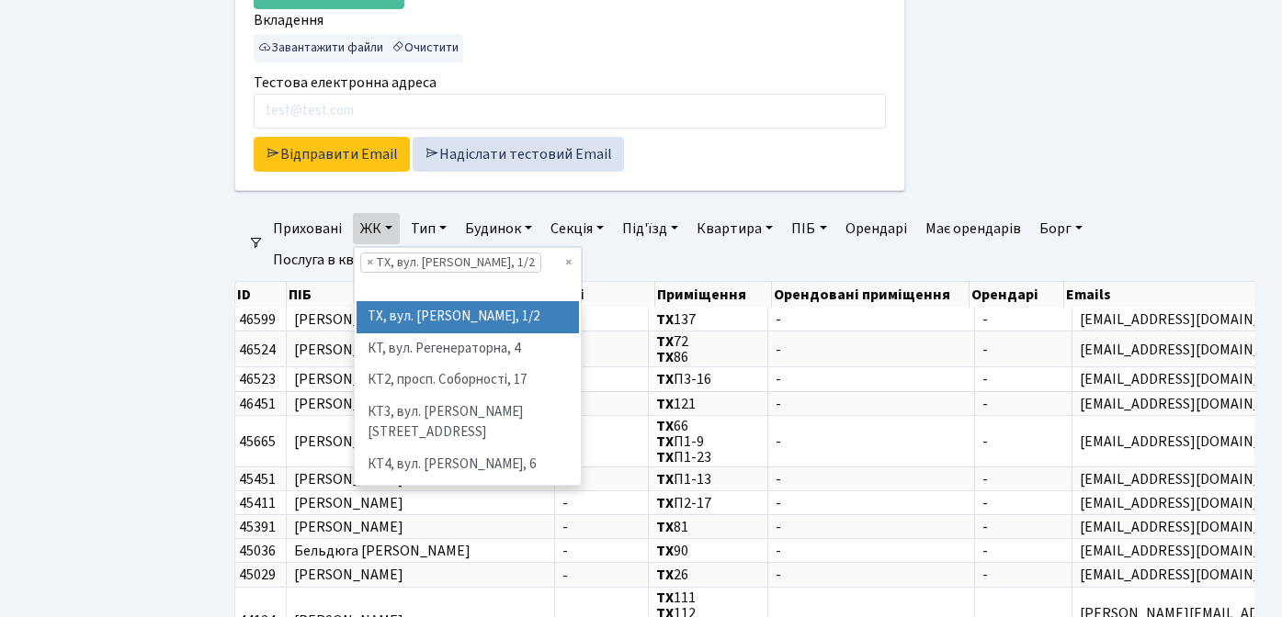
click at [207, 288] on div "Відправник office@comfort-town.com.ua office@svitlopark.com.ua billing@comfort-…" at bounding box center [744, 317] width 1075 height 1774
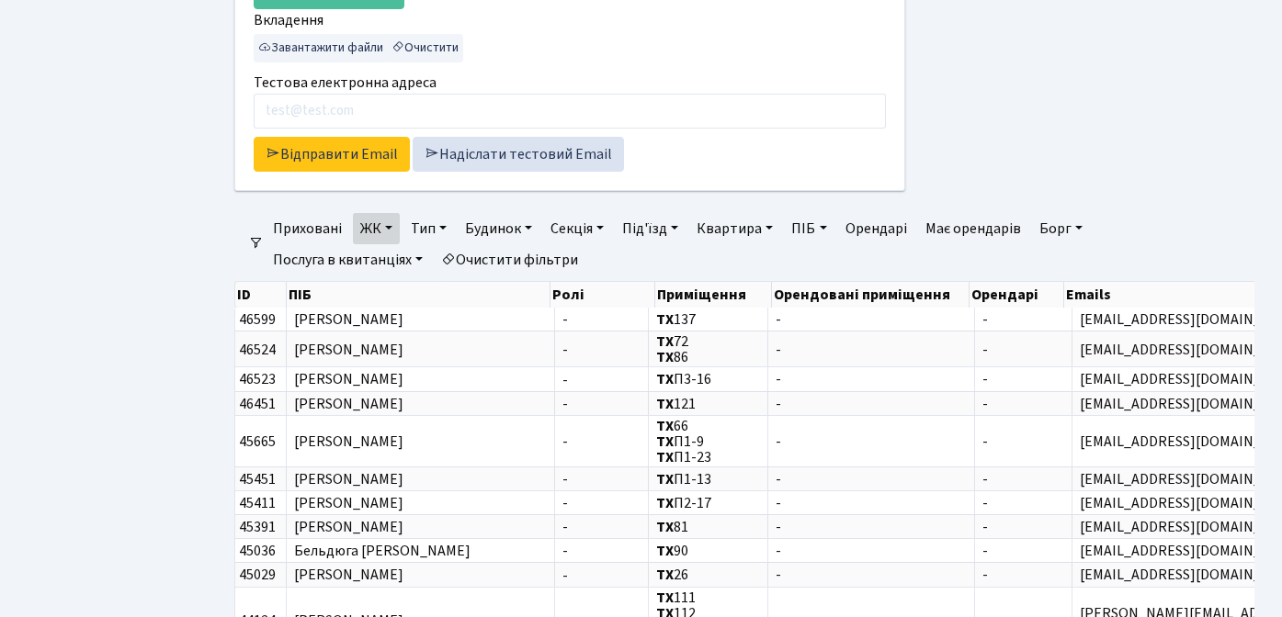
click at [1064, 223] on link "Борг" at bounding box center [1061, 228] width 58 height 31
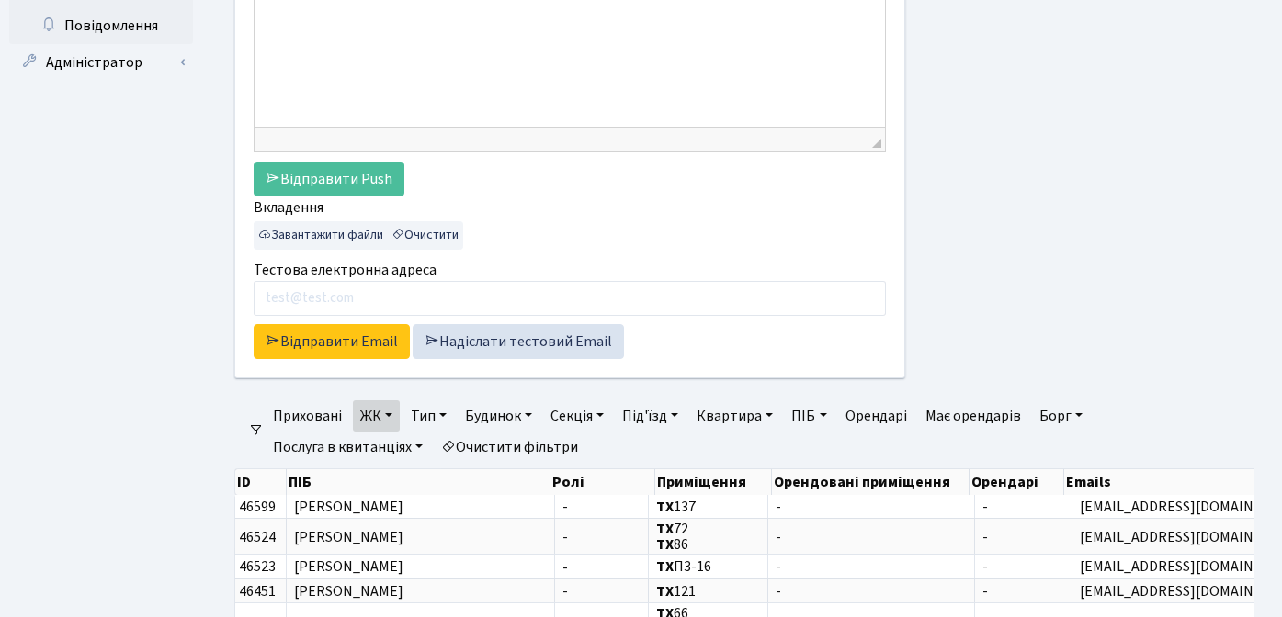
scroll to position [492, 0]
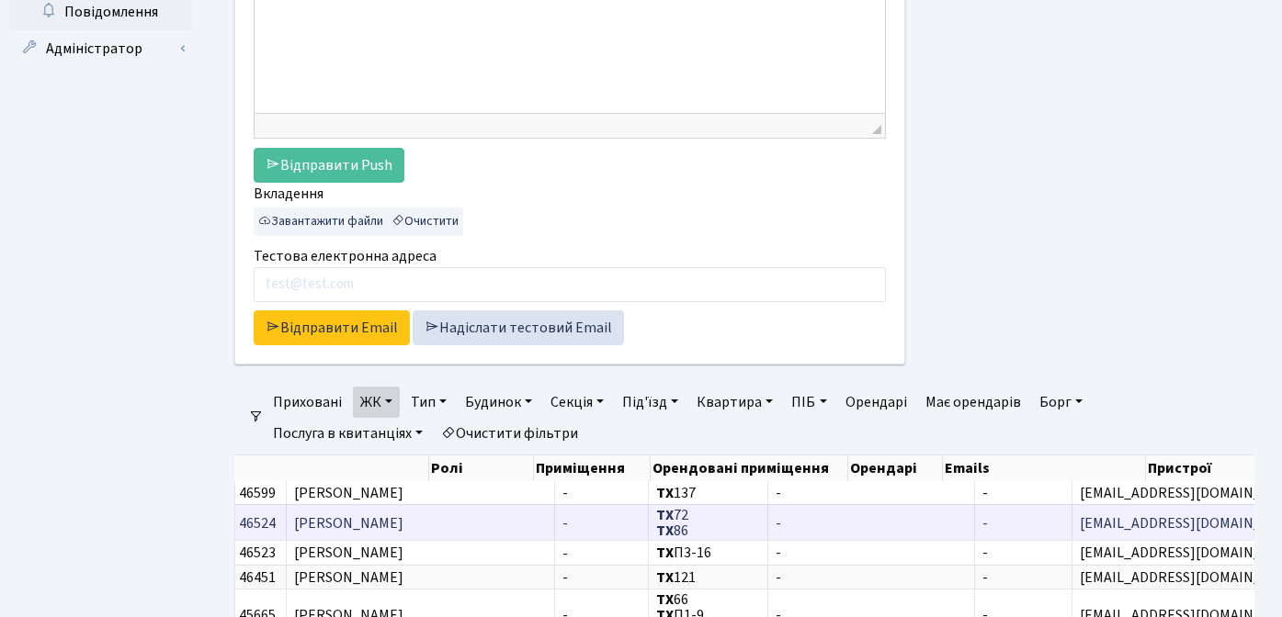
scroll to position [0, 0]
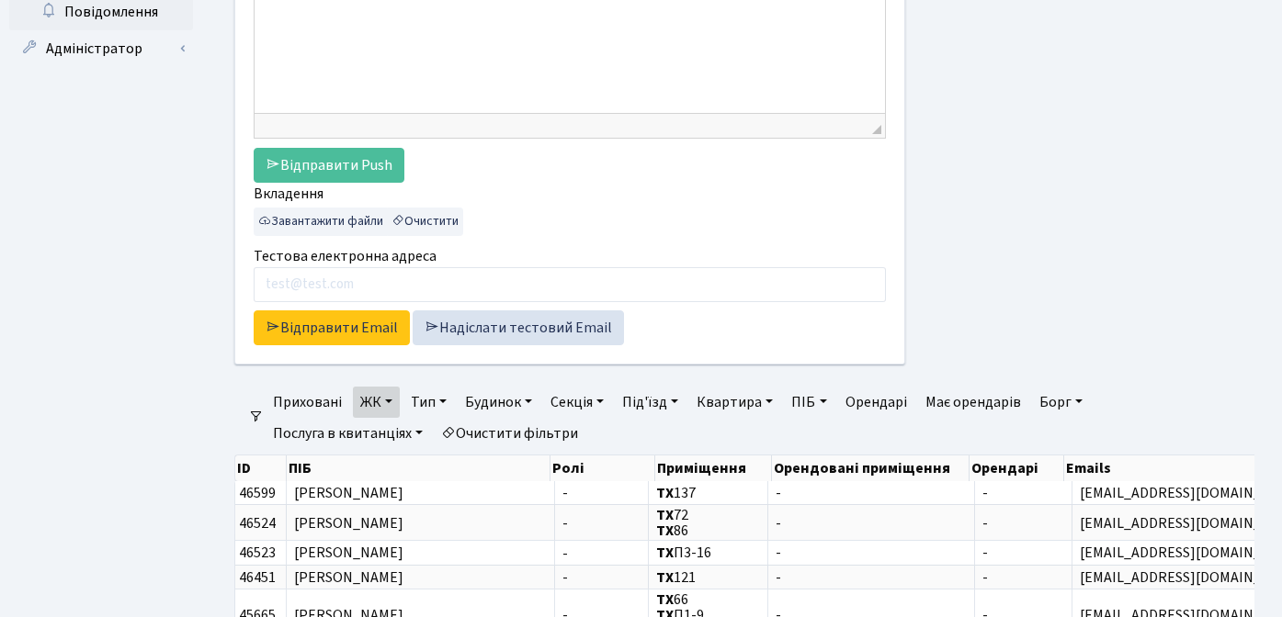
click at [743, 404] on link "Квартира" at bounding box center [734, 402] width 91 height 31
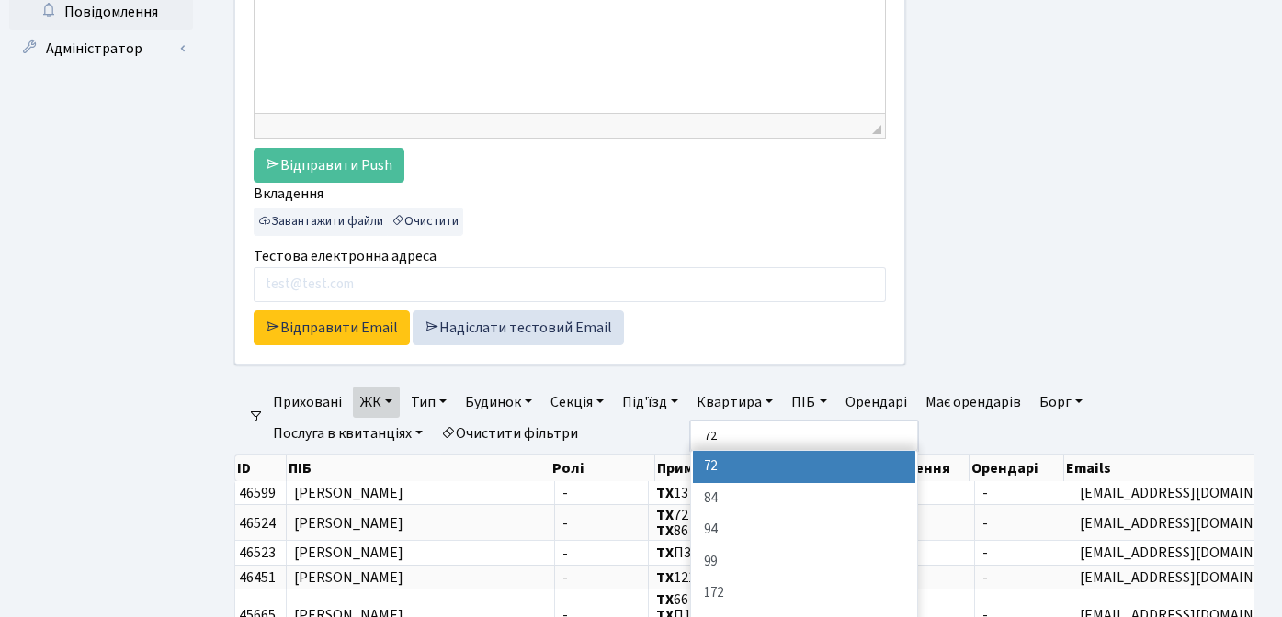
type input "72"
click at [767, 460] on li "72" at bounding box center [804, 467] width 222 height 32
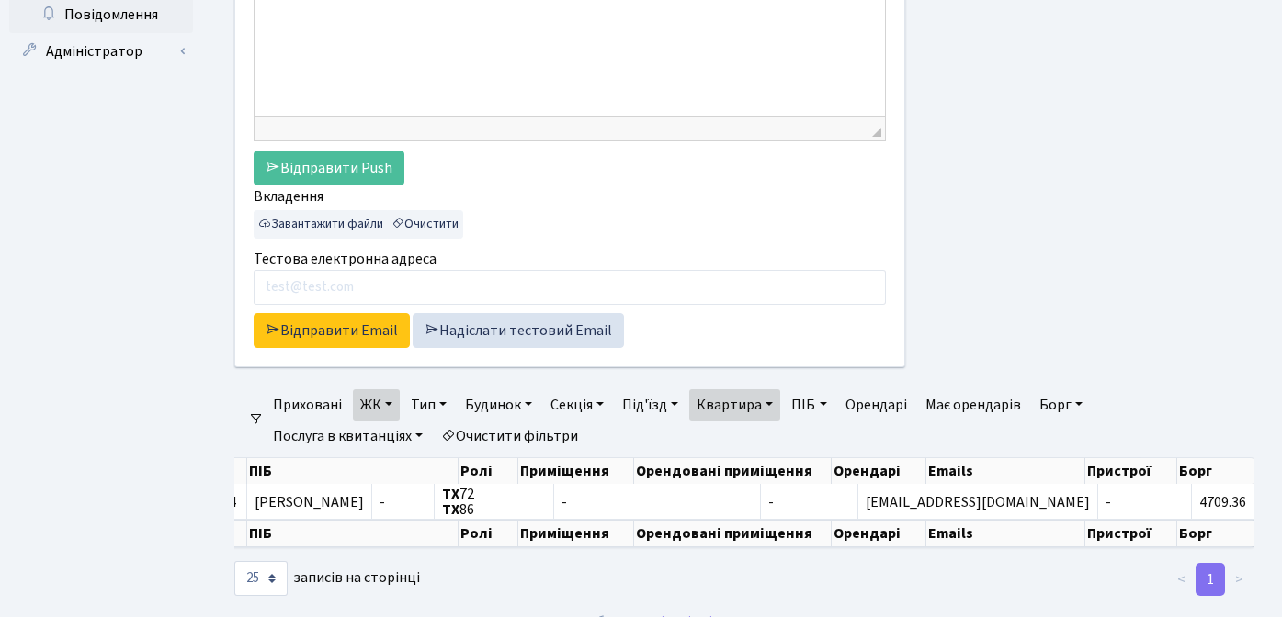
click at [1051, 406] on link "Борг" at bounding box center [1061, 405] width 58 height 31
click at [1055, 444] on input "number" at bounding box center [1060, 441] width 54 height 35
type input "1"
click at [1114, 439] on input "number" at bounding box center [1113, 441] width 54 height 35
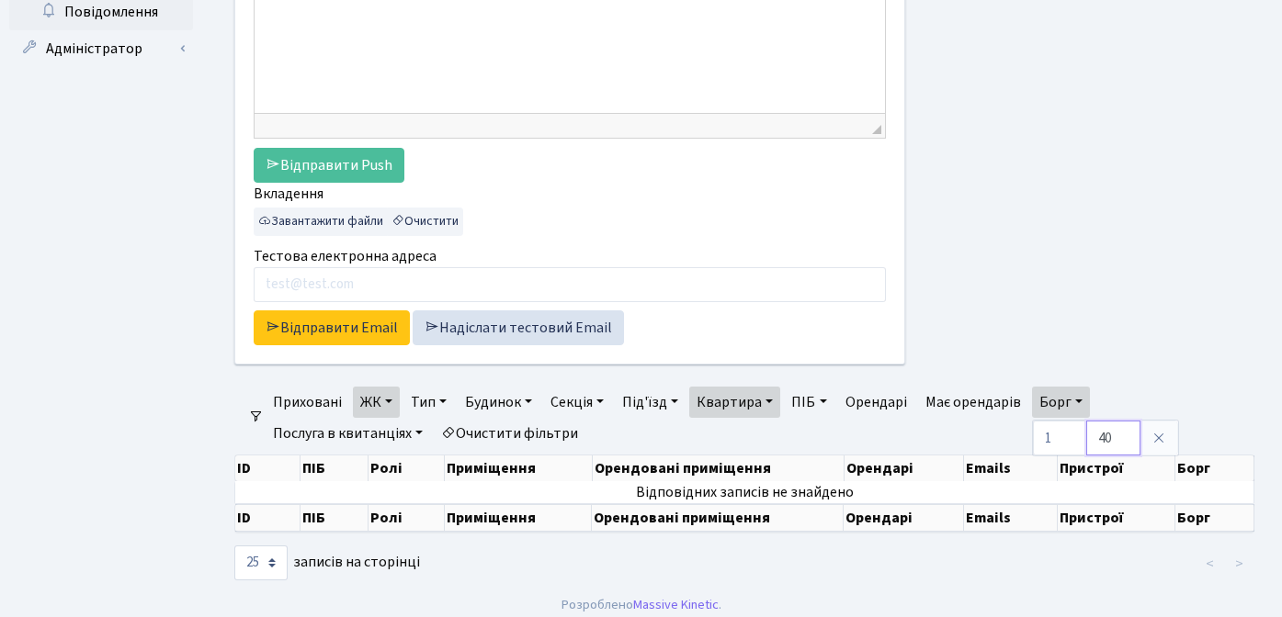
type input "4"
type input "5000"
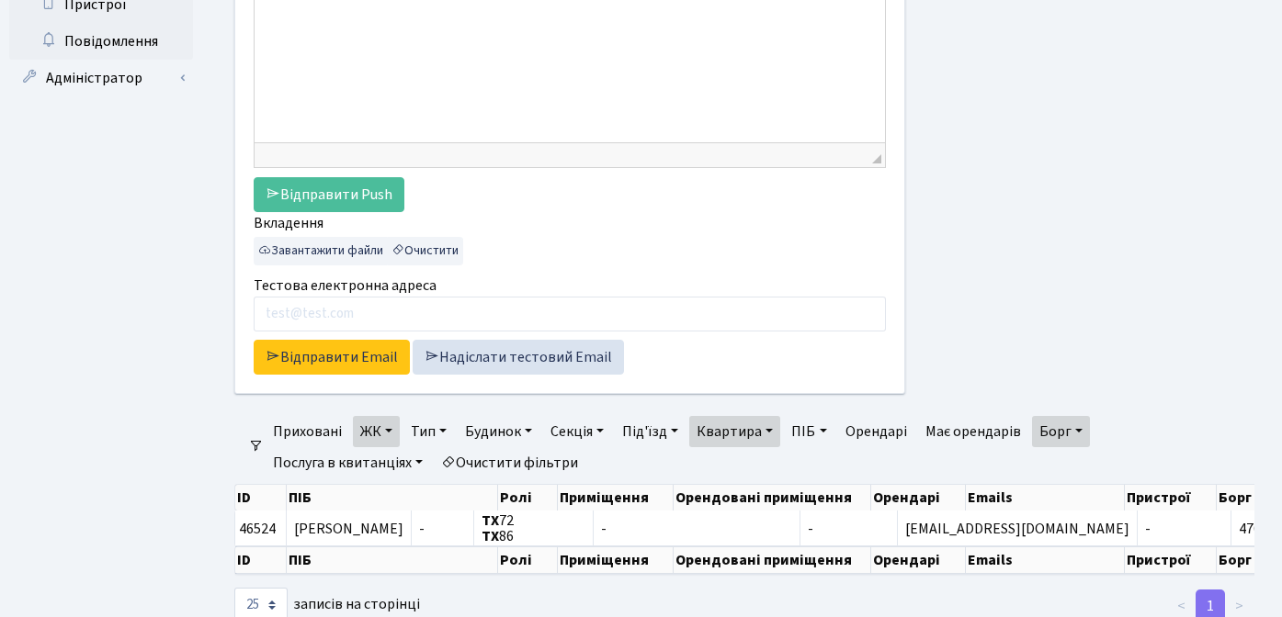
click at [738, 428] on link "Квартира" at bounding box center [734, 431] width 91 height 31
click at [989, 353] on div at bounding box center [1093, 24] width 349 height 783
click at [1084, 428] on link "Борг" at bounding box center [1061, 431] width 58 height 31
type input "4700"
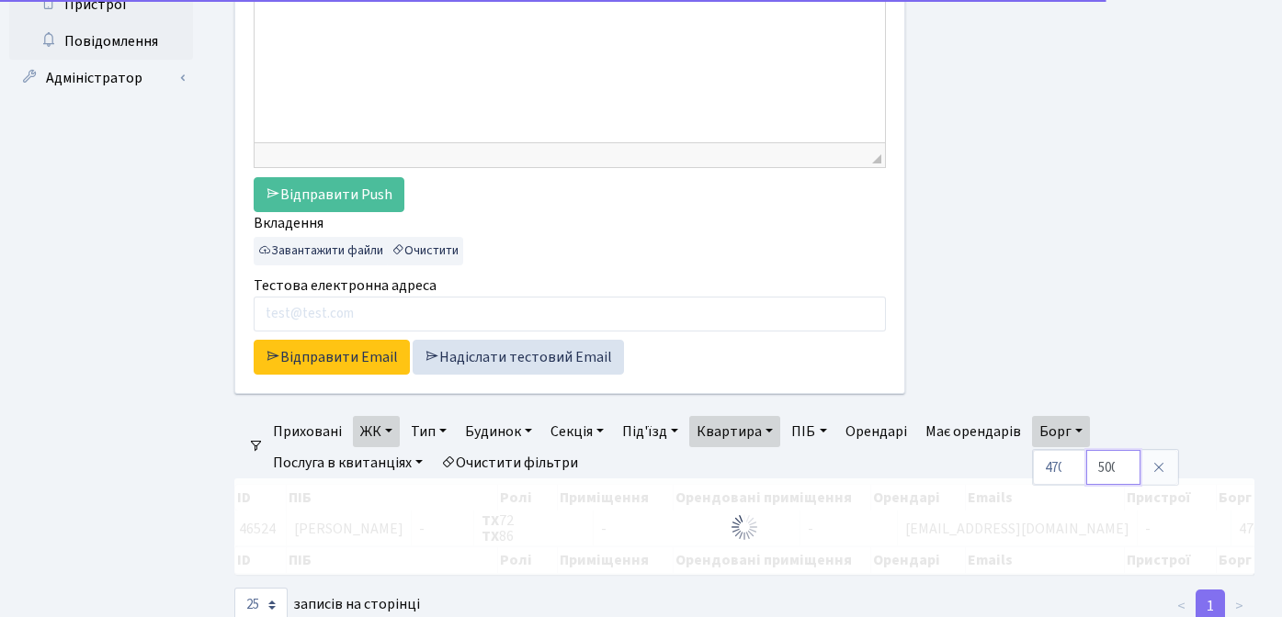
scroll to position [0, 11]
drag, startPoint x: 1103, startPoint y: 469, endPoint x: 1125, endPoint y: 470, distance: 22.1
click at [1125, 470] on input "5000" at bounding box center [1113, 467] width 54 height 35
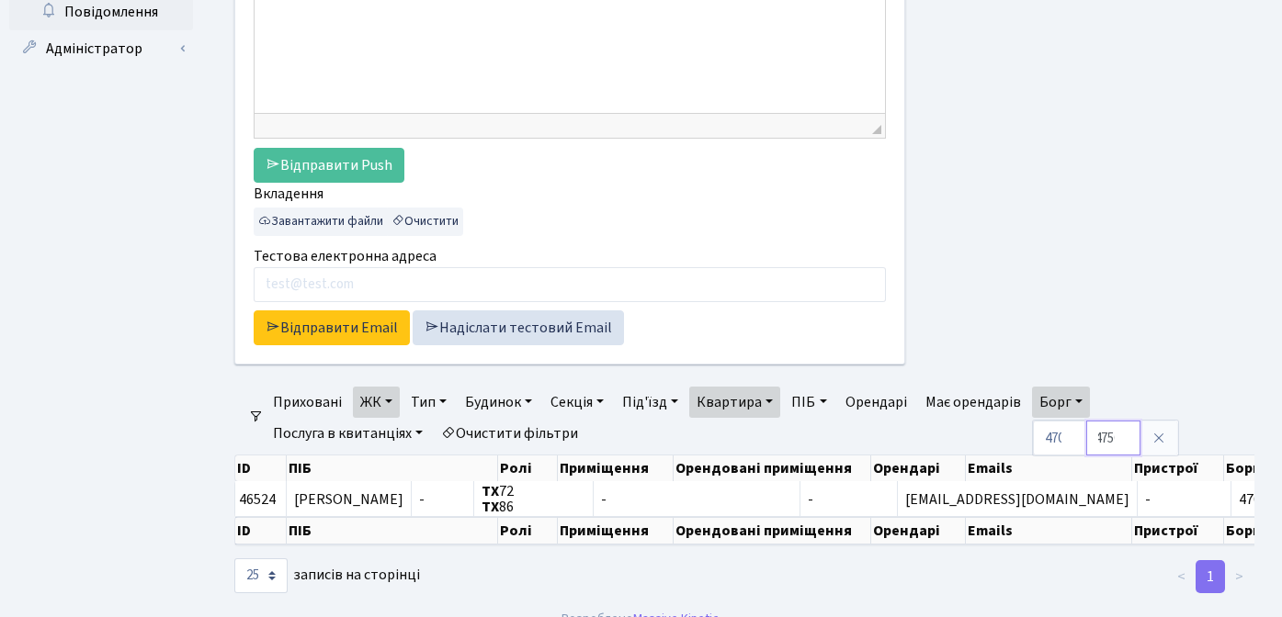
scroll to position [0, 10]
type input "4750"
click at [762, 401] on link "Квартира" at bounding box center [734, 402] width 91 height 31
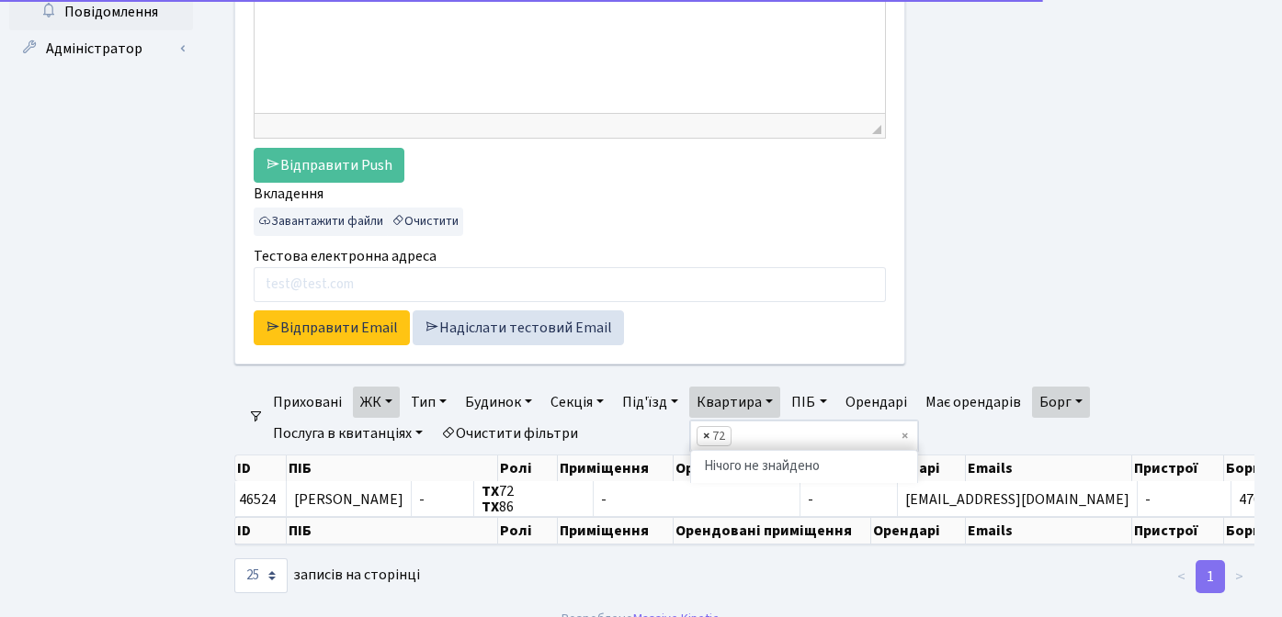
click at [709, 436] on span "×" at bounding box center [706, 436] width 6 height 18
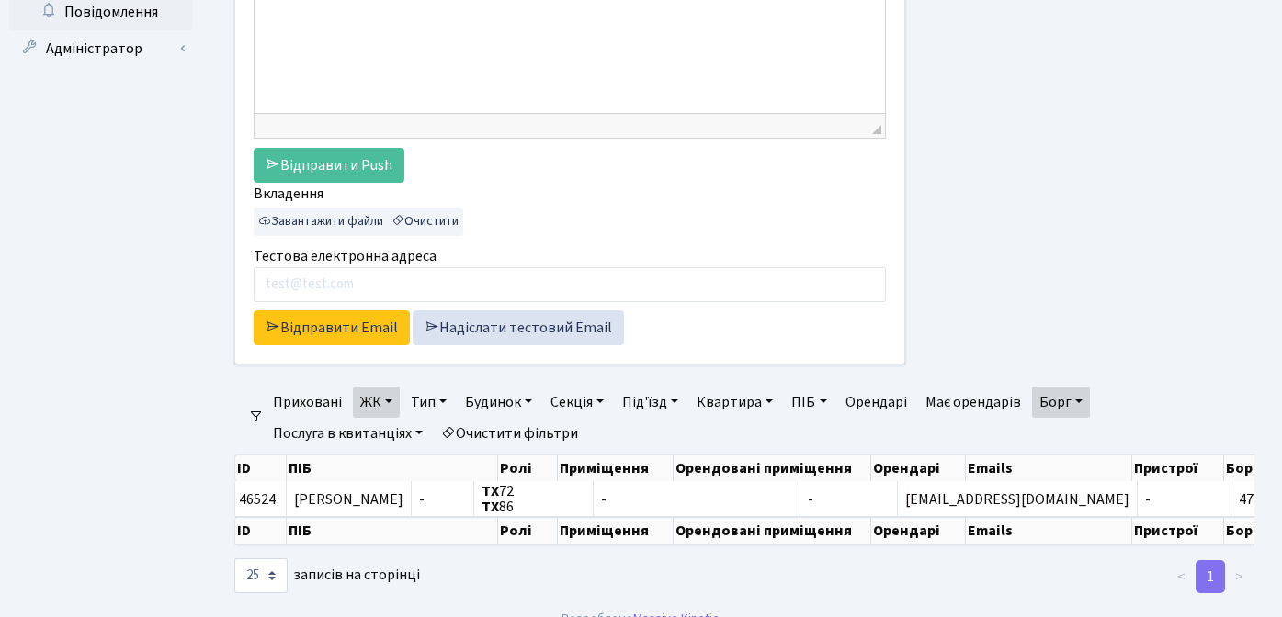
click at [1082, 404] on link "Борг" at bounding box center [1061, 402] width 58 height 31
click at [385, 404] on link "ЖК" at bounding box center [376, 402] width 47 height 31
click at [387, 404] on link "ЖК" at bounding box center [376, 402] width 47 height 31
click at [1085, 402] on link "Борг" at bounding box center [1061, 402] width 58 height 31
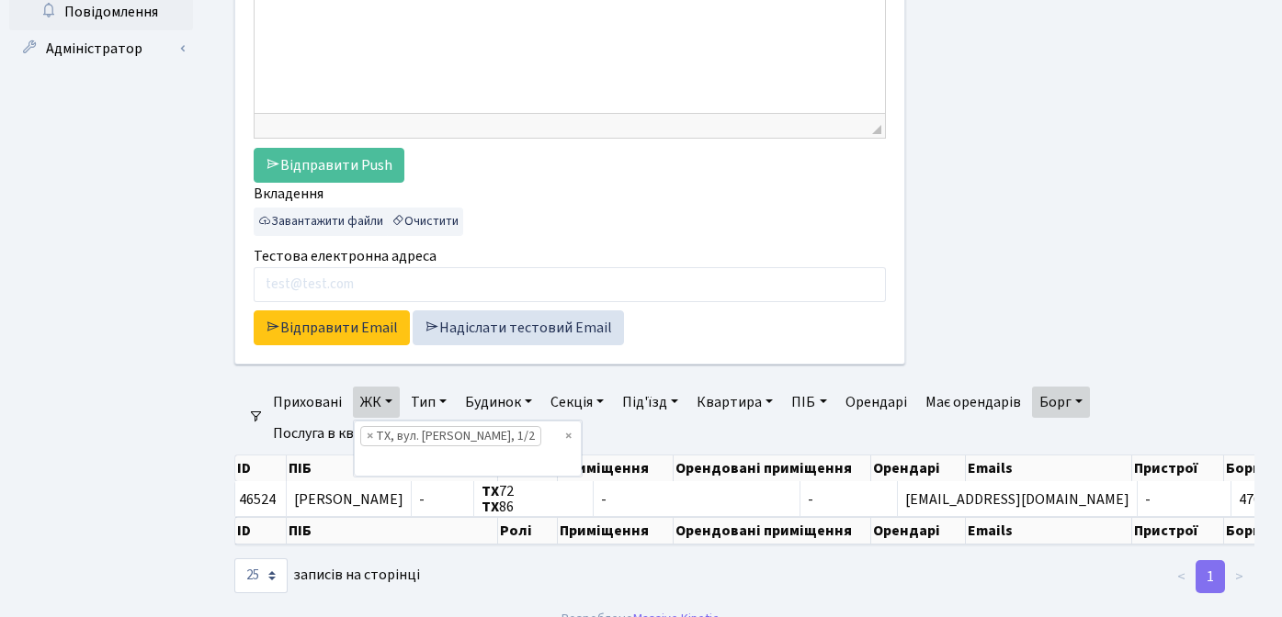
scroll to position [0, 11]
click at [390, 404] on link "ЖК" at bounding box center [376, 402] width 47 height 31
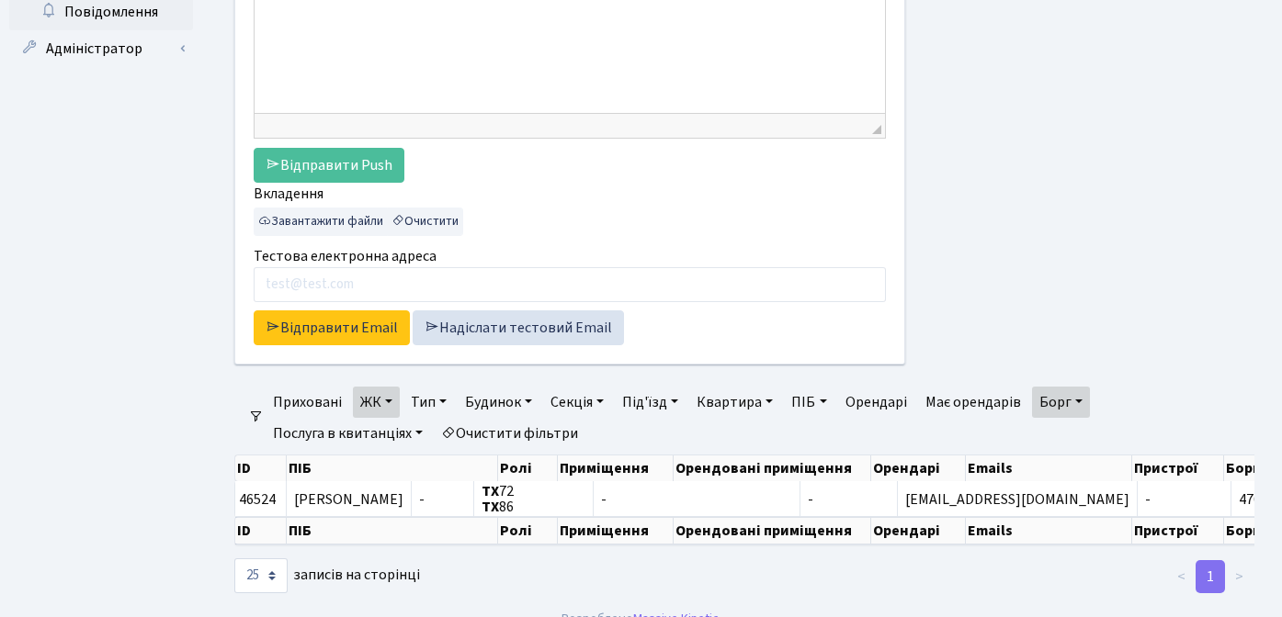
click at [1087, 402] on link "Борг" at bounding box center [1061, 402] width 58 height 31
drag, startPoint x: 1057, startPoint y: 438, endPoint x: 1042, endPoint y: 438, distance: 15.6
click at [1042, 438] on input "4700" at bounding box center [1060, 438] width 54 height 35
click at [1114, 437] on input "4750" at bounding box center [1113, 438] width 54 height 35
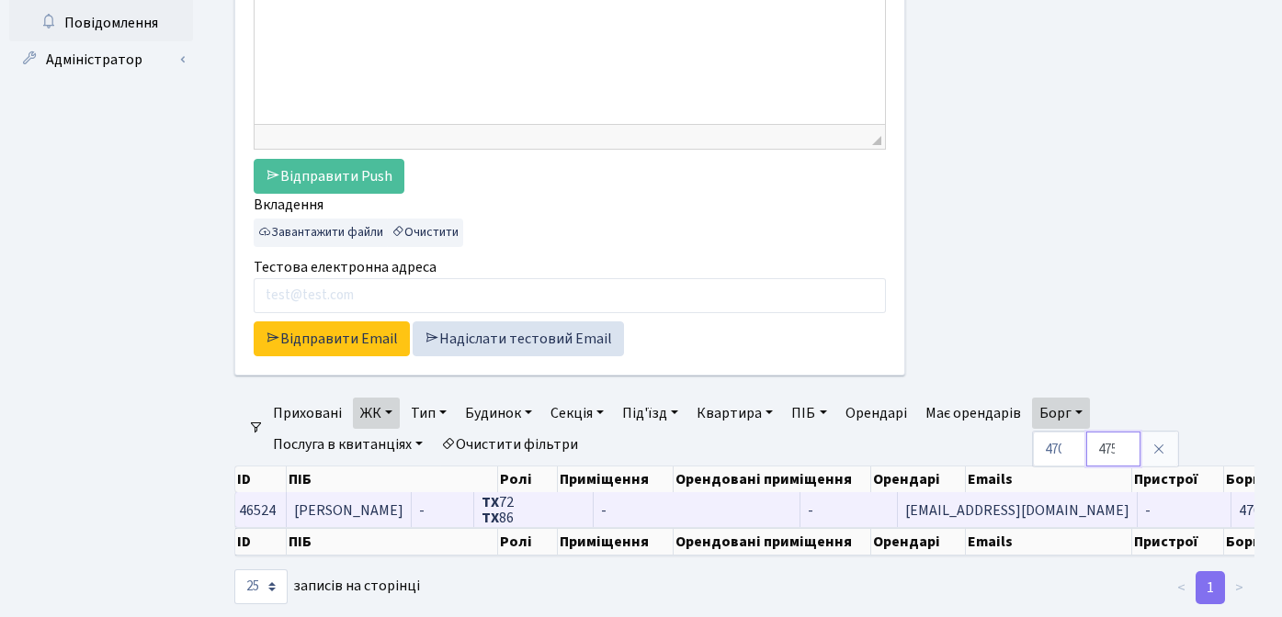
scroll to position [374, 0]
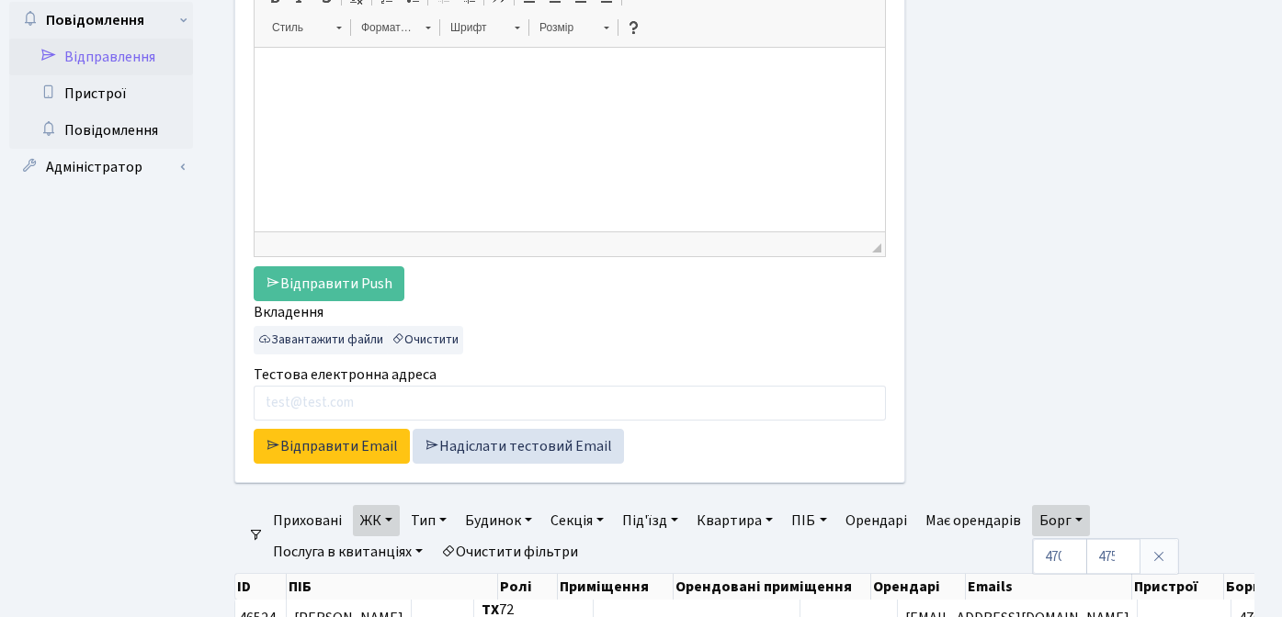
click at [976, 325] on div at bounding box center [1093, 114] width 349 height 783
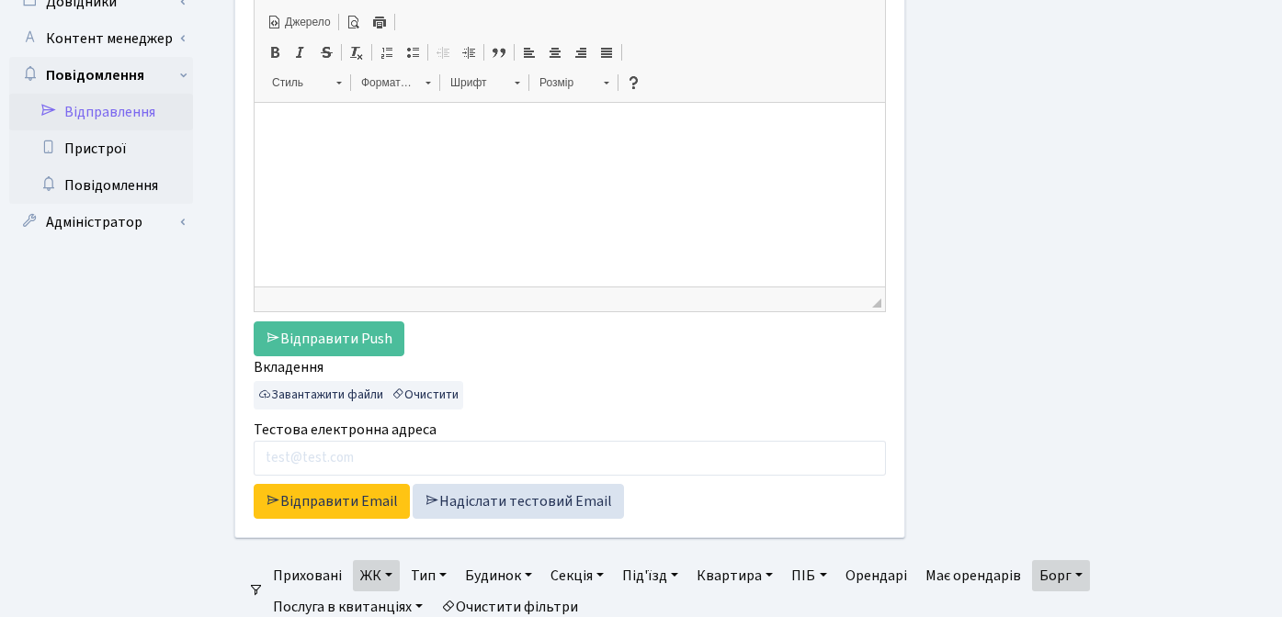
scroll to position [320, 0]
click at [314, 503] on link "Відправити Email" at bounding box center [332, 500] width 156 height 35
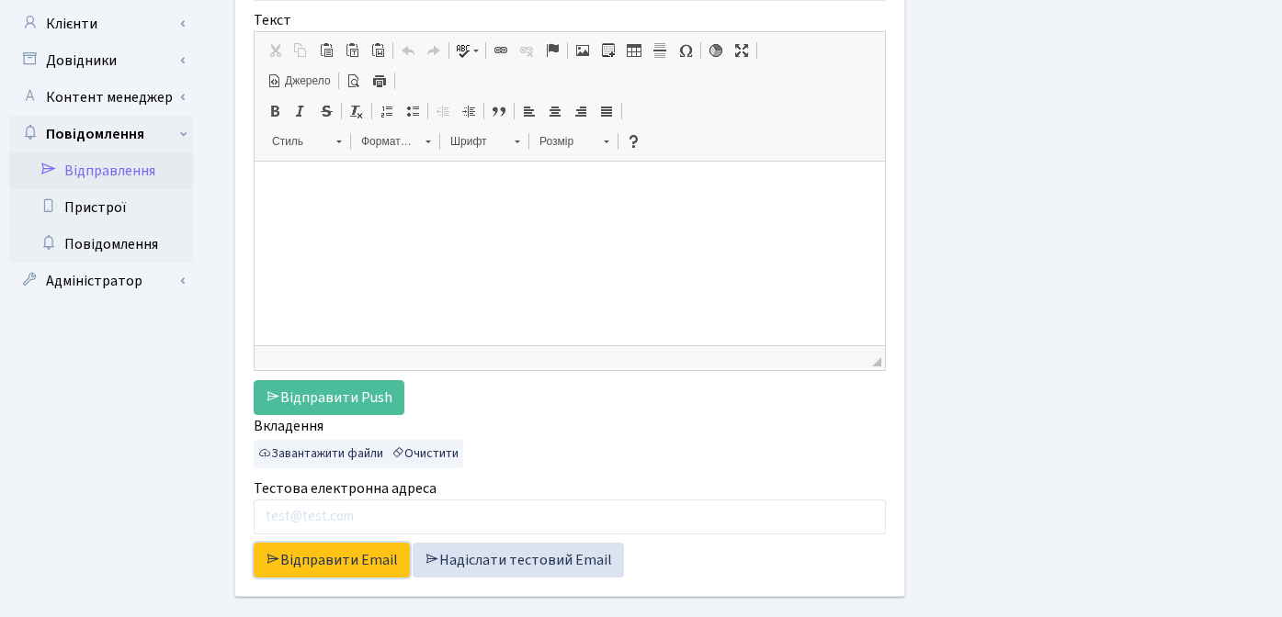
scroll to position [164, 0]
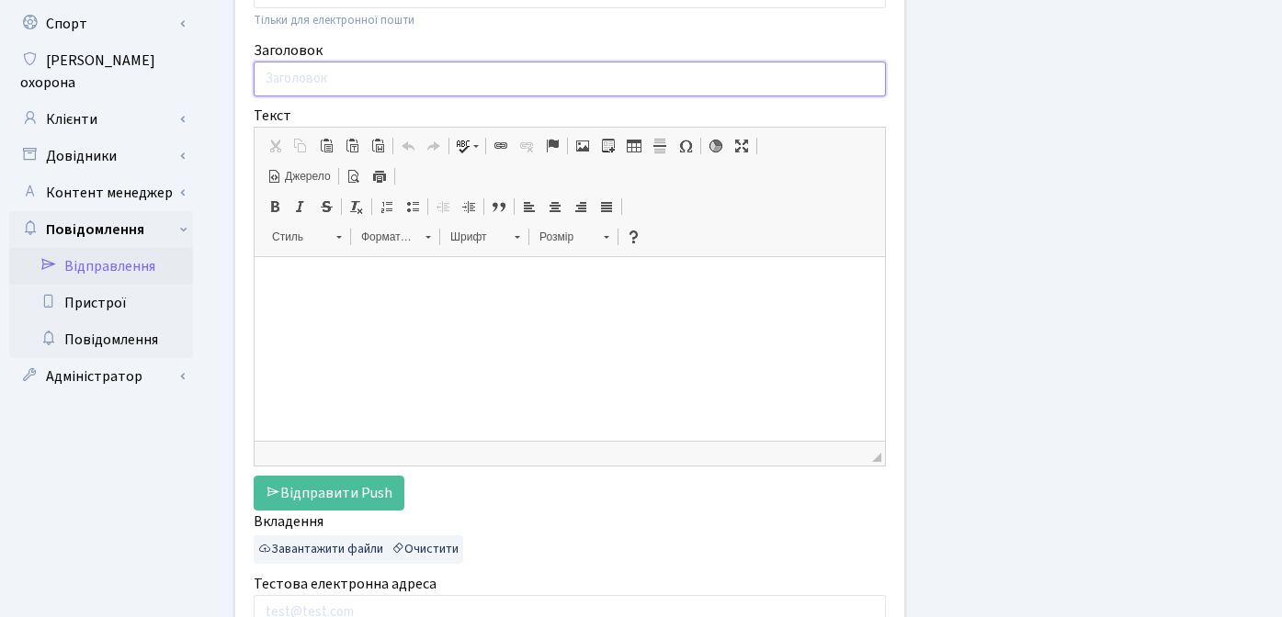
click at [391, 74] on input "Заголовок" at bounding box center [570, 79] width 632 height 35
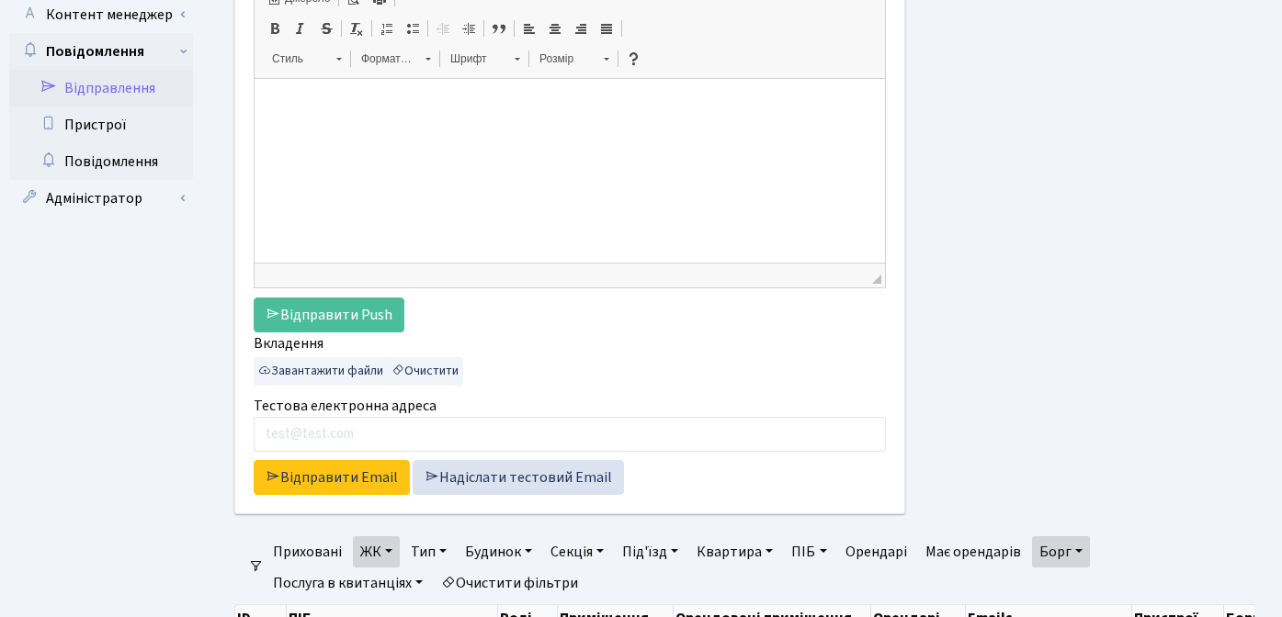
scroll to position [0, 0]
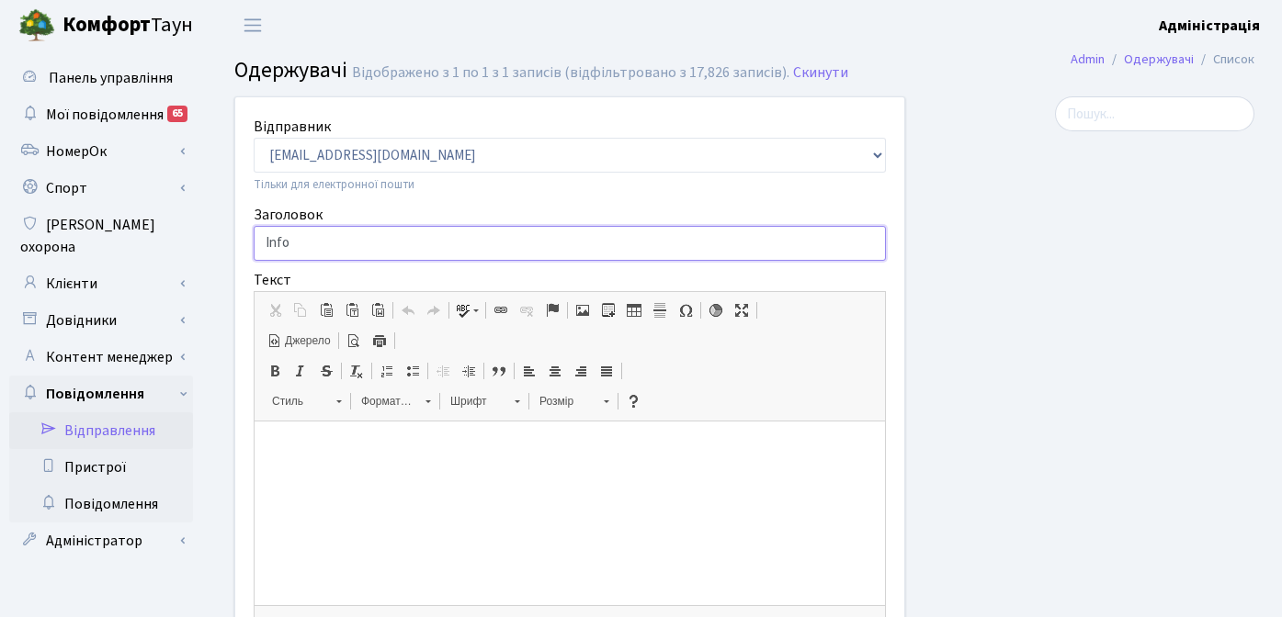
type input "Info"
click at [1088, 362] on div at bounding box center [1093, 487] width 349 height 783
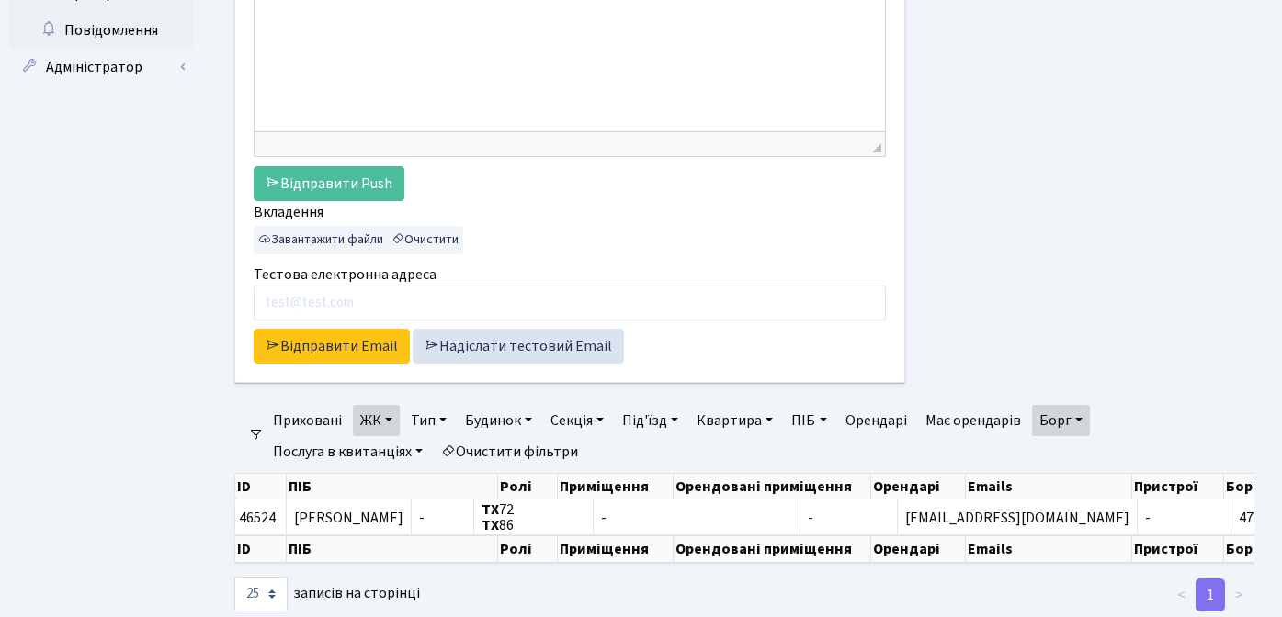
scroll to position [476, 0]
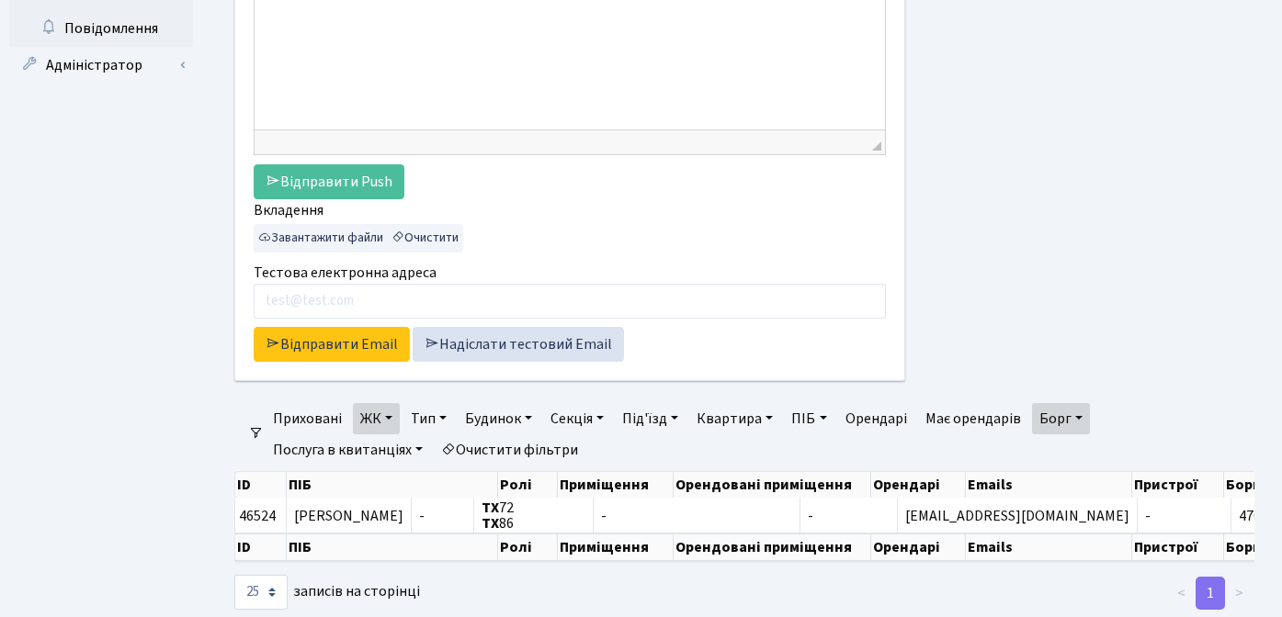
click at [390, 420] on link "ЖК" at bounding box center [376, 418] width 47 height 31
click at [1083, 417] on link "Борг" at bounding box center [1061, 418] width 58 height 31
click at [1149, 374] on div at bounding box center [1093, 12] width 349 height 783
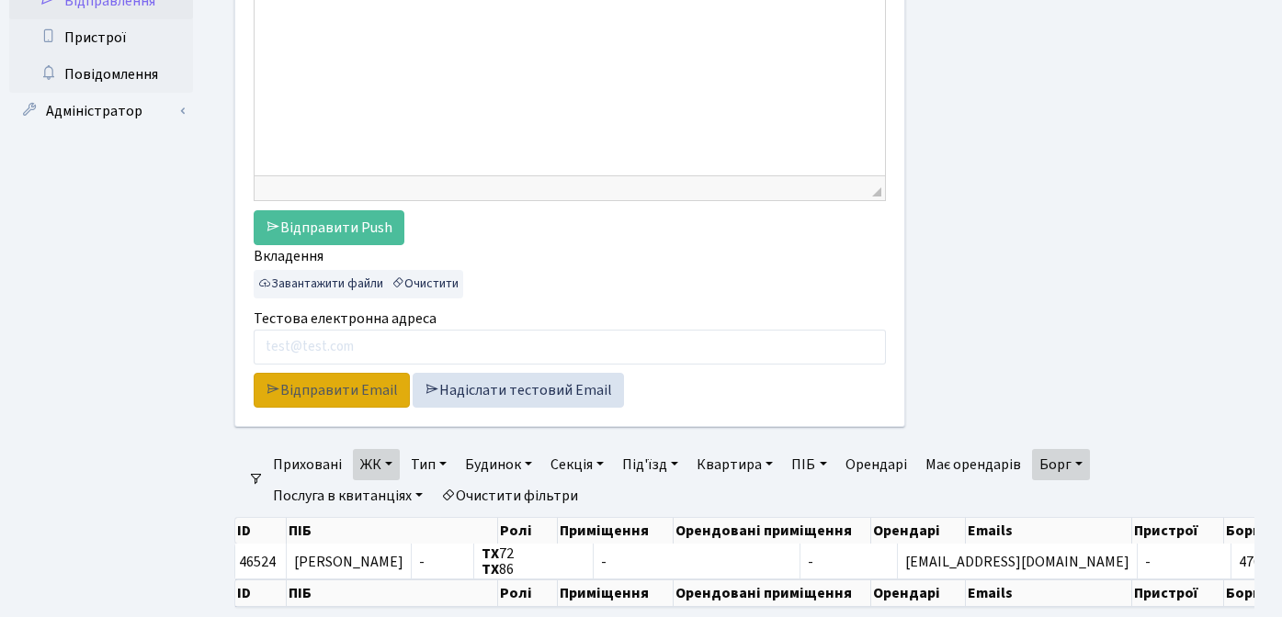
scroll to position [431, 0]
click at [286, 387] on link "Відправити Email" at bounding box center [332, 389] width 156 height 35
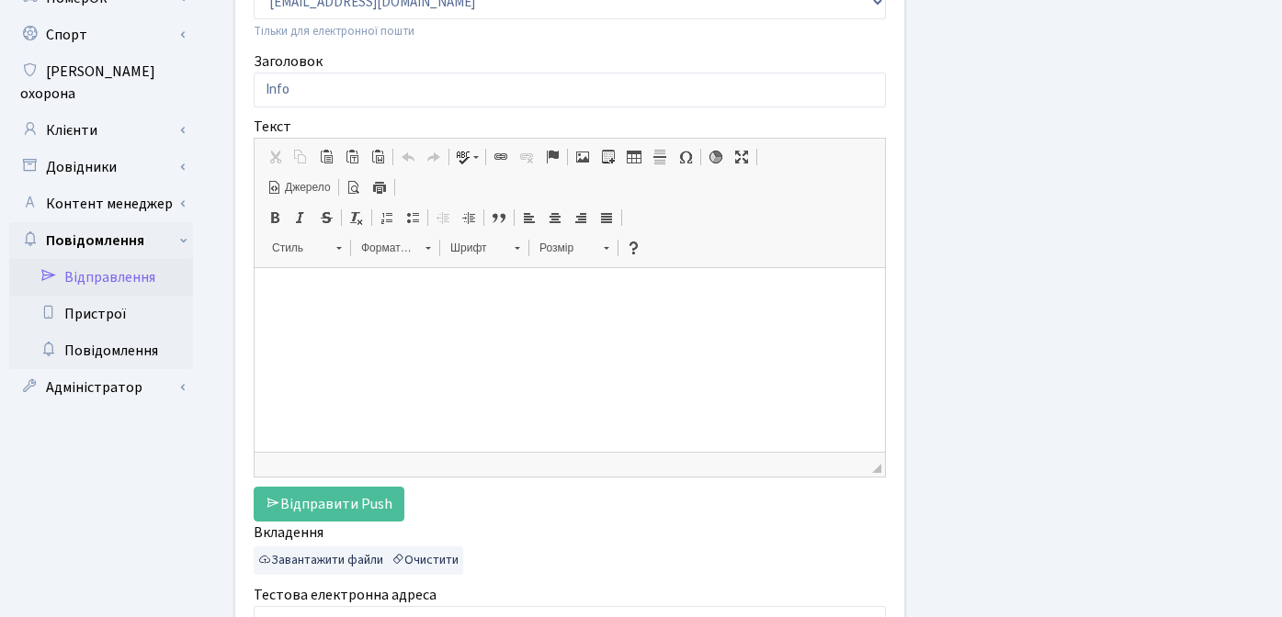
scroll to position [0, 0]
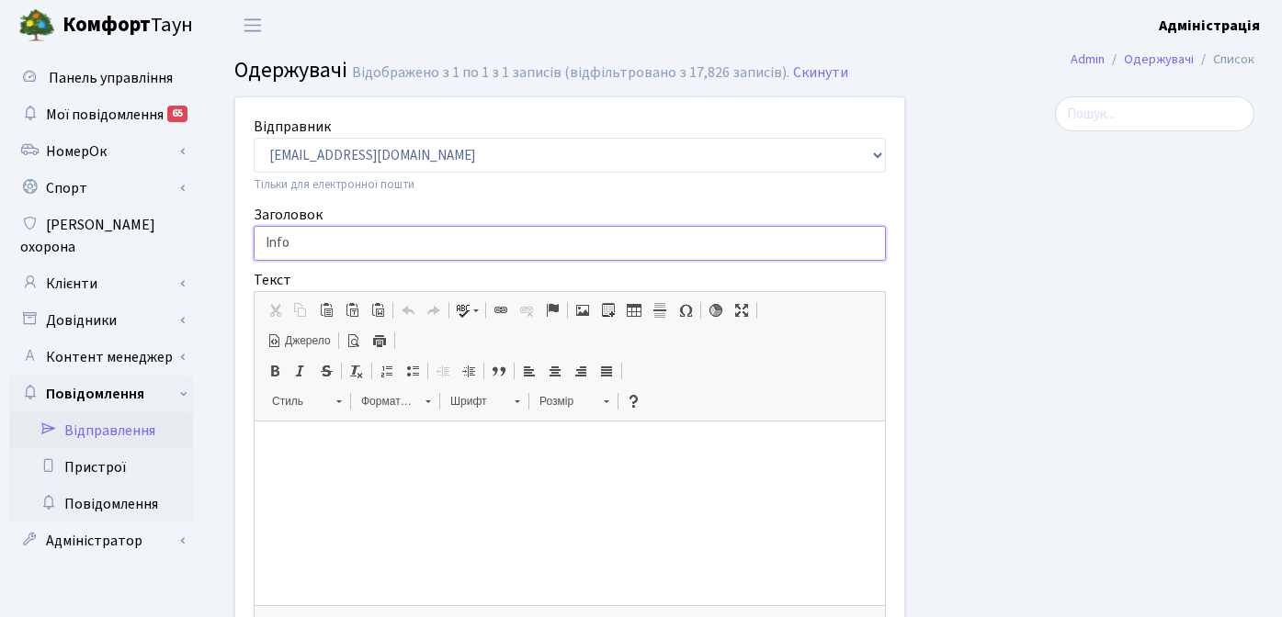
drag, startPoint x: 306, startPoint y: 240, endPoint x: 256, endPoint y: 242, distance: 49.6
click at [256, 242] on input "Info" at bounding box center [570, 243] width 632 height 35
click at [295, 441] on p at bounding box center [570, 449] width 594 height 19
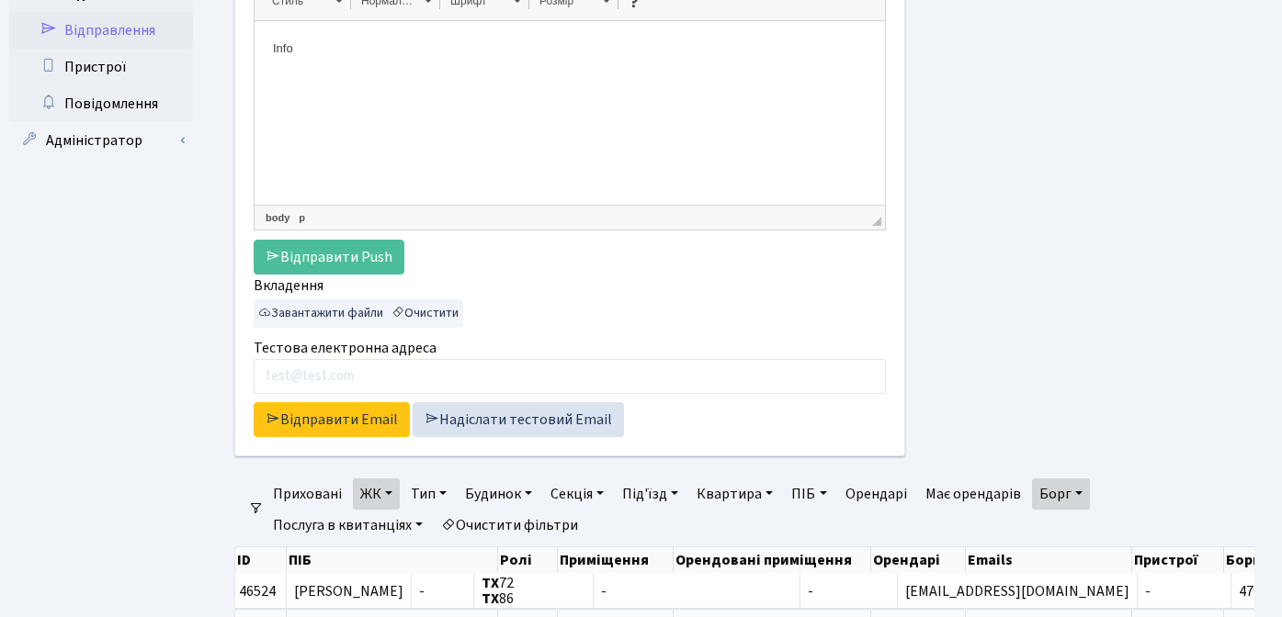
scroll to position [530, 0]
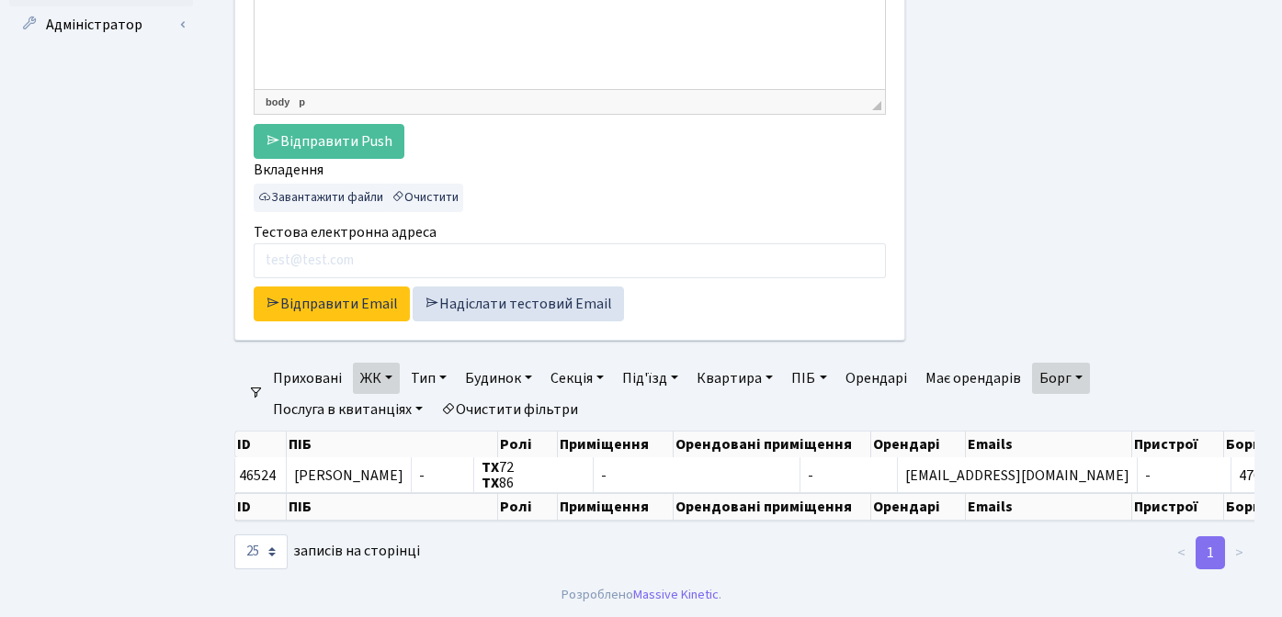
click at [390, 366] on link "ЖК" at bounding box center [376, 378] width 47 height 31
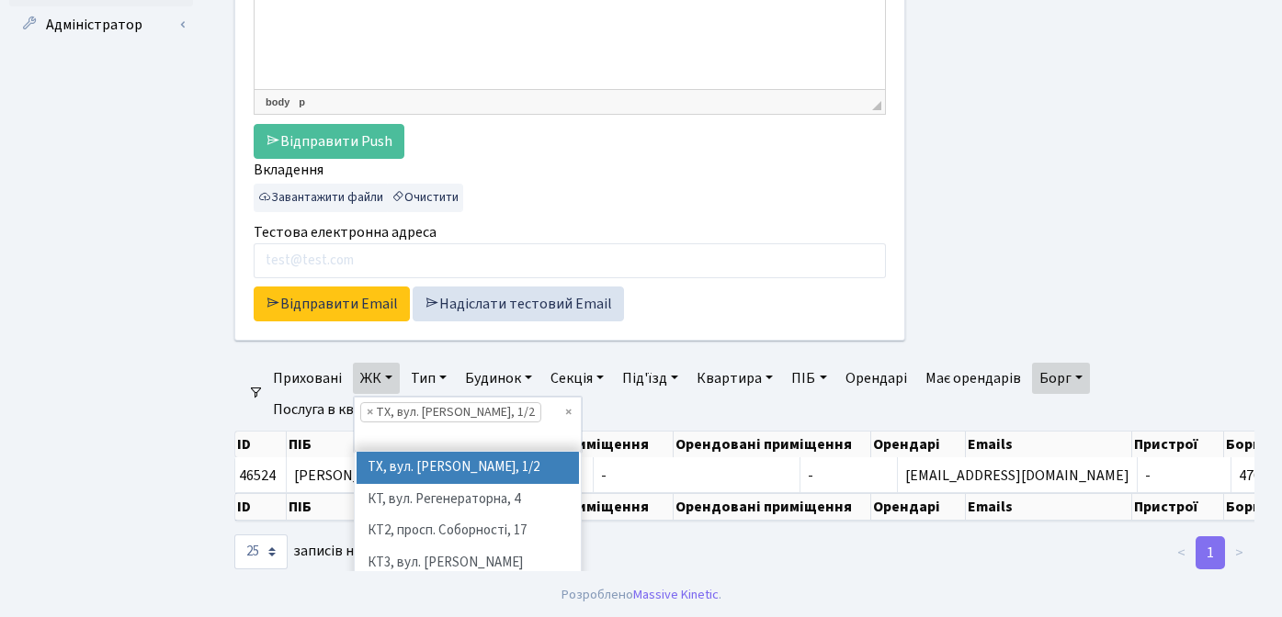
click at [390, 366] on link "ЖК" at bounding box center [376, 378] width 47 height 31
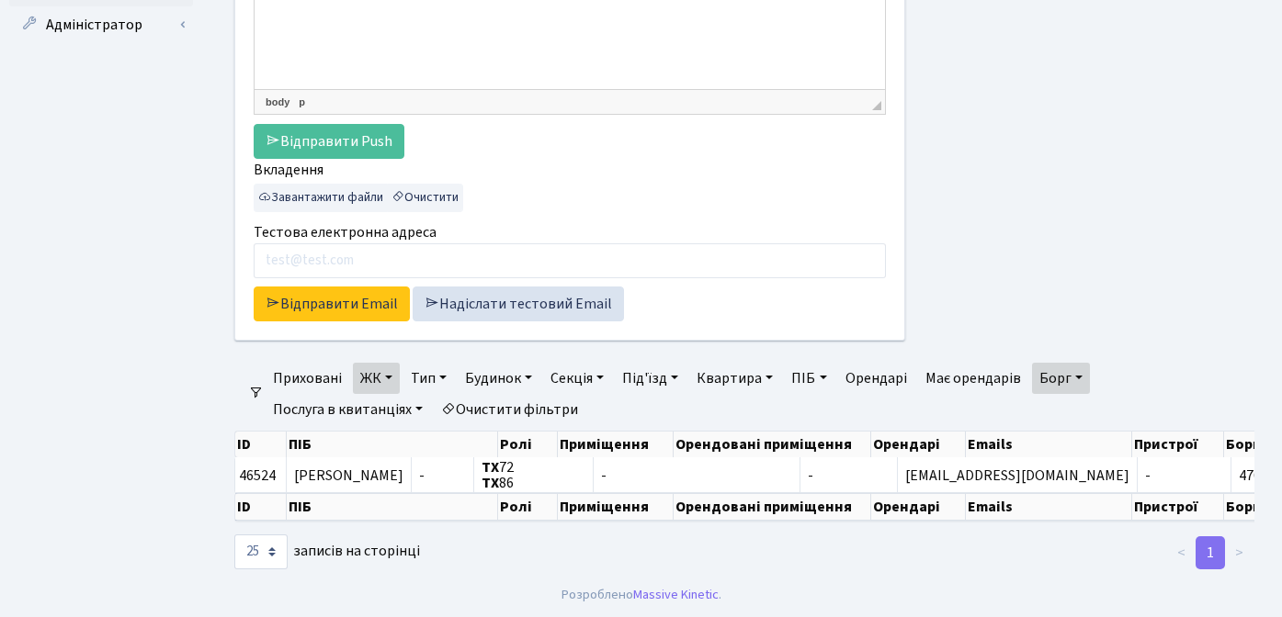
click at [1088, 363] on link "Борг" at bounding box center [1061, 378] width 58 height 31
click at [1086, 363] on link "Борг" at bounding box center [1061, 378] width 58 height 31
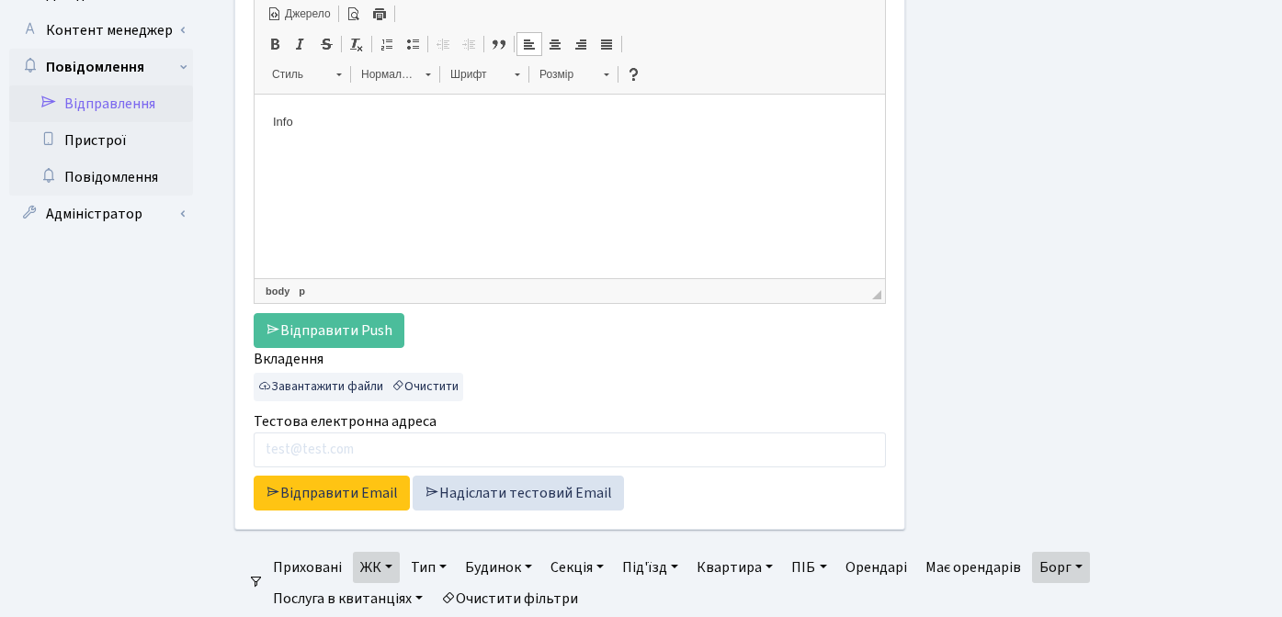
scroll to position [335, 0]
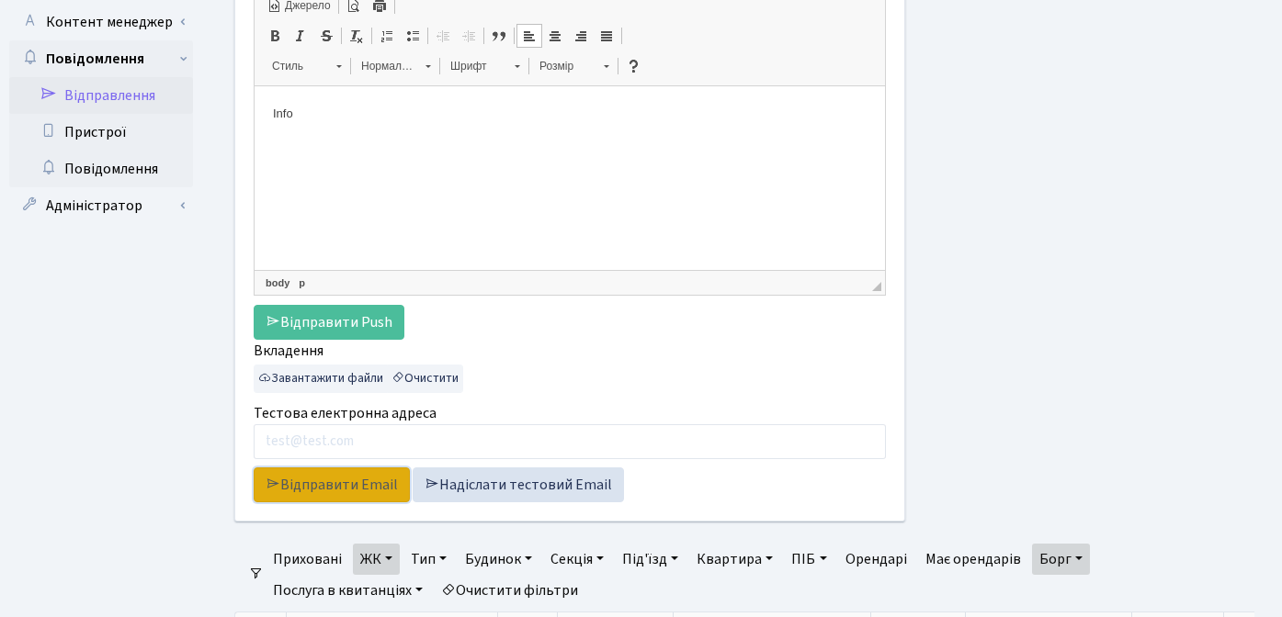
click at [336, 482] on link "Відправити Email" at bounding box center [332, 485] width 156 height 35
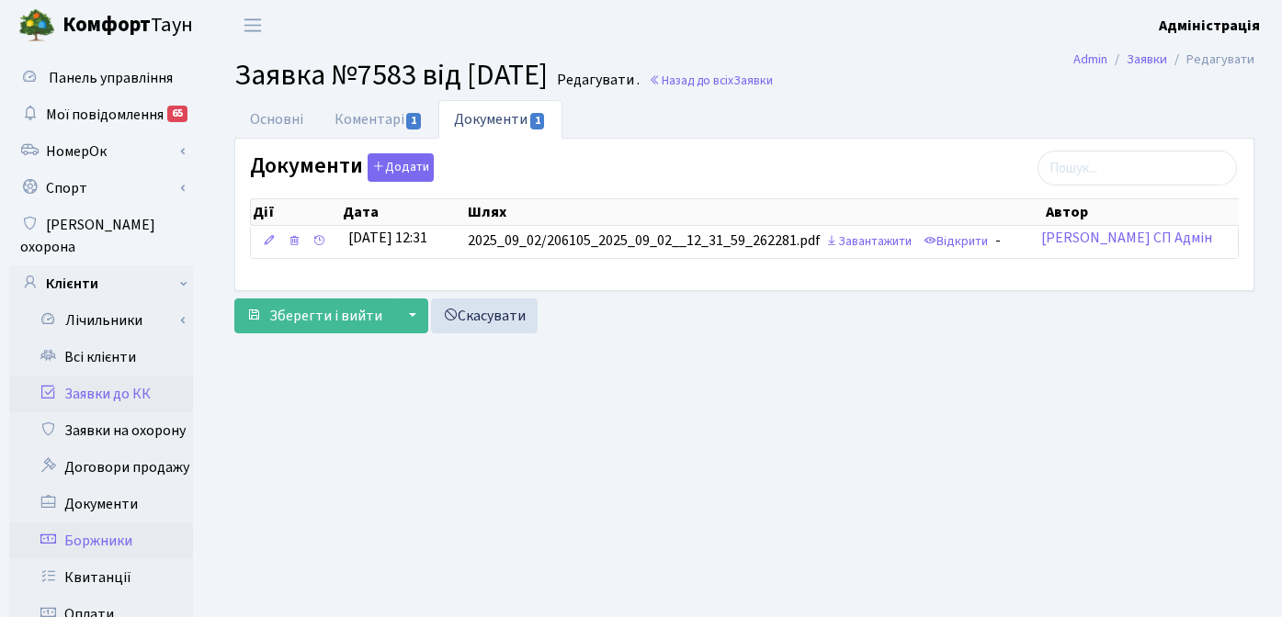
click at [110, 523] on link "Боржники" at bounding box center [101, 541] width 184 height 37
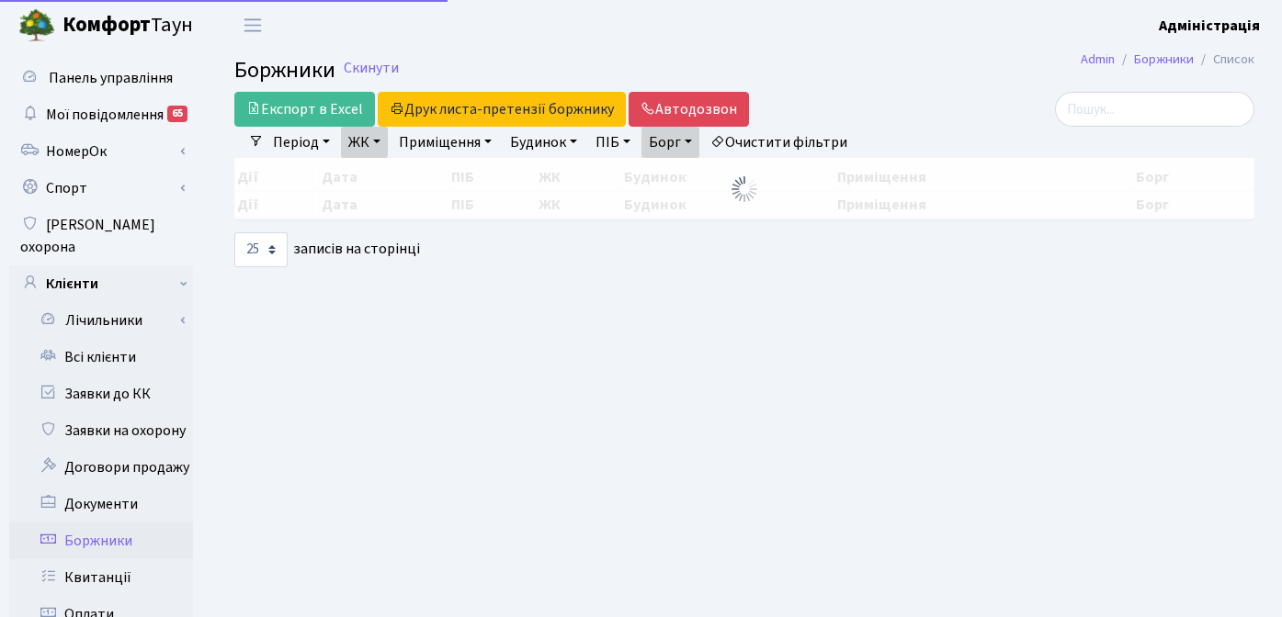
select select "25"
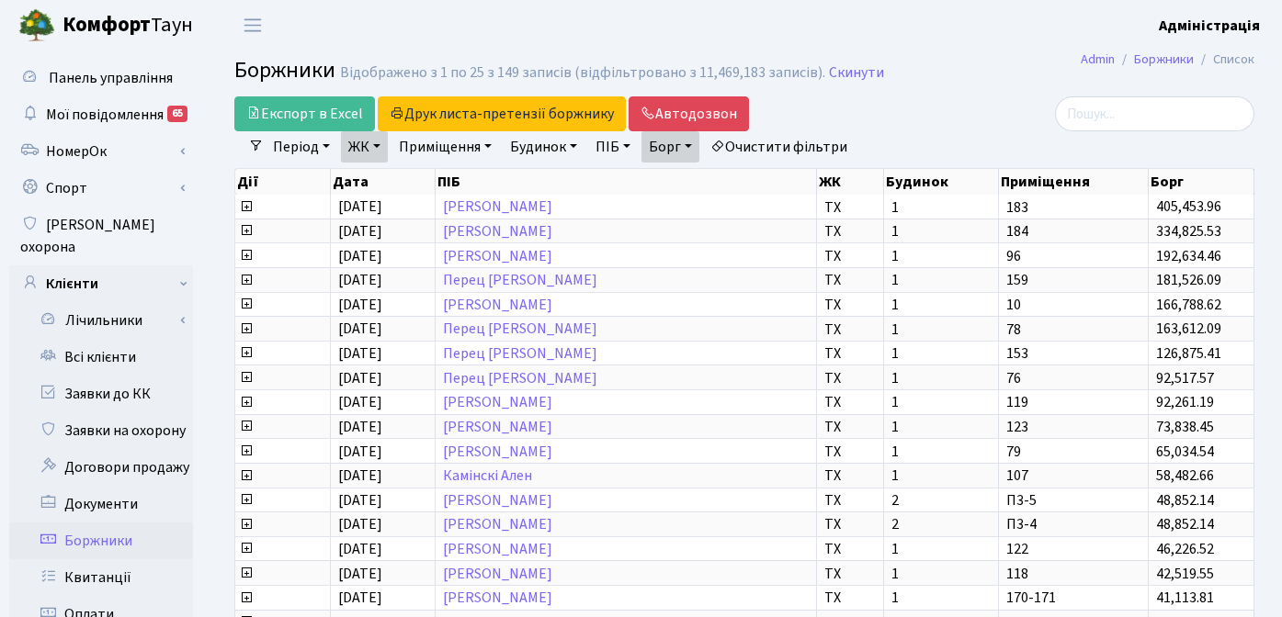
click at [799, 137] on link "Очистити фільтри" at bounding box center [779, 146] width 152 height 31
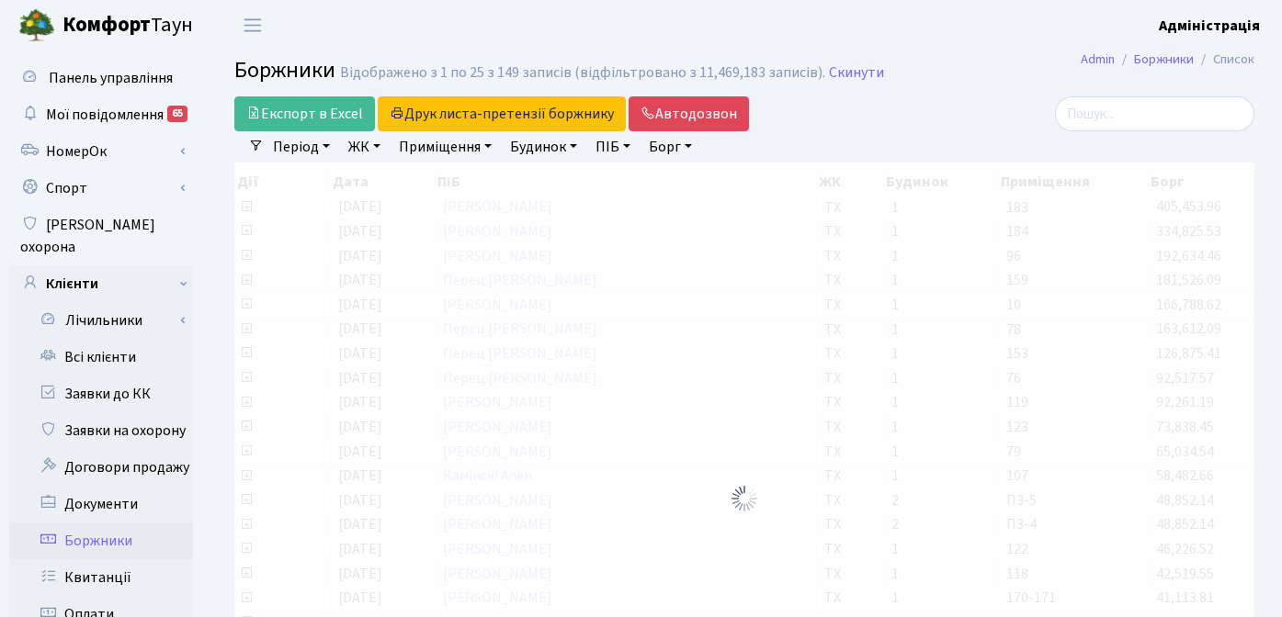
click at [350, 145] on link "ЖК" at bounding box center [364, 146] width 47 height 31
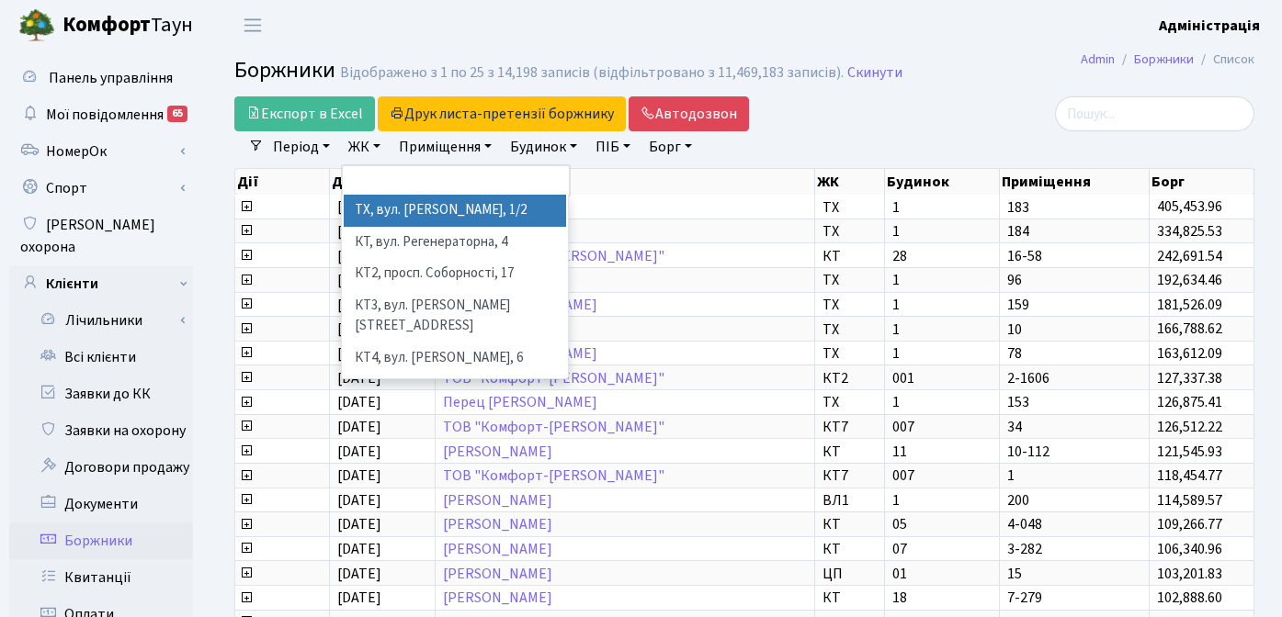
click at [375, 205] on li "ТХ, вул. [PERSON_NAME], 1/2" at bounding box center [455, 211] width 222 height 32
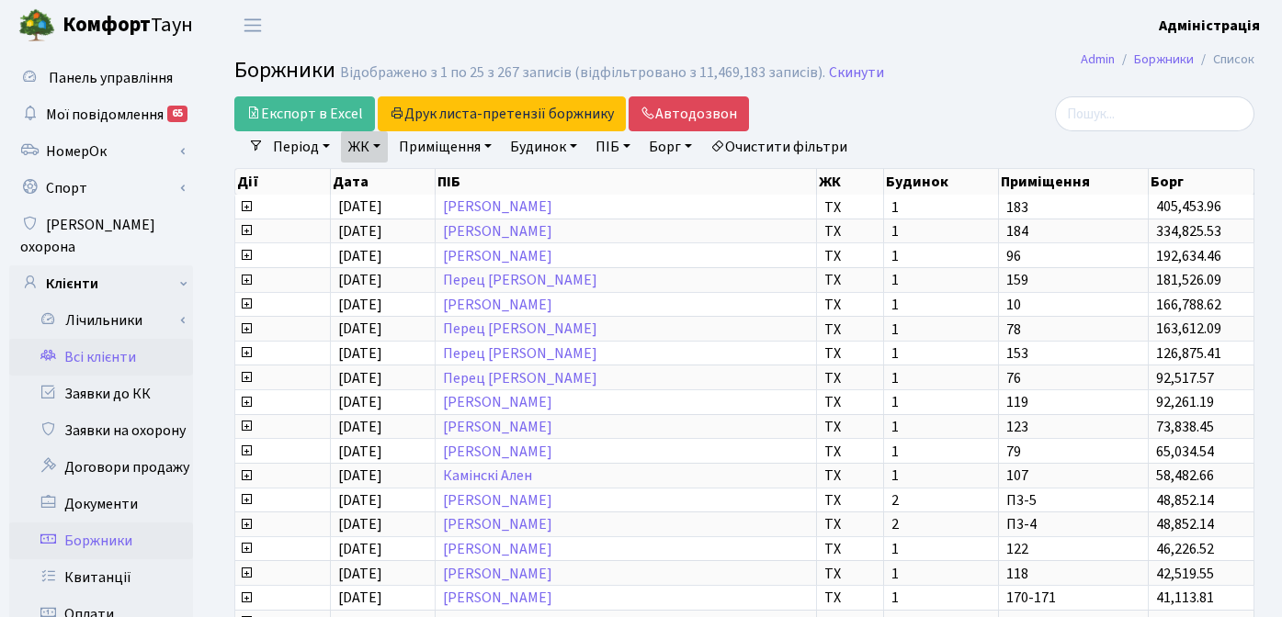
click at [119, 339] on link "Всі клієнти" at bounding box center [101, 357] width 184 height 37
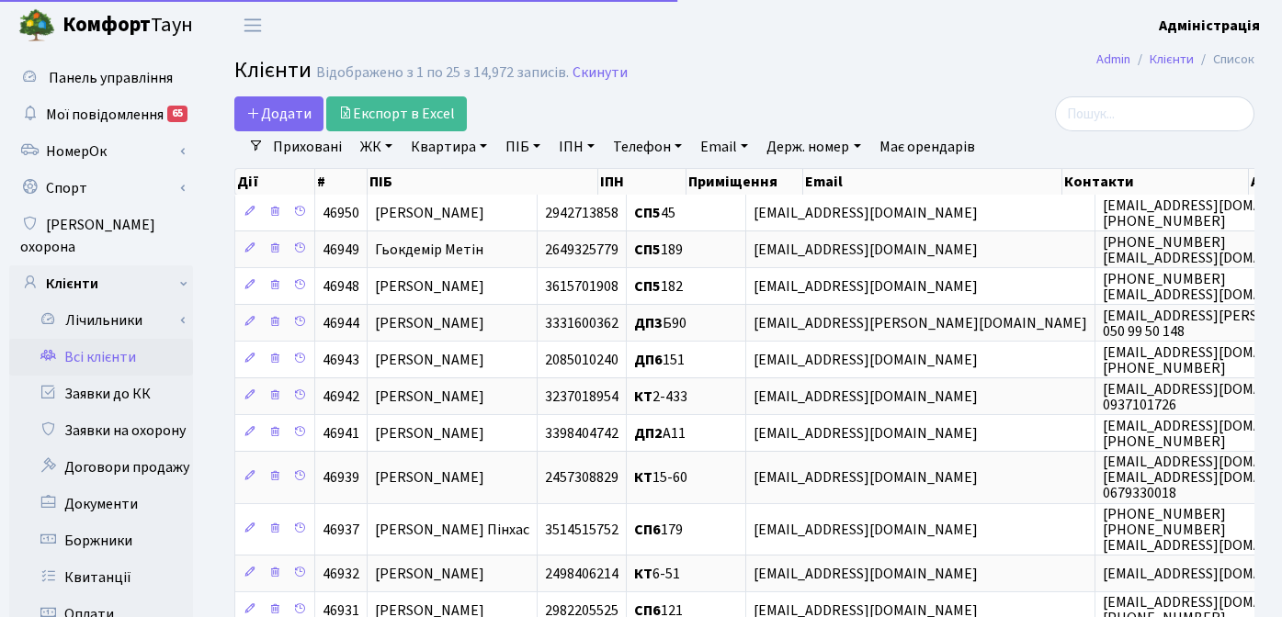
select select "25"
click at [431, 153] on link "Квартира" at bounding box center [448, 146] width 91 height 31
click at [390, 141] on link "ЖК" at bounding box center [376, 146] width 47 height 31
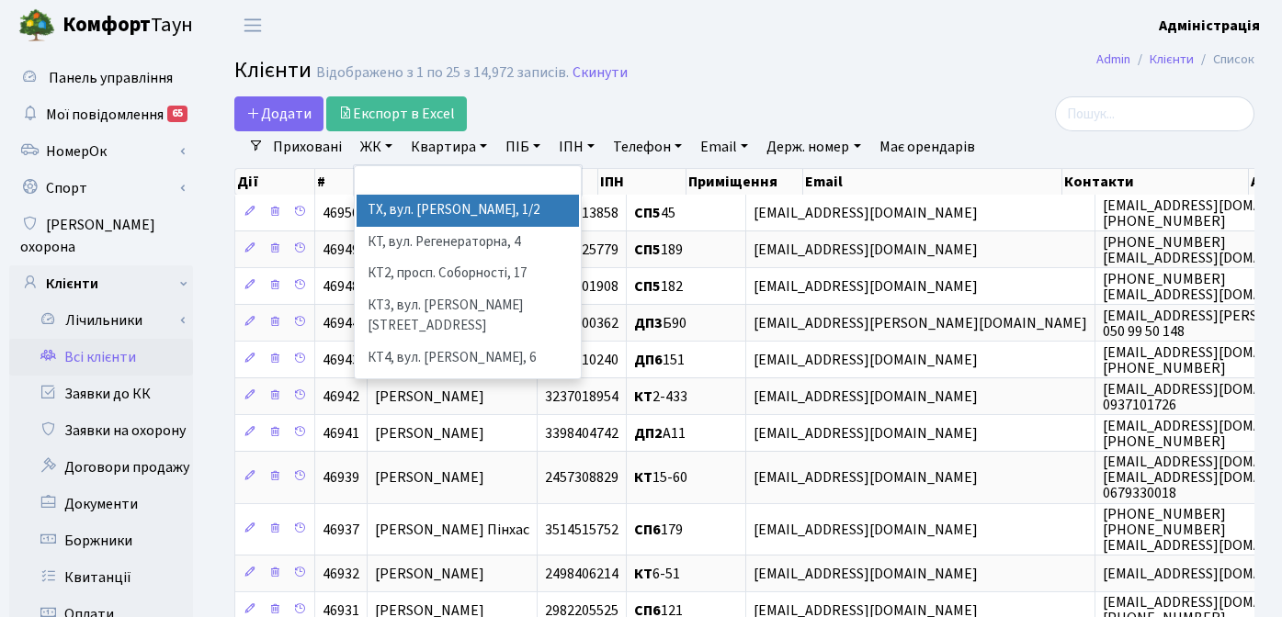
click at [383, 212] on li "ТХ, вул. [PERSON_NAME], 1/2" at bounding box center [467, 211] width 222 height 32
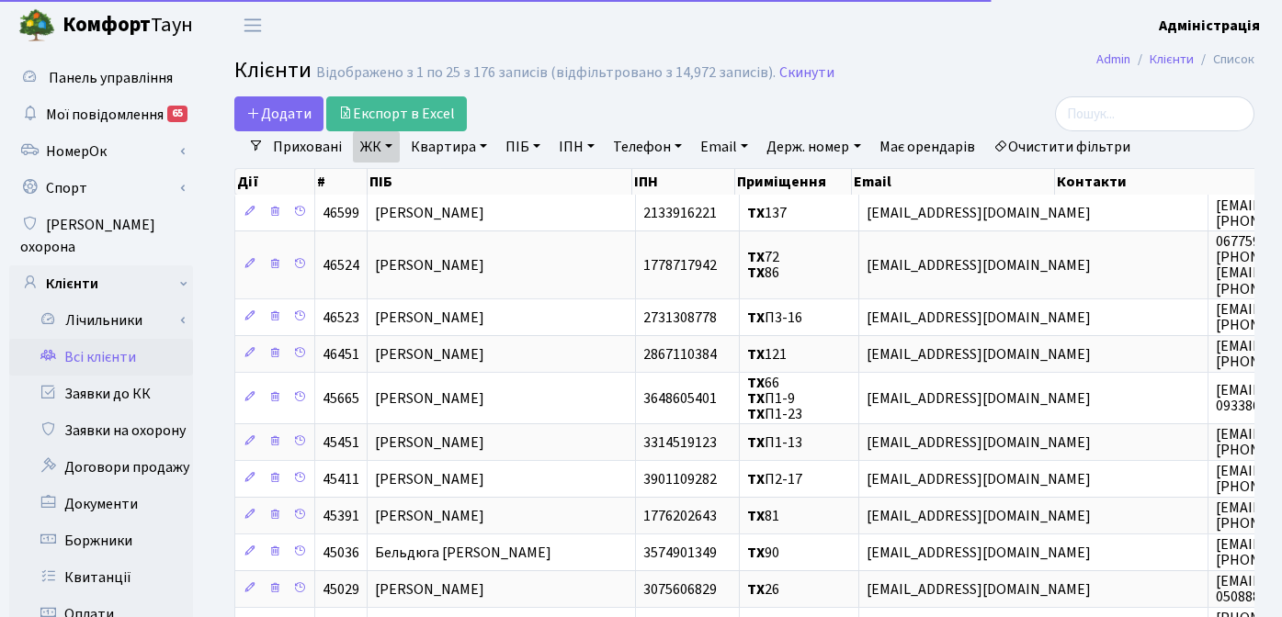
click at [435, 145] on link "Квартира" at bounding box center [448, 146] width 91 height 31
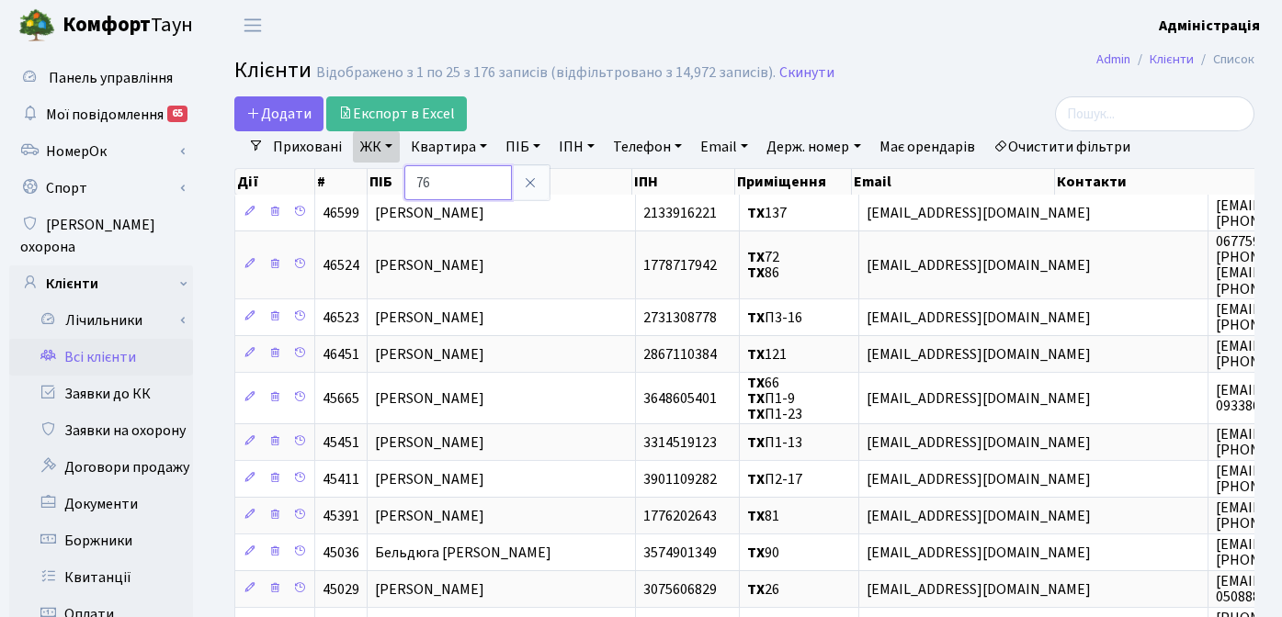
type input "76"
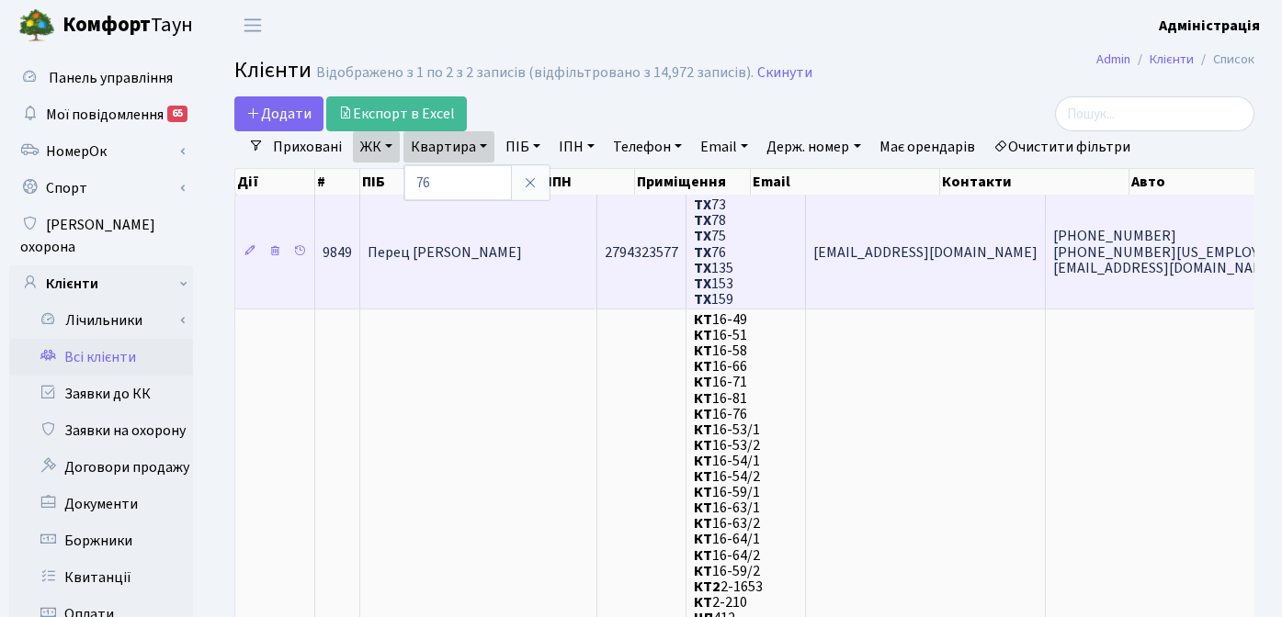
click at [1053, 243] on span "[PHONE_NUMBER] [PHONE_NUMBER][US_EMPLOYER_IDENTIFICATION_NUMBER] [EMAIL_ADDRESS…" at bounding box center [1257, 252] width 408 height 51
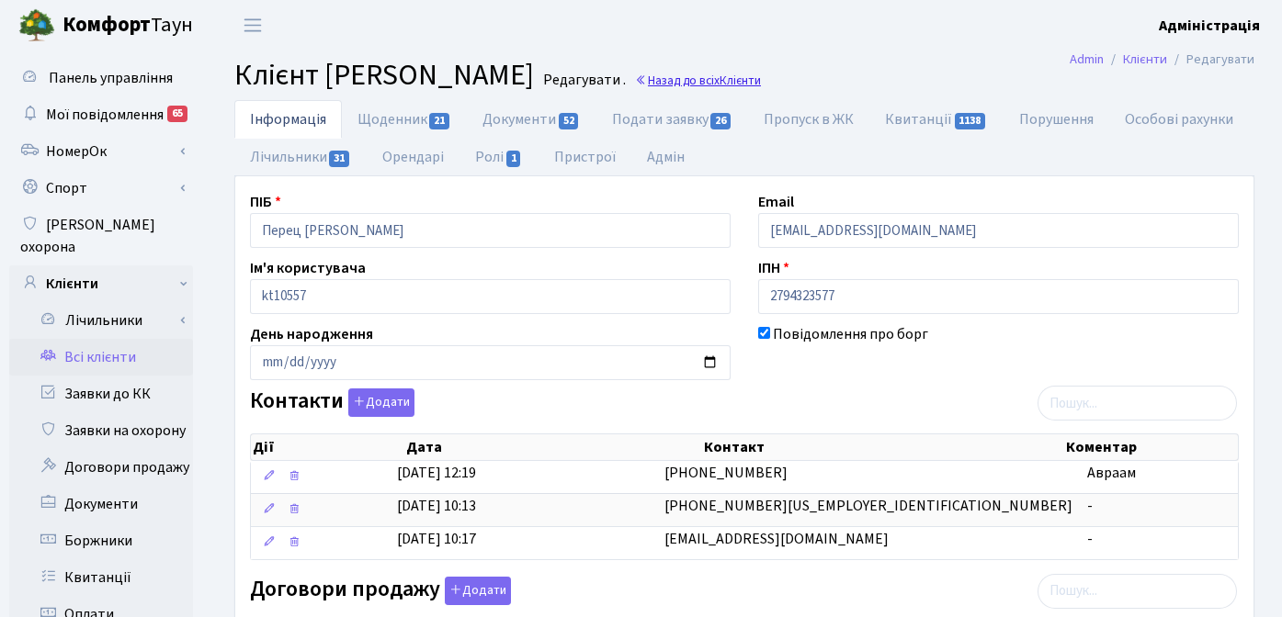
click at [649, 79] on link "Назад до всіх Клієнти" at bounding box center [698, 80] width 126 height 17
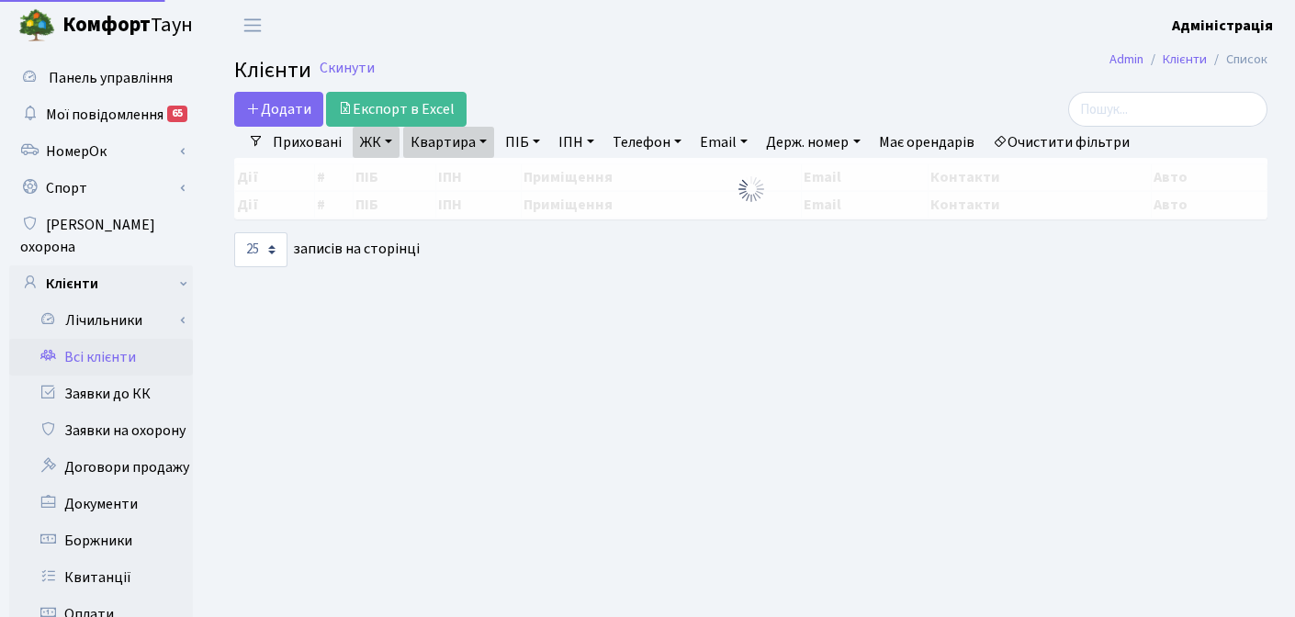
select select "25"
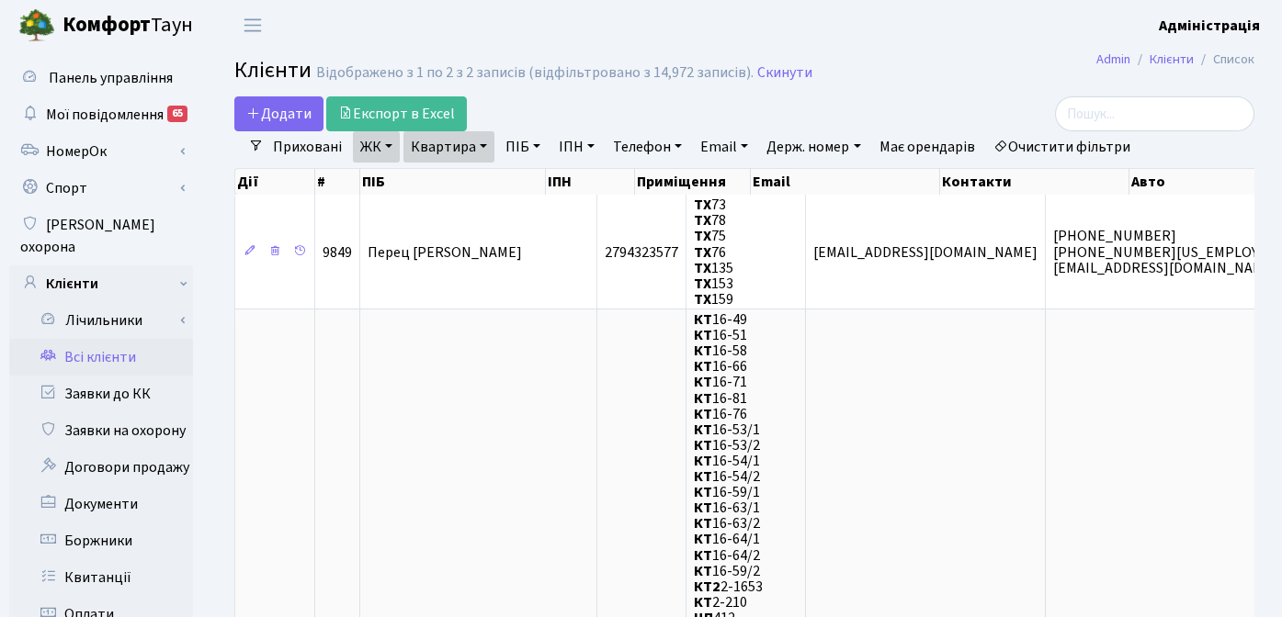
click at [439, 146] on link "Квартира" at bounding box center [448, 146] width 91 height 31
click at [465, 179] on input "76" at bounding box center [457, 182] width 107 height 35
type input "72"
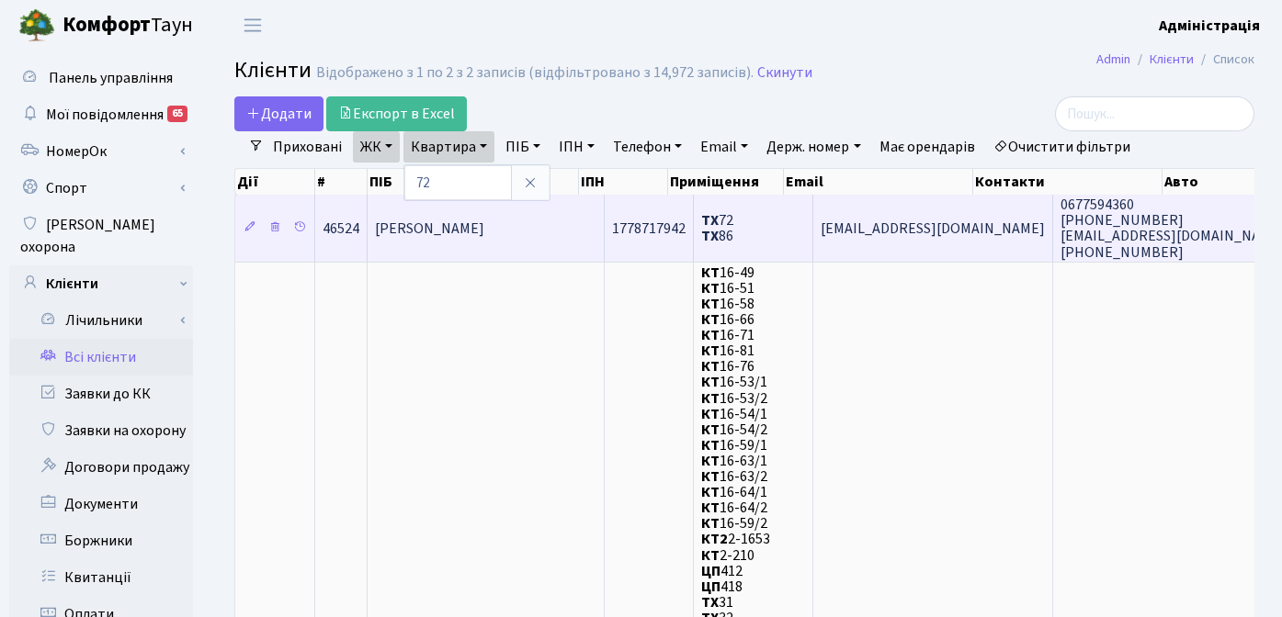
click at [895, 234] on span "[EMAIL_ADDRESS][DOMAIN_NAME]" at bounding box center [932, 229] width 224 height 20
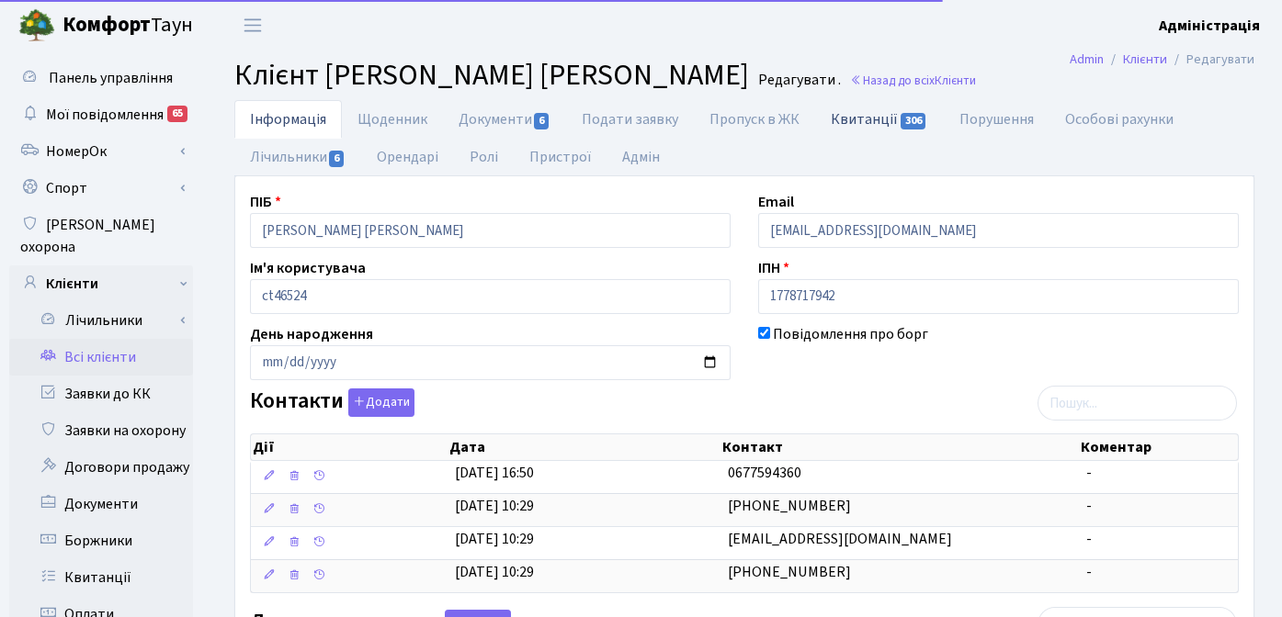
click at [869, 119] on link "Квитанції 306" at bounding box center [879, 119] width 128 height 38
select select "25"
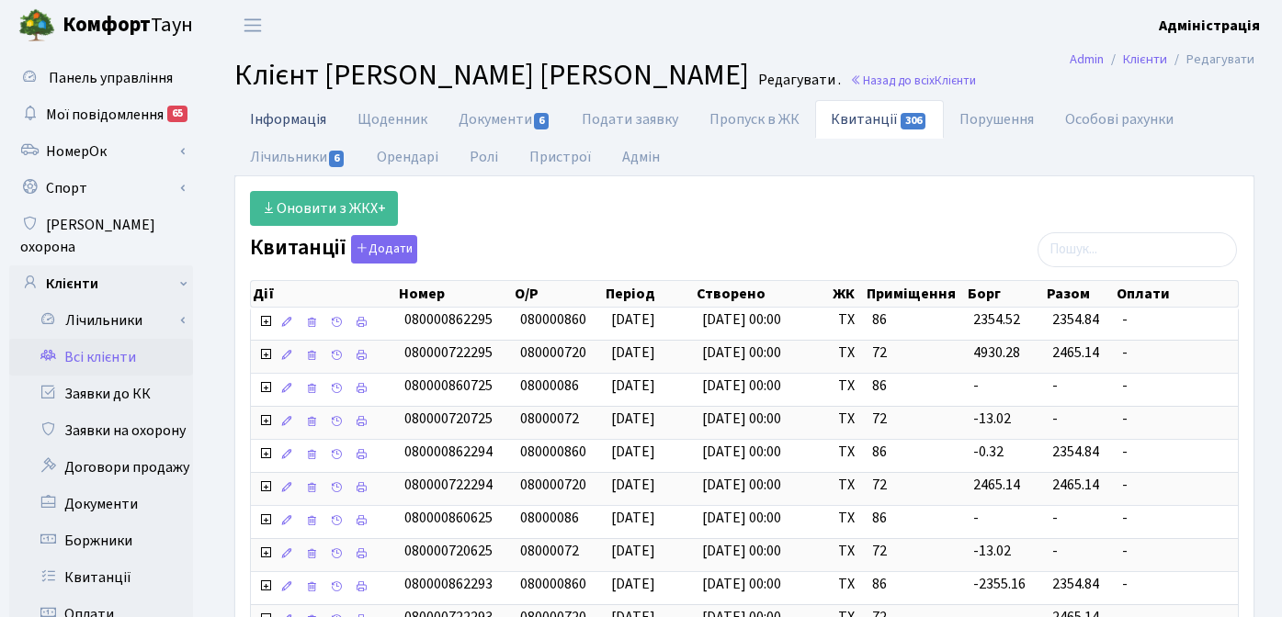
click at [293, 112] on link "Інформація" at bounding box center [287, 119] width 107 height 38
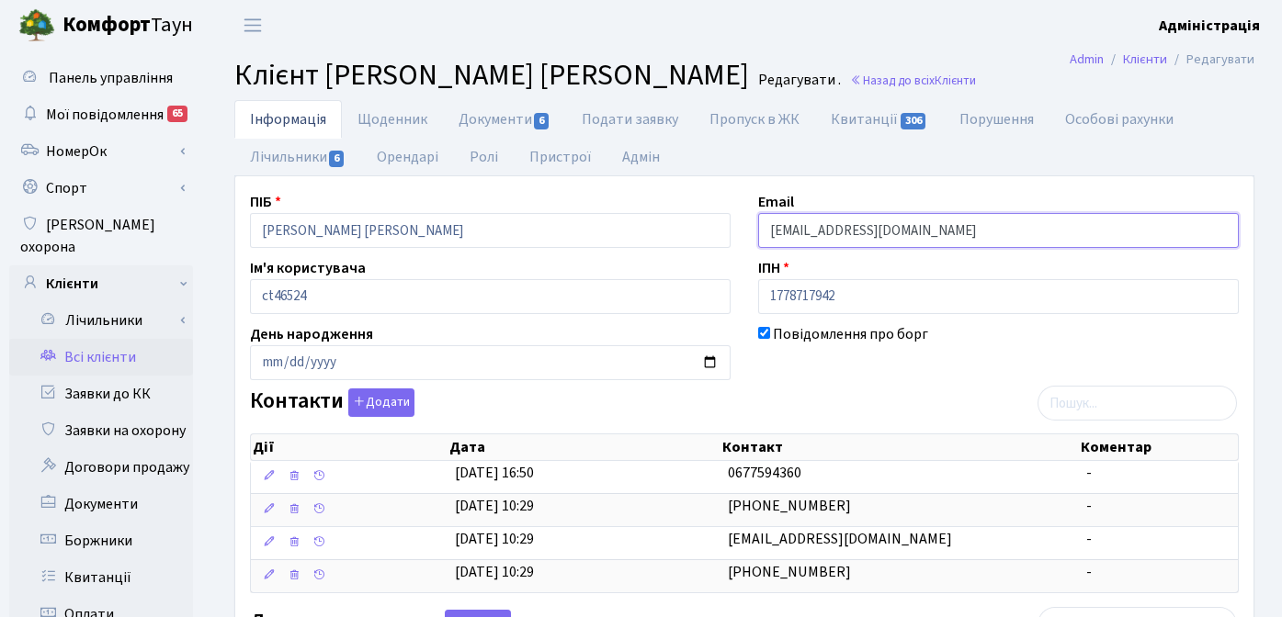
click at [831, 232] on input "[EMAIL_ADDRESS][DOMAIN_NAME]" at bounding box center [998, 230] width 481 height 35
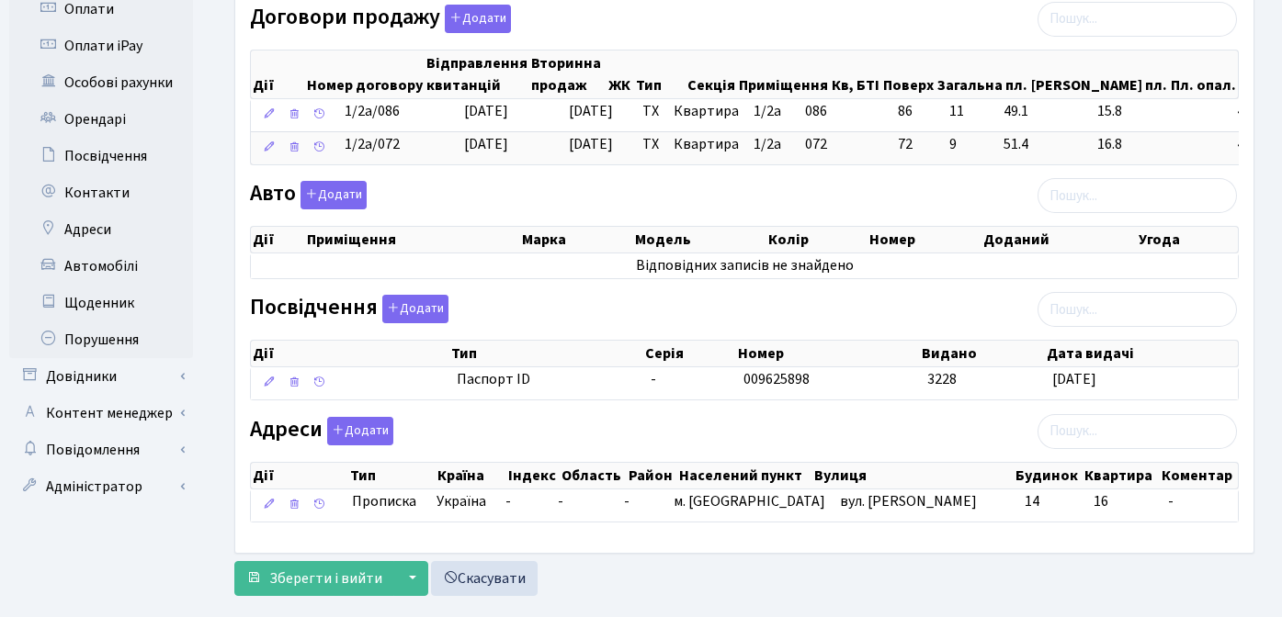
scroll to position [639, 0]
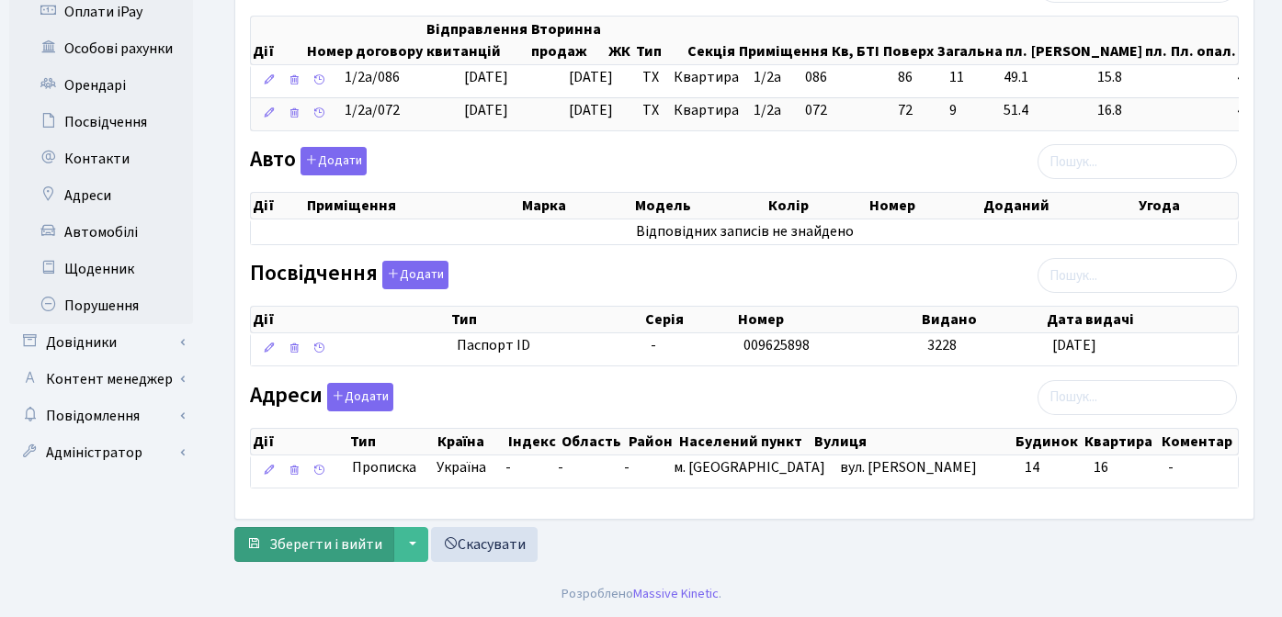
type input "[EMAIL_ADDRESS][DOMAIN_NAME]"
click at [310, 545] on span "Зберегти і вийти" at bounding box center [325, 545] width 113 height 20
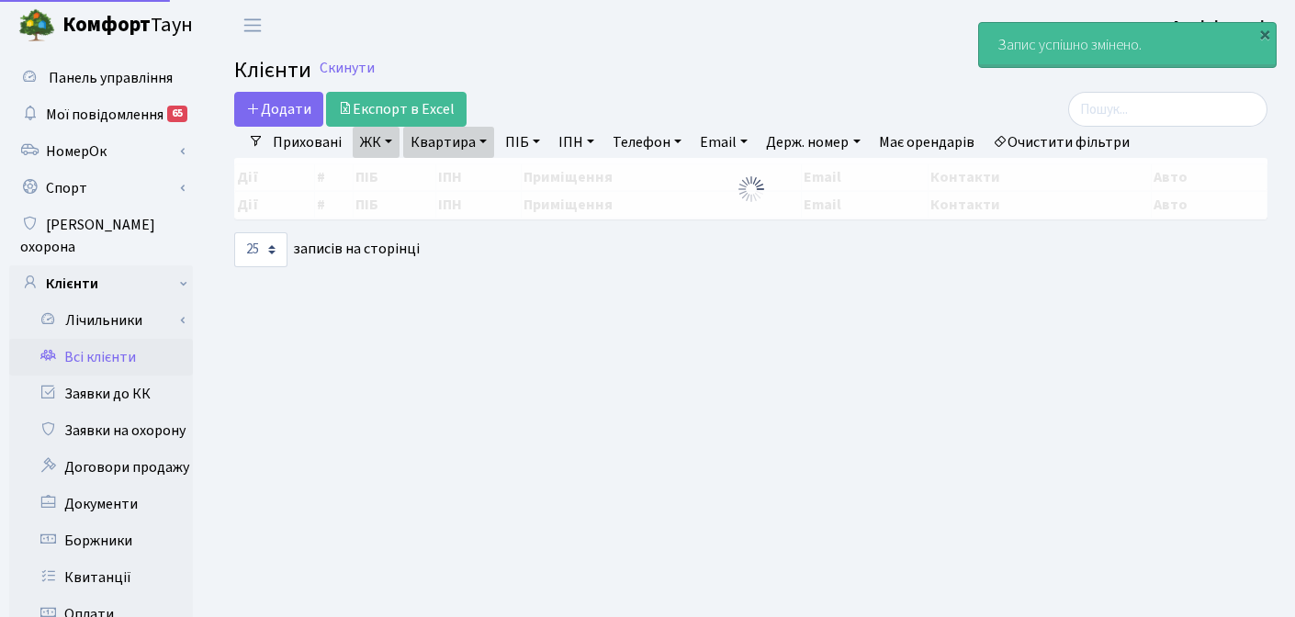
select select "25"
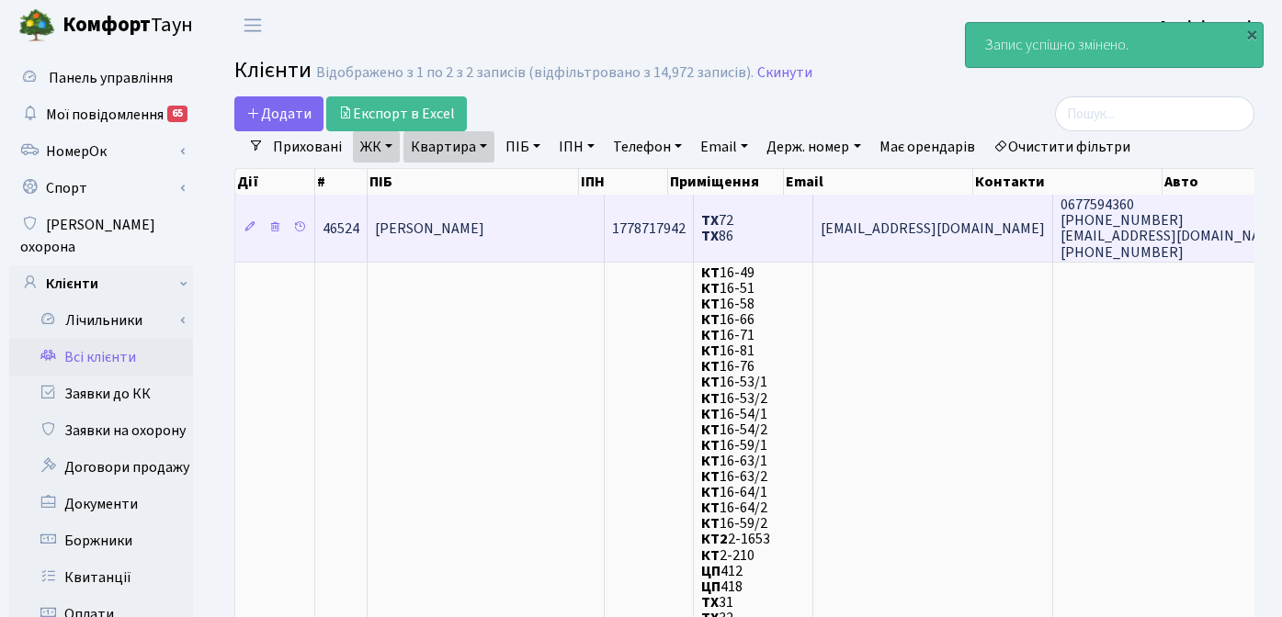
click at [879, 221] on span "[EMAIL_ADDRESS][DOMAIN_NAME]" at bounding box center [932, 229] width 224 height 20
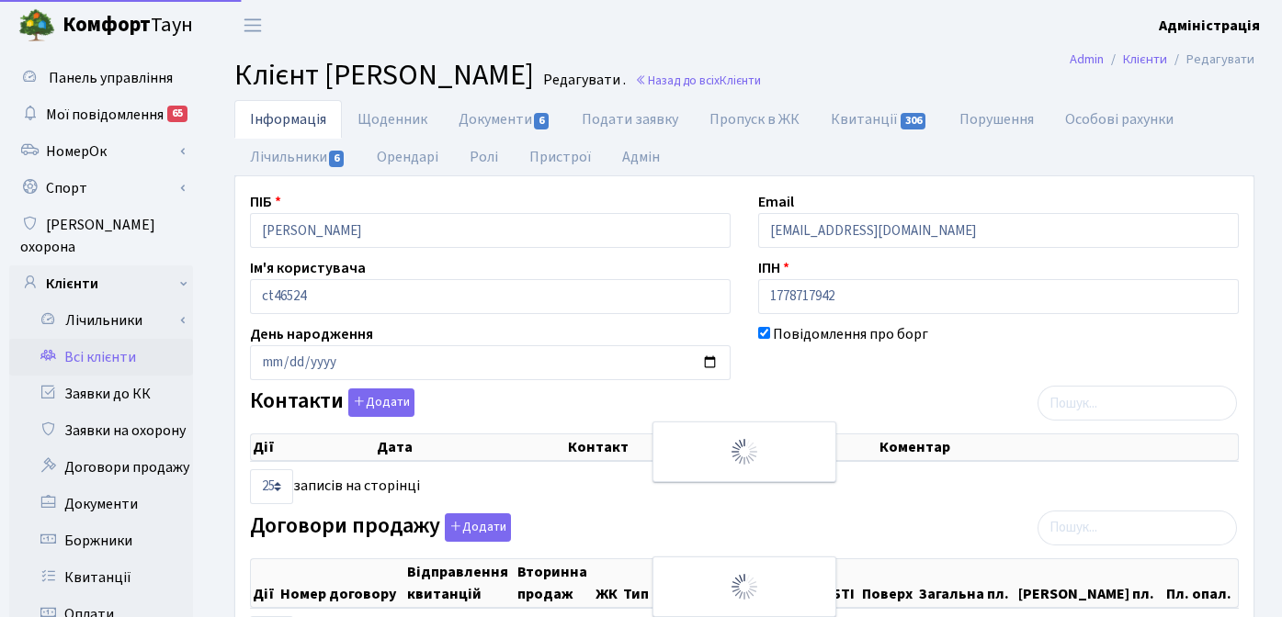
select select "25"
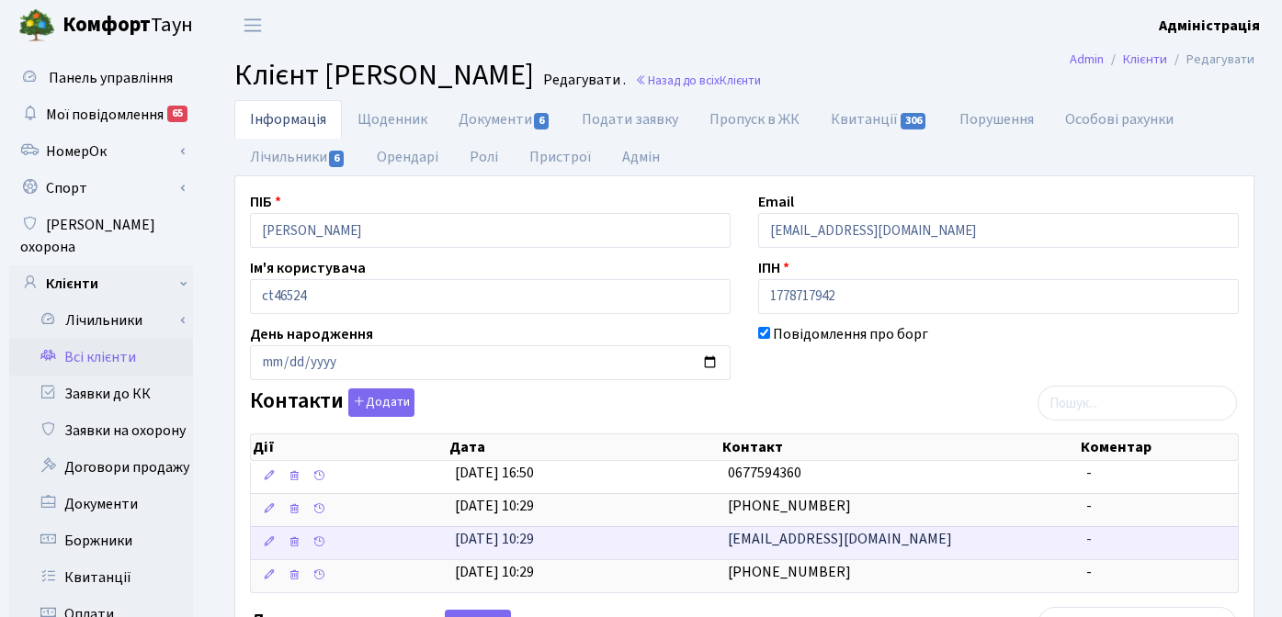
click at [811, 545] on span "an7744103@gmail.com" at bounding box center [840, 539] width 224 height 20
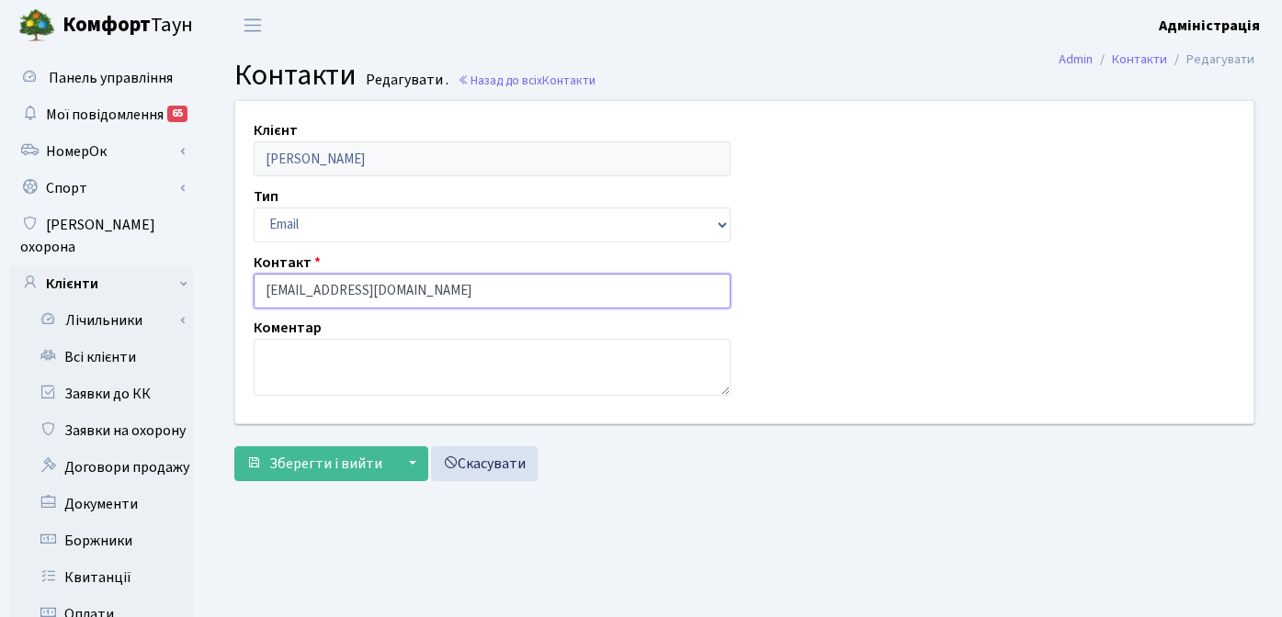
click at [328, 288] on input "an7744103@gmail.com" at bounding box center [492, 291] width 477 height 35
type input "[EMAIL_ADDRESS][DOMAIN_NAME]"
click at [234, 447] on button "Зберегти і вийти" at bounding box center [314, 464] width 160 height 35
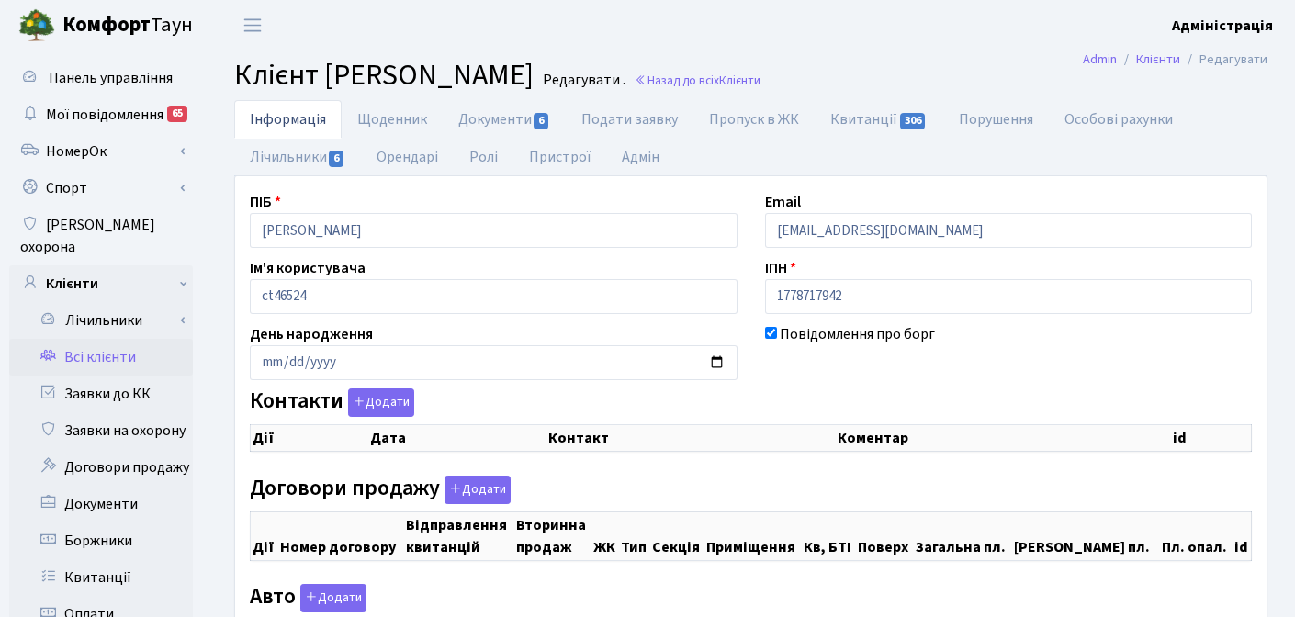
checkbox input "true"
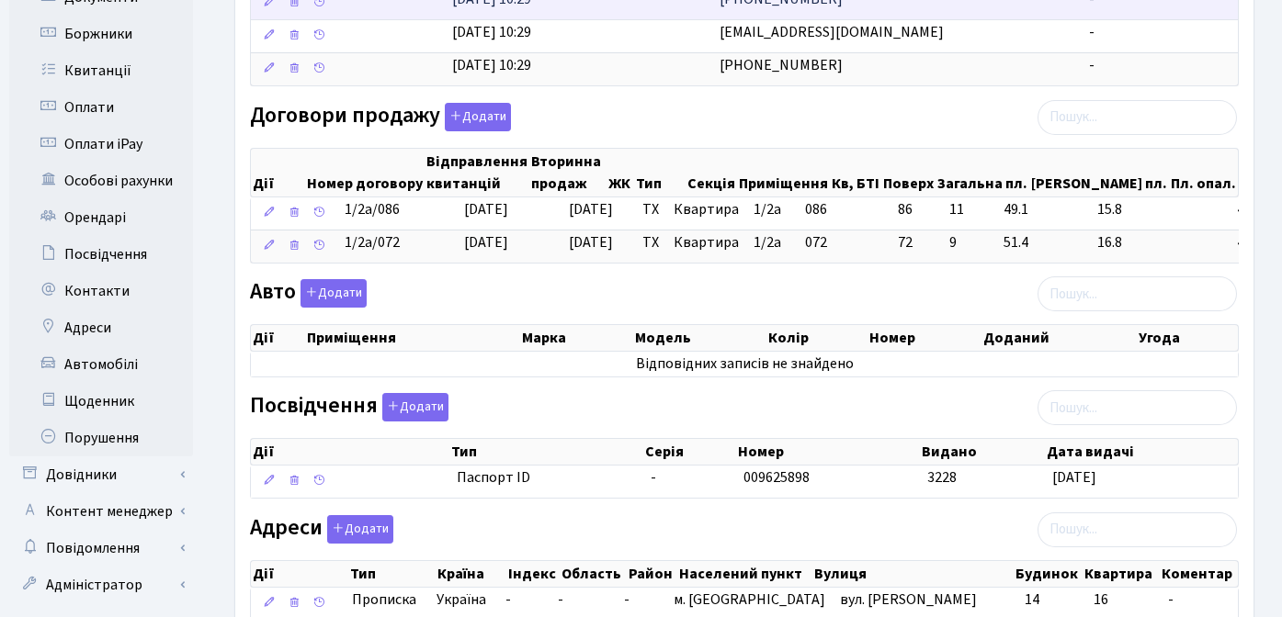
scroll to position [639, 0]
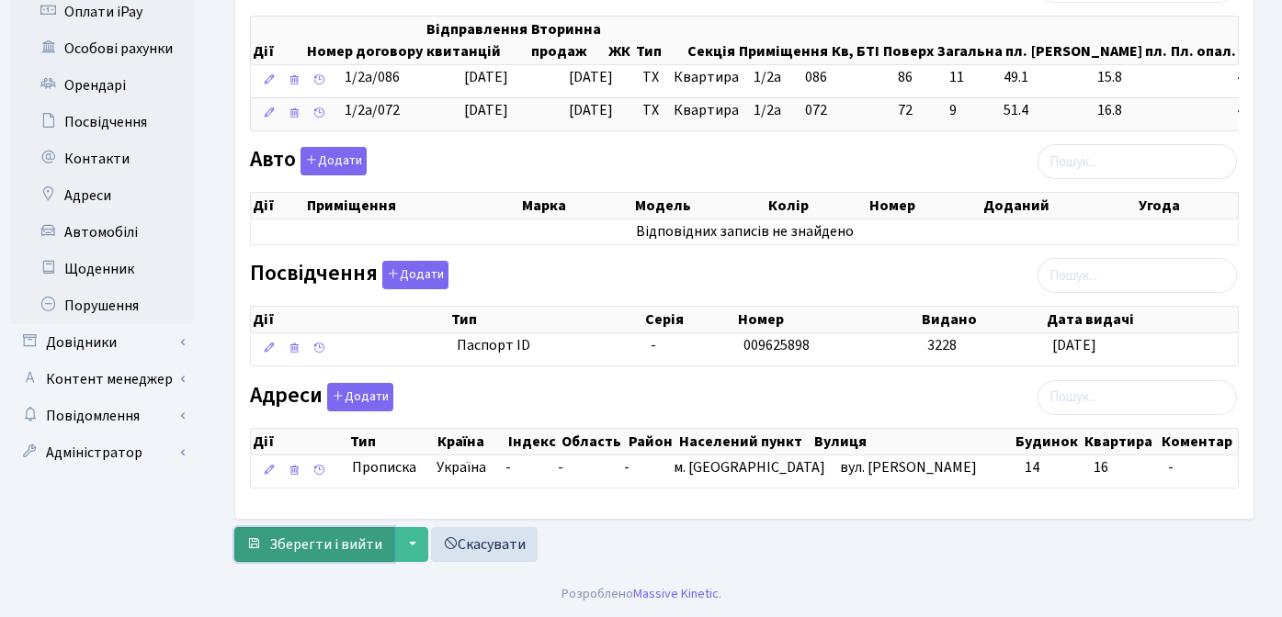
click at [324, 547] on span "Зберегти і вийти" at bounding box center [325, 545] width 113 height 20
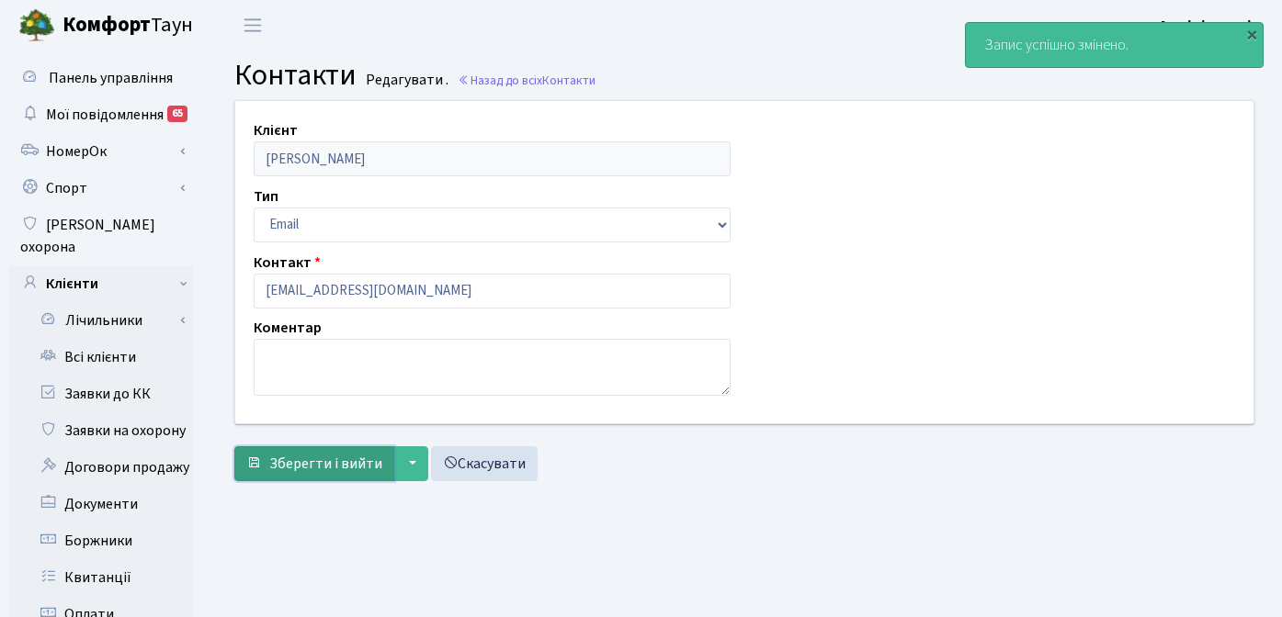
click at [301, 477] on button "Зберегти і вийти" at bounding box center [314, 464] width 160 height 35
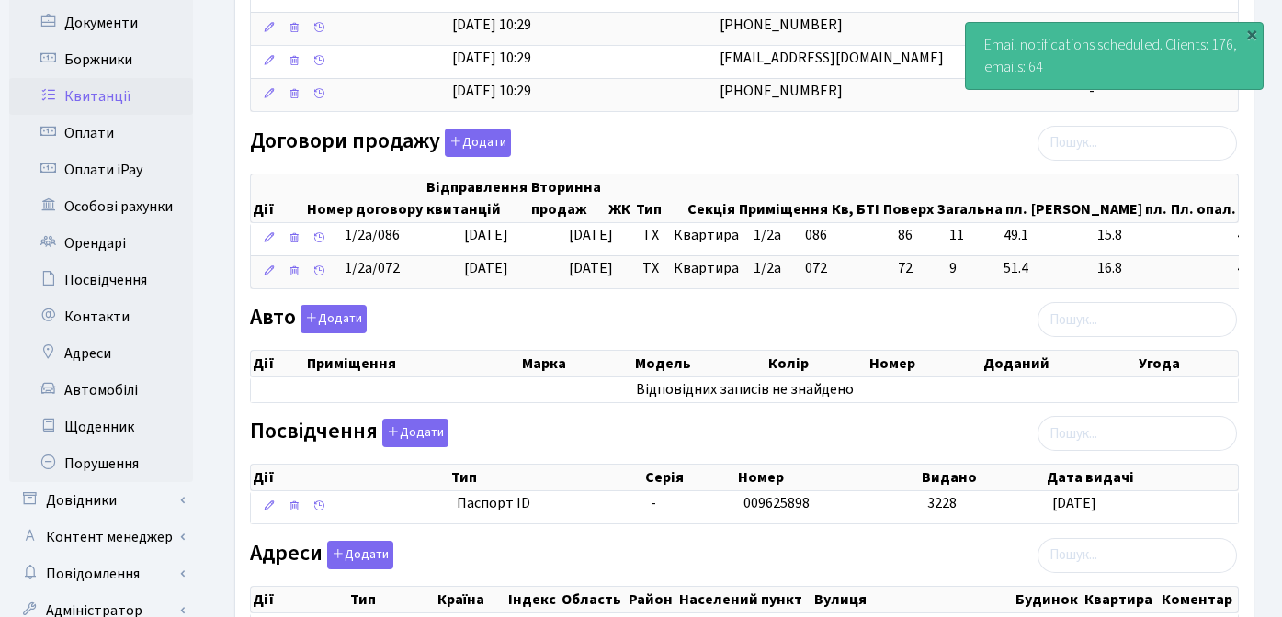
scroll to position [550, 0]
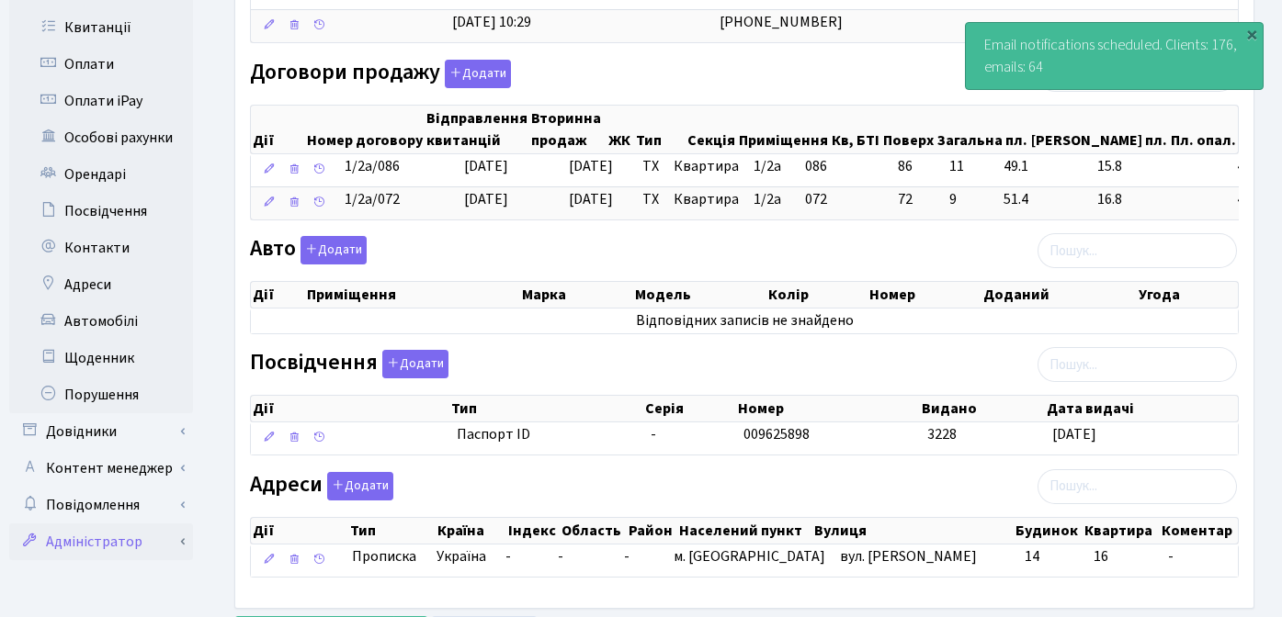
click at [115, 524] on link "Адміністратор" at bounding box center [101, 542] width 184 height 37
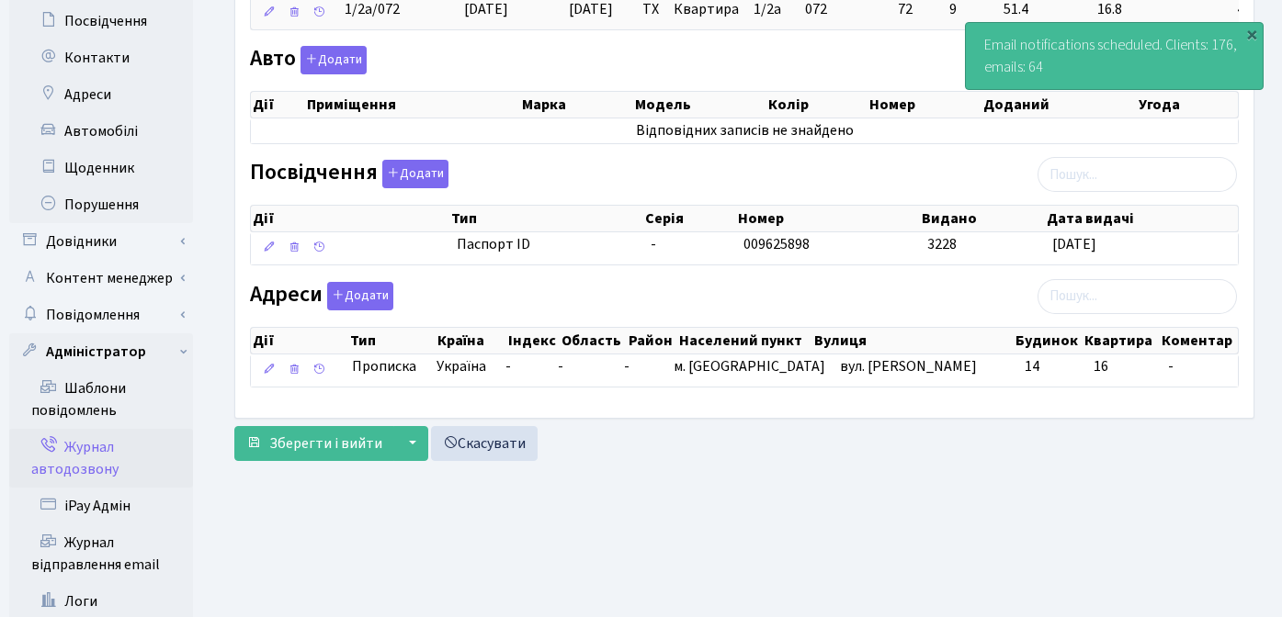
scroll to position [752, 0]
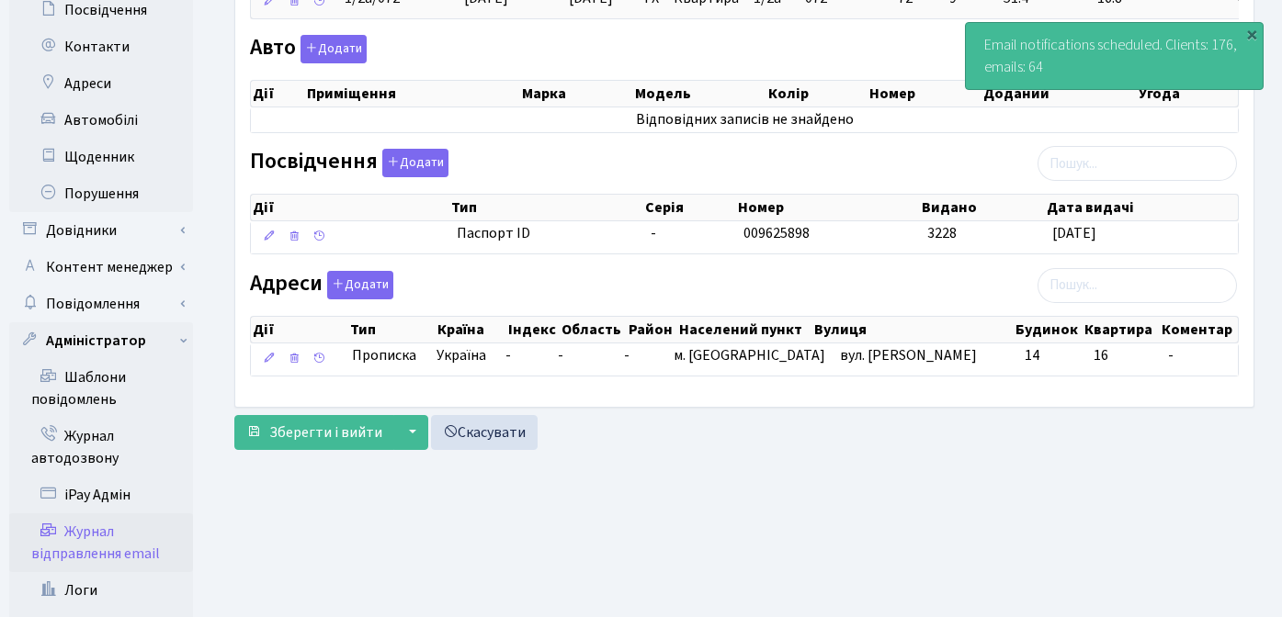
click at [107, 516] on link "Журнал відправлення email" at bounding box center [101, 543] width 184 height 59
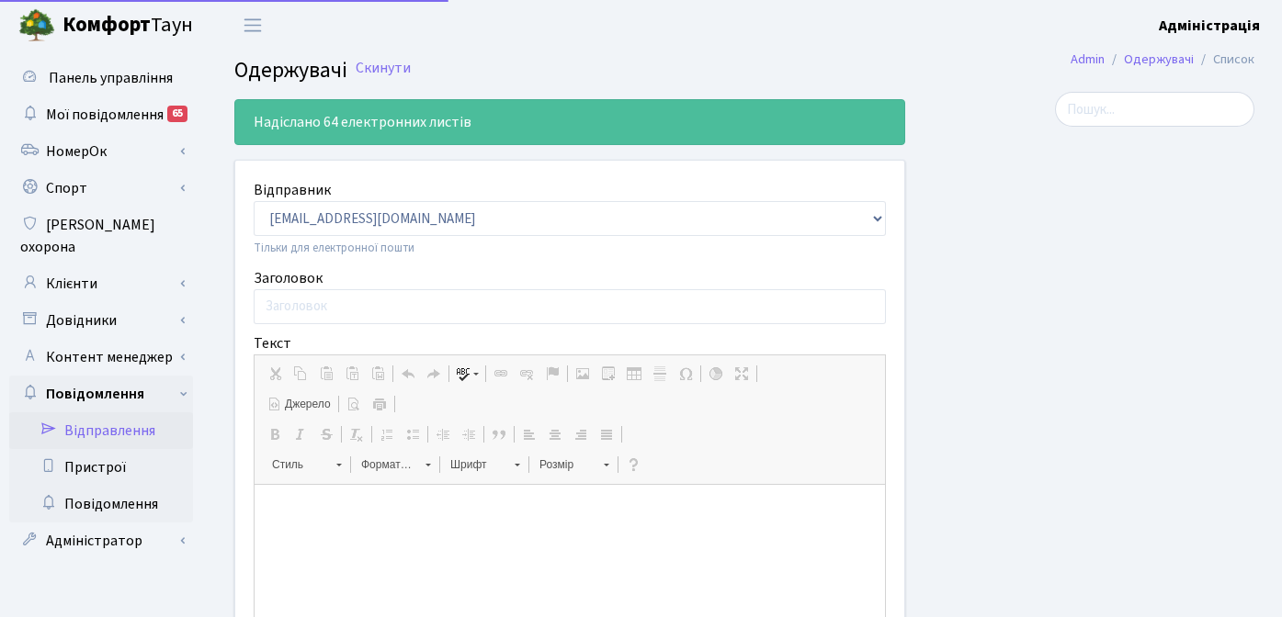
select select "25"
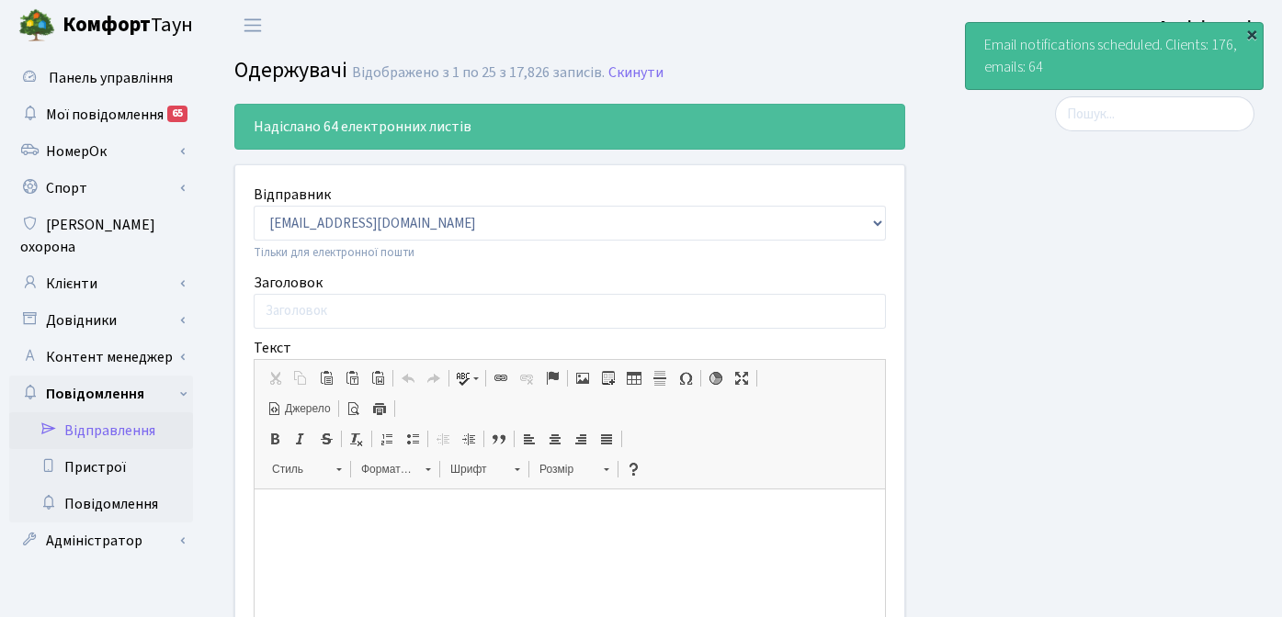
click at [1250, 31] on div "×" at bounding box center [1251, 34] width 18 height 18
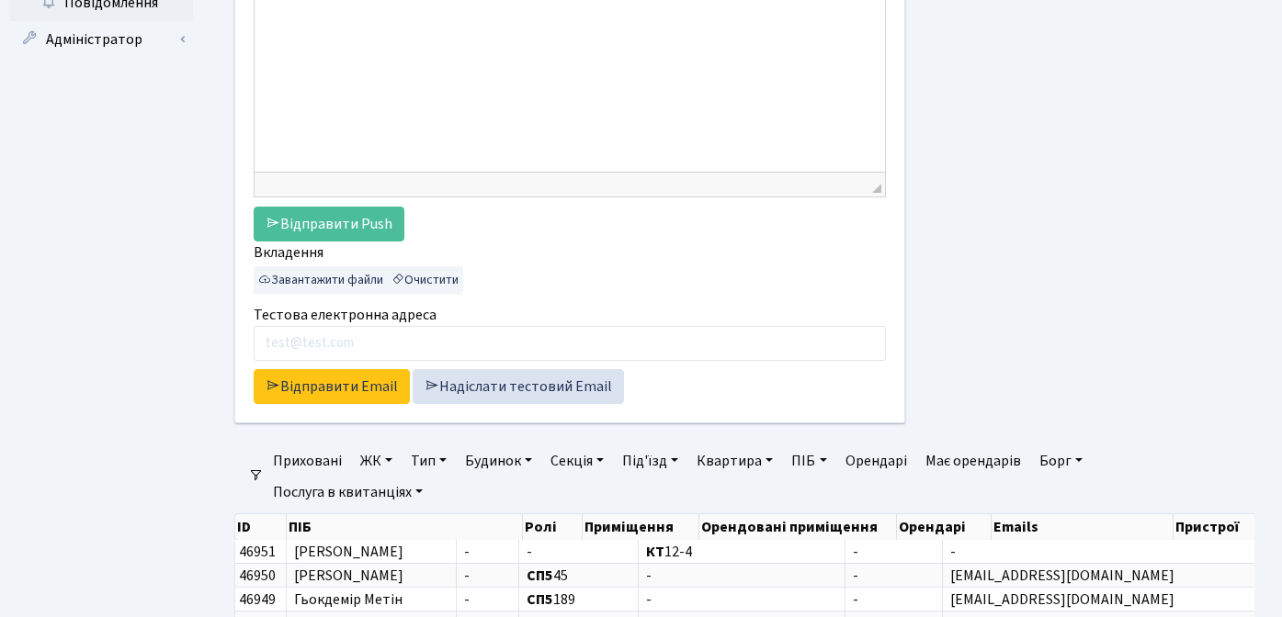
scroll to position [620, 0]
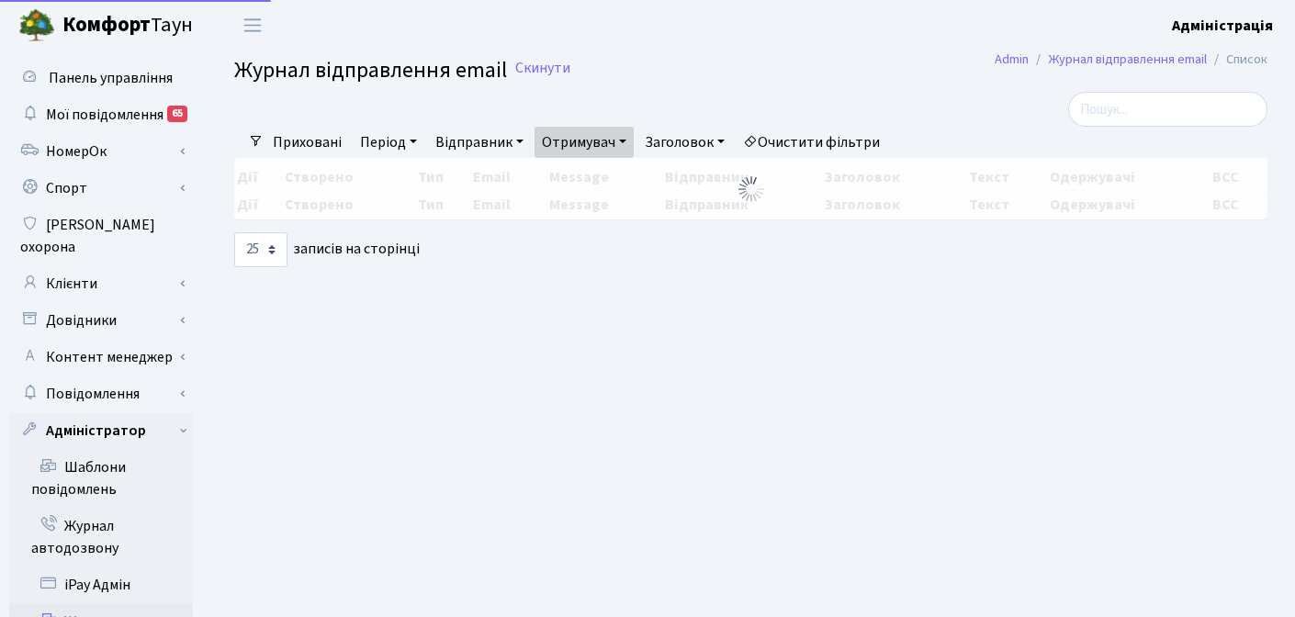
select select "25"
click at [825, 141] on link "Очистити фільтри" at bounding box center [812, 142] width 152 height 31
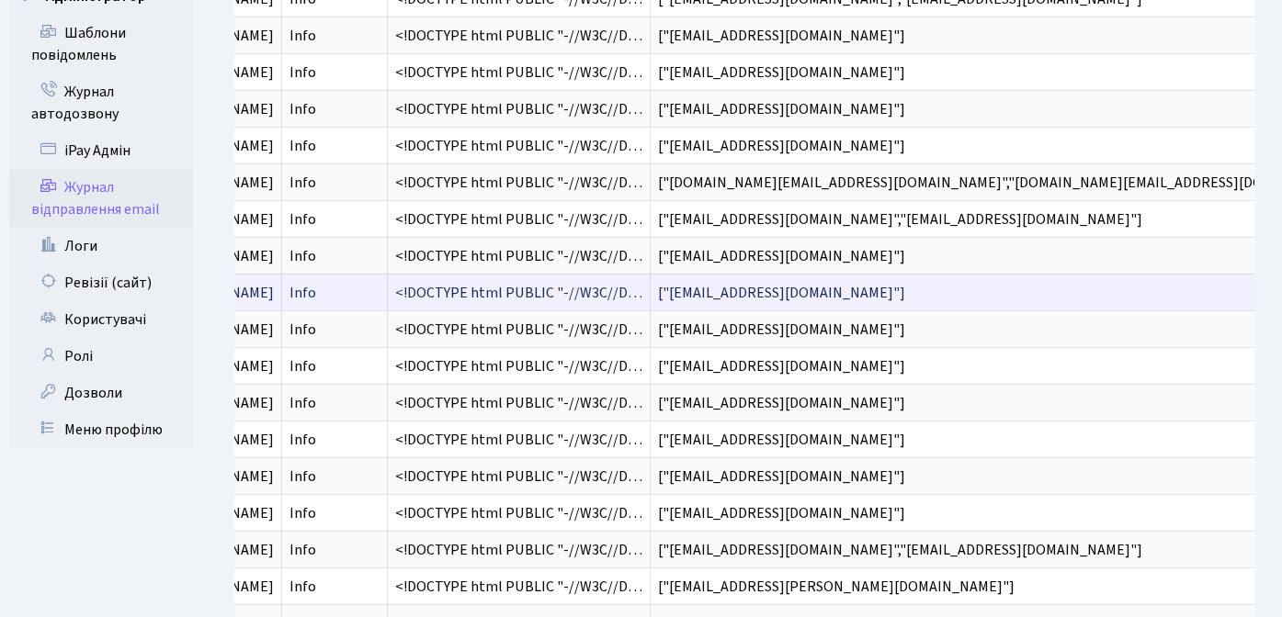
scroll to position [435, 0]
drag, startPoint x: 776, startPoint y: 294, endPoint x: 627, endPoint y: 296, distance: 149.8
click at [658, 296] on span "["fffadvocate@yahoo.com"]" at bounding box center [781, 292] width 247 height 20
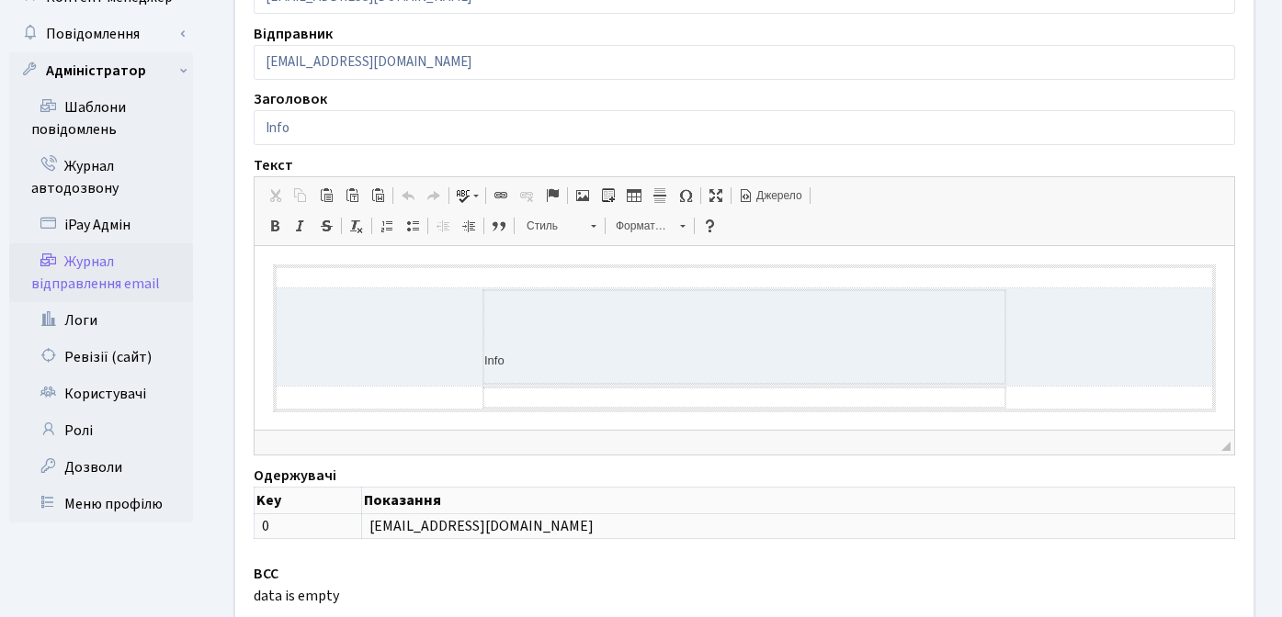
scroll to position [1, 0]
drag, startPoint x: 563, startPoint y: 530, endPoint x: 407, endPoint y: 526, distance: 156.2
click at [407, 526] on td "[EMAIL_ADDRESS][DOMAIN_NAME]" at bounding box center [797, 527] width 873 height 26
copy td "[EMAIL_ADDRESS][DOMAIN_NAME]"
